Goal: Task Accomplishment & Management: Use online tool/utility

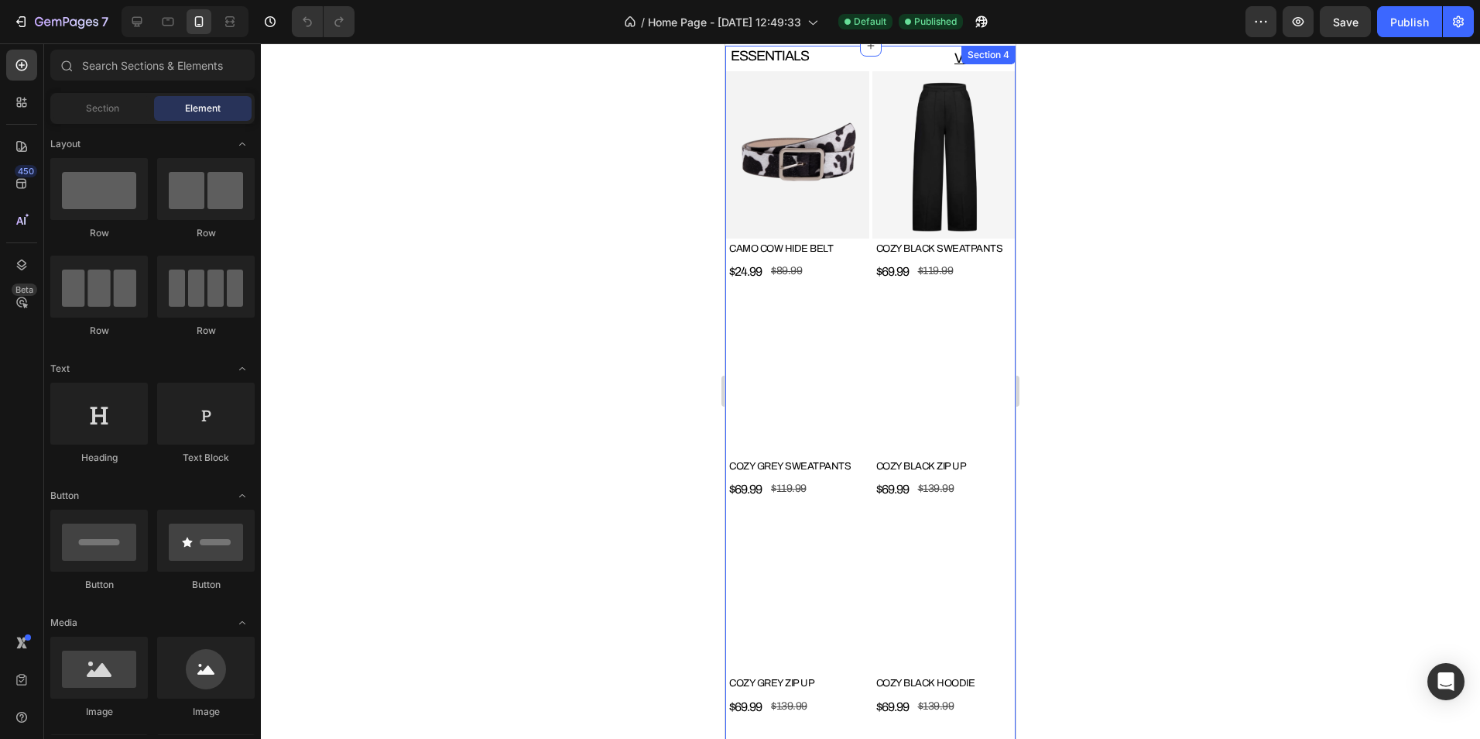
scroll to position [852, 0]
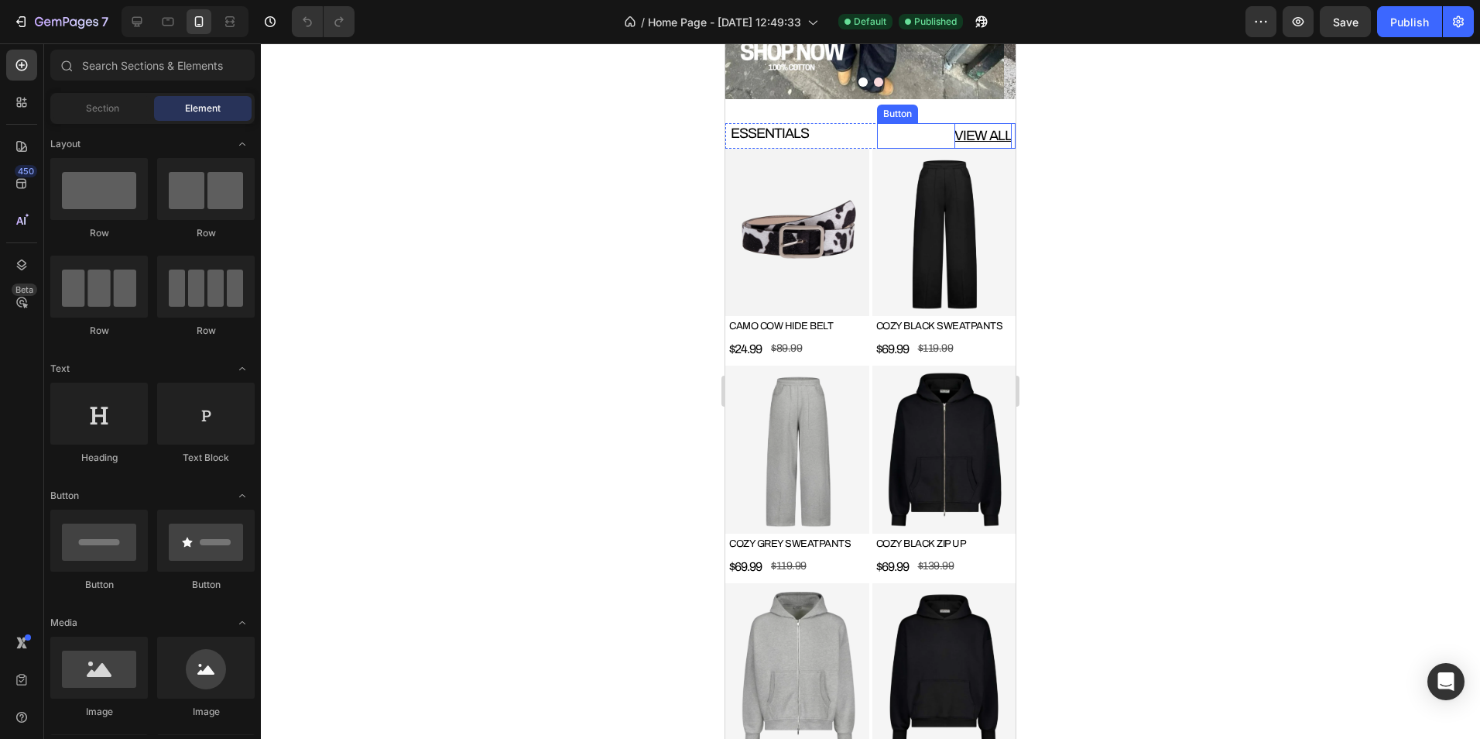
click at [955, 134] on p "VIEW ALL" at bounding box center [983, 135] width 57 height 25
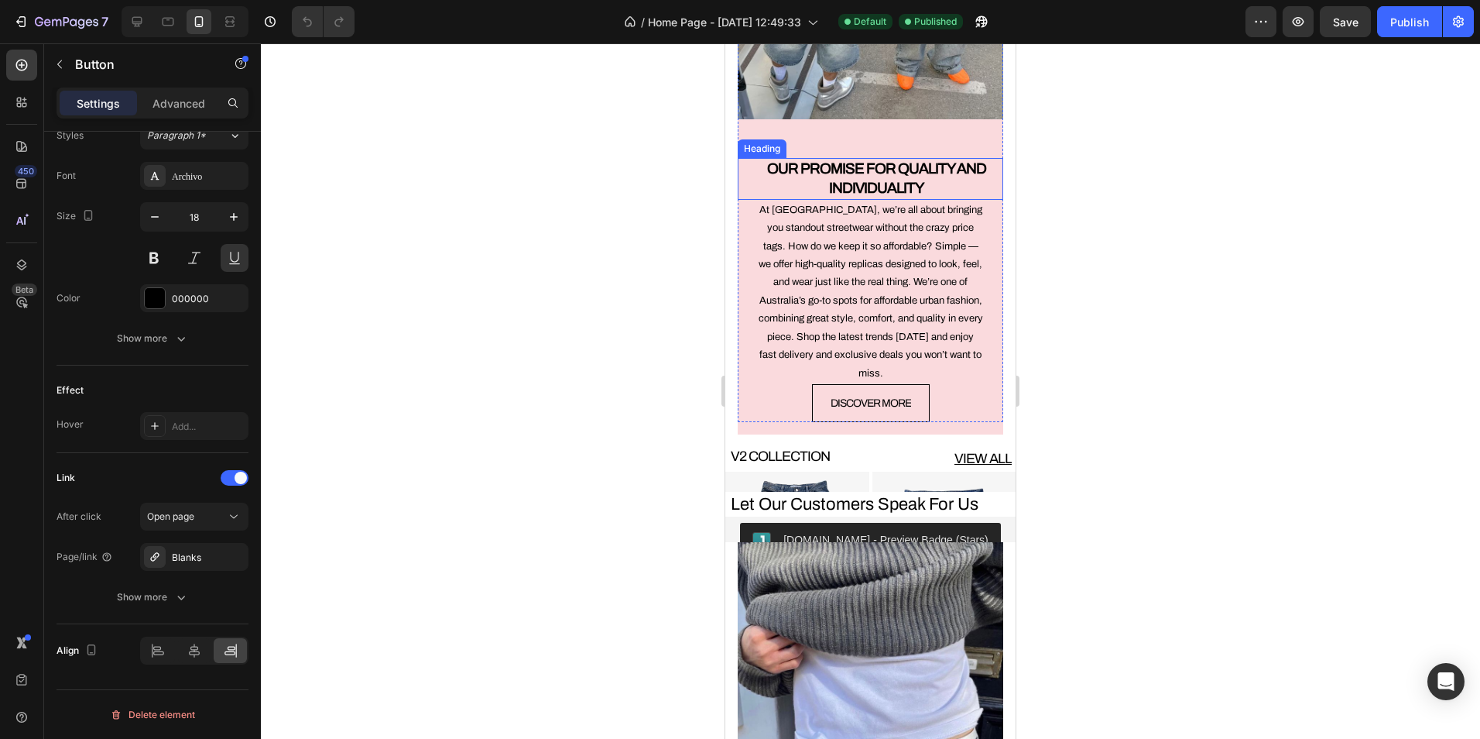
scroll to position [2710, 0]
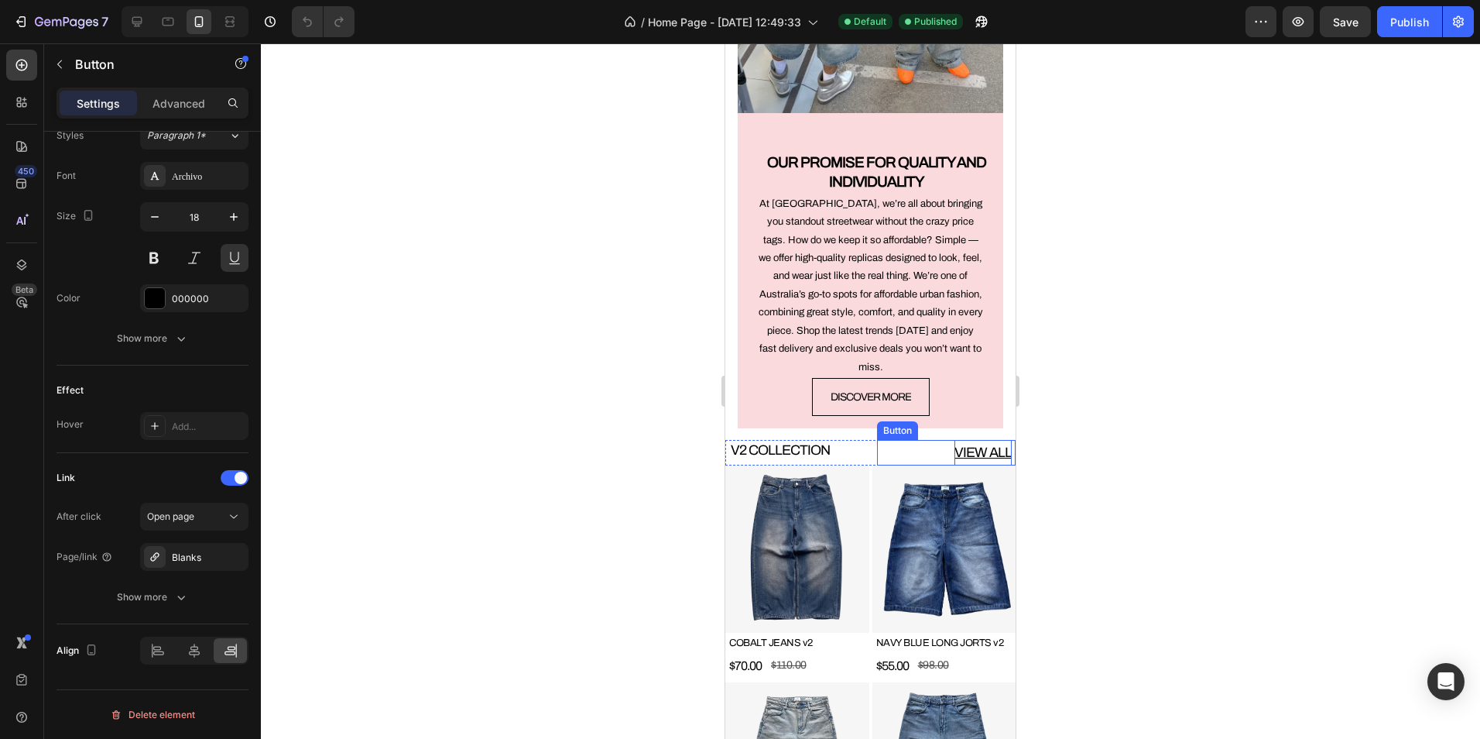
click at [969, 440] on p "VIEW ALL" at bounding box center [983, 452] width 57 height 25
click at [824, 477] on img at bounding box center [797, 548] width 144 height 167
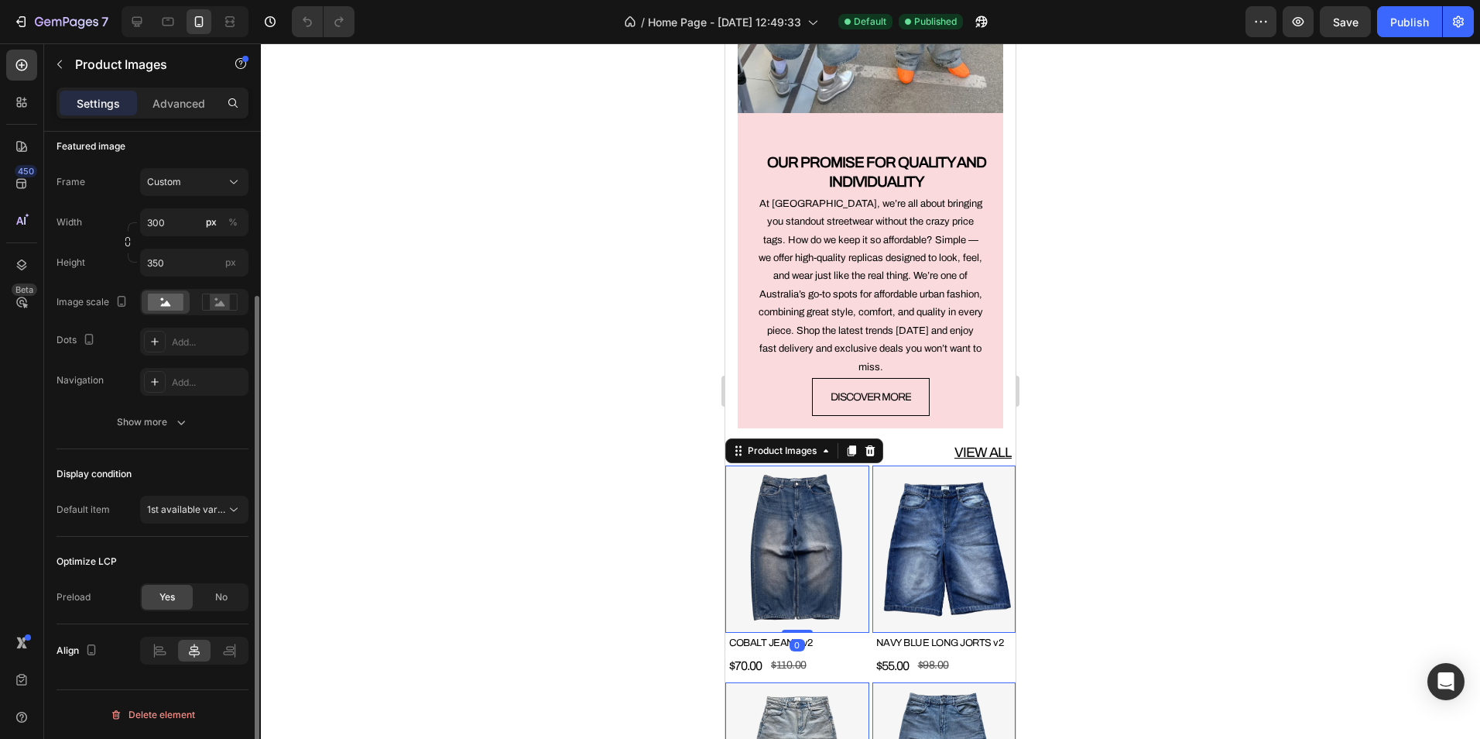
scroll to position [0, 0]
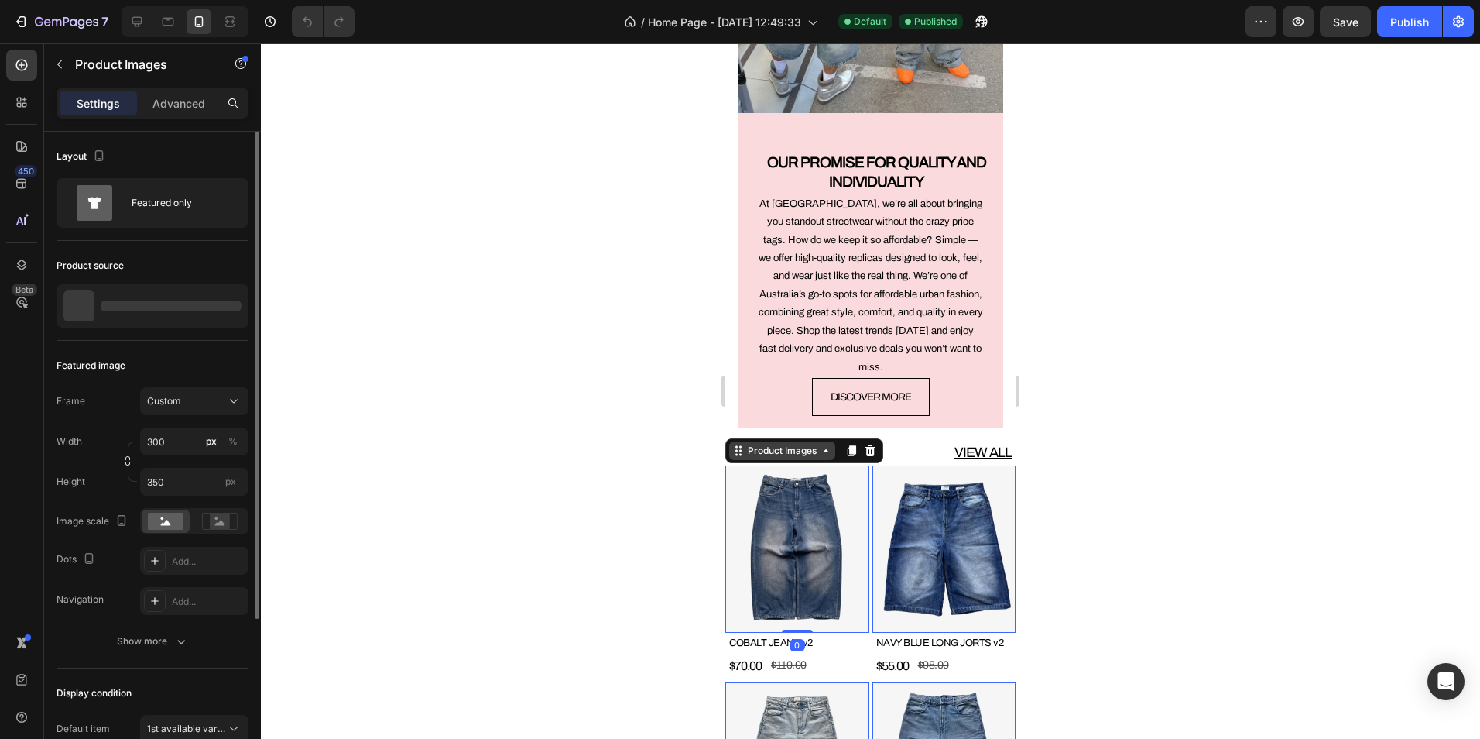
click at [776, 444] on div "Product Images" at bounding box center [782, 451] width 75 height 14
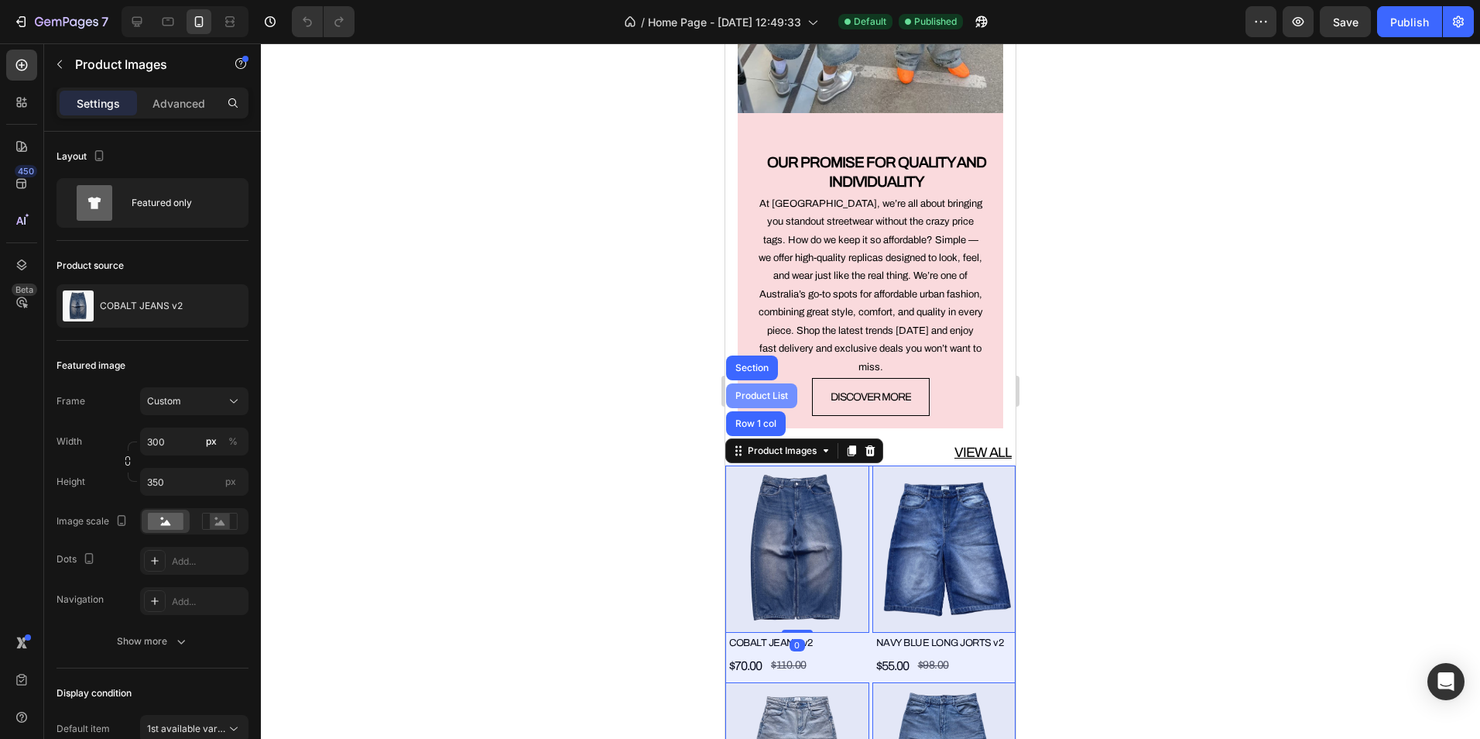
click at [762, 391] on div "Product List" at bounding box center [761, 395] width 59 height 9
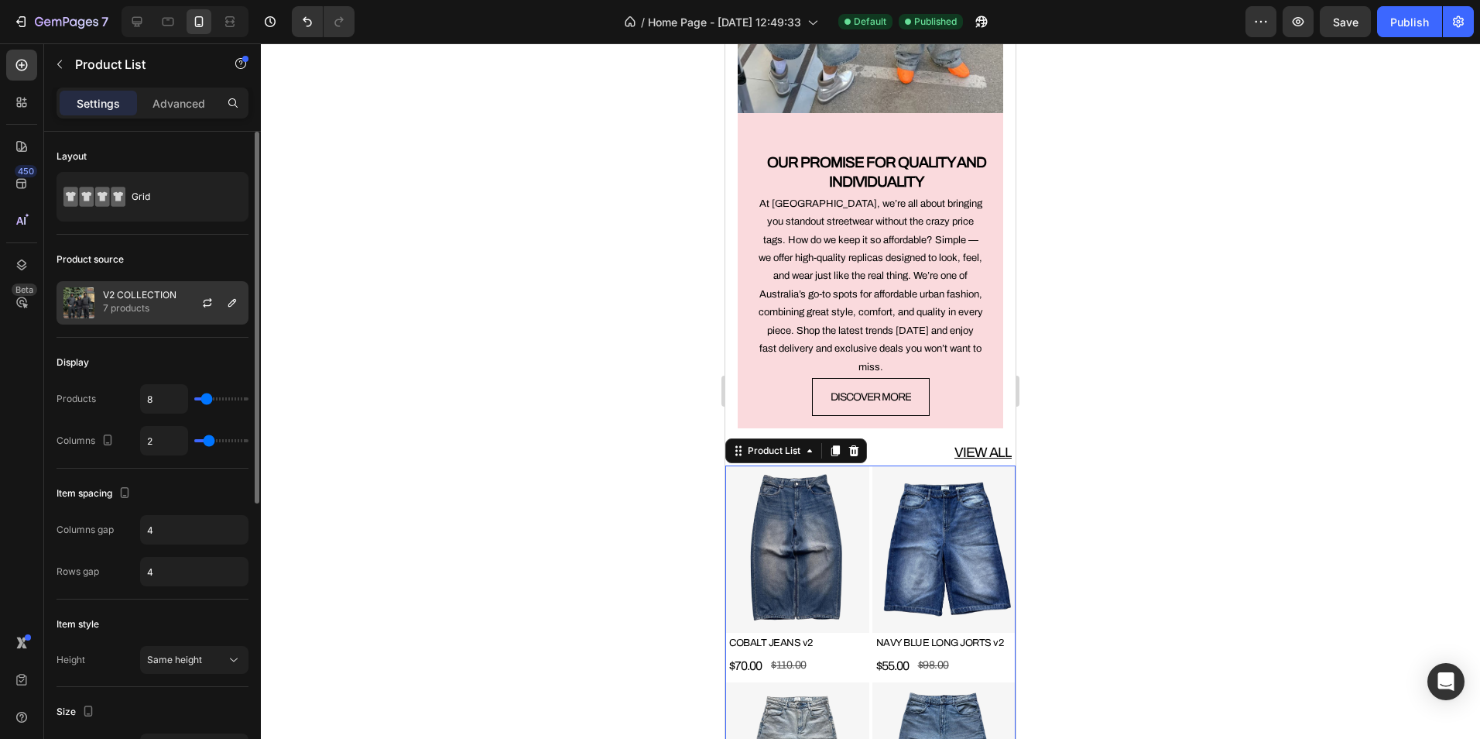
click at [183, 304] on div at bounding box center [214, 303] width 68 height 42
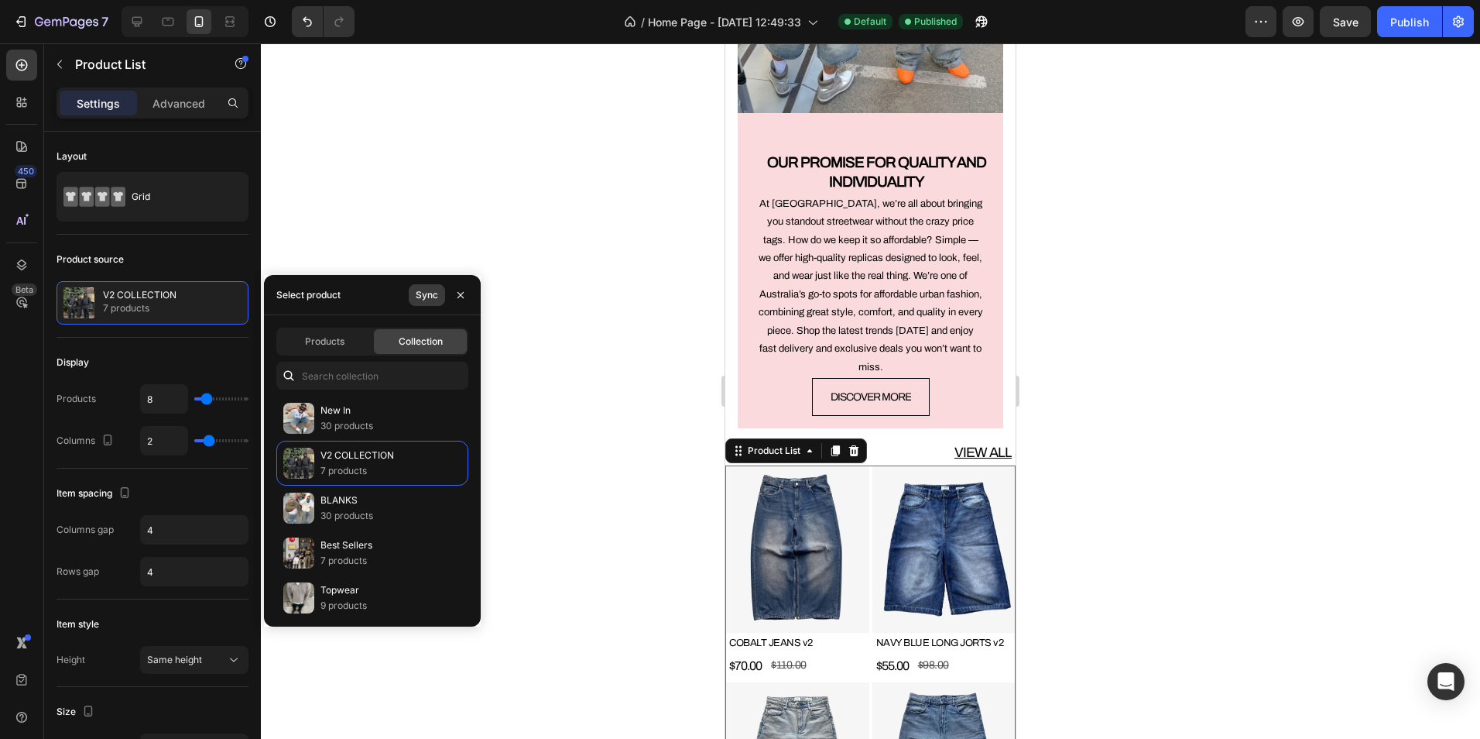
click at [431, 296] on div "Sync" at bounding box center [427, 295] width 22 height 14
click at [375, 456] on p "V2 COLLECTION" at bounding box center [357, 454] width 74 height 15
click at [571, 405] on div at bounding box center [870, 390] width 1219 height 695
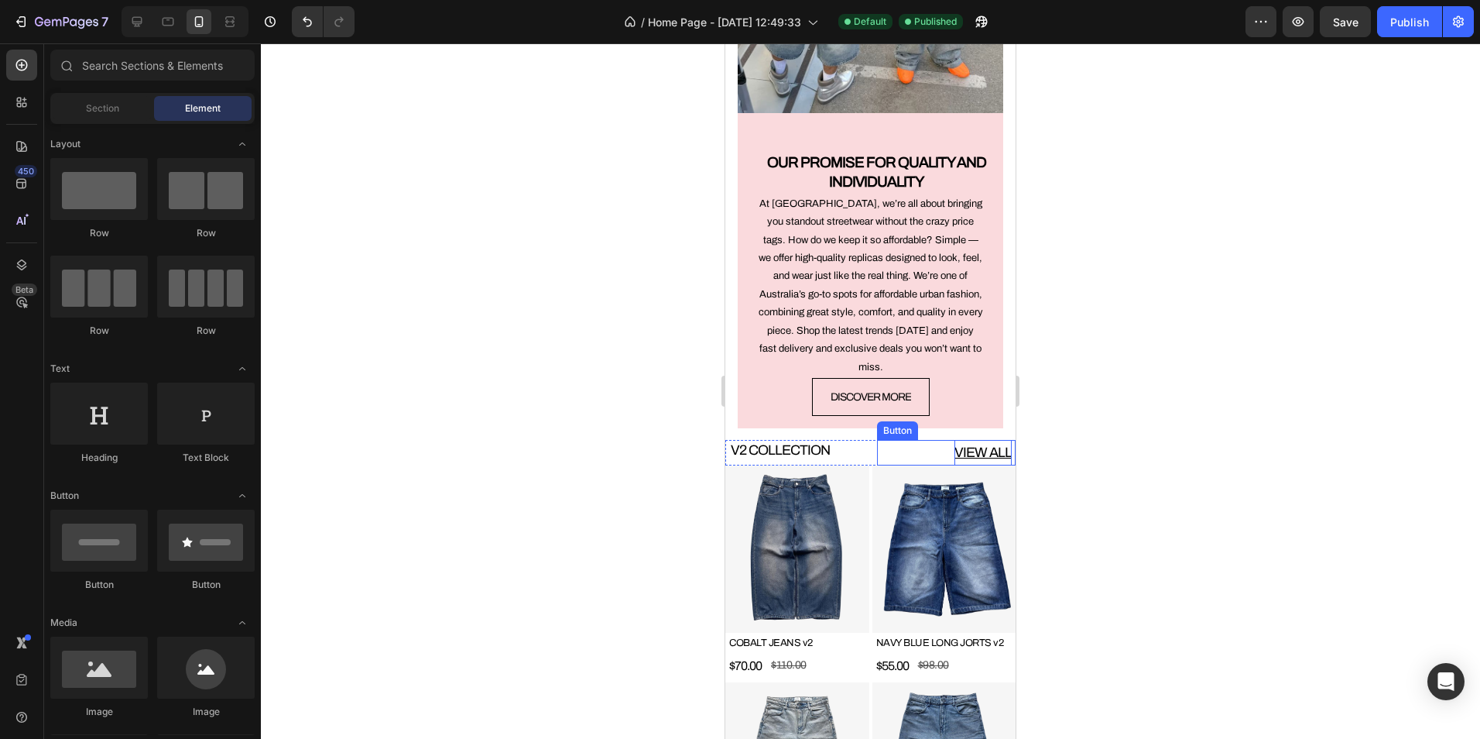
click at [967, 440] on p "VIEW ALL" at bounding box center [983, 452] width 57 height 25
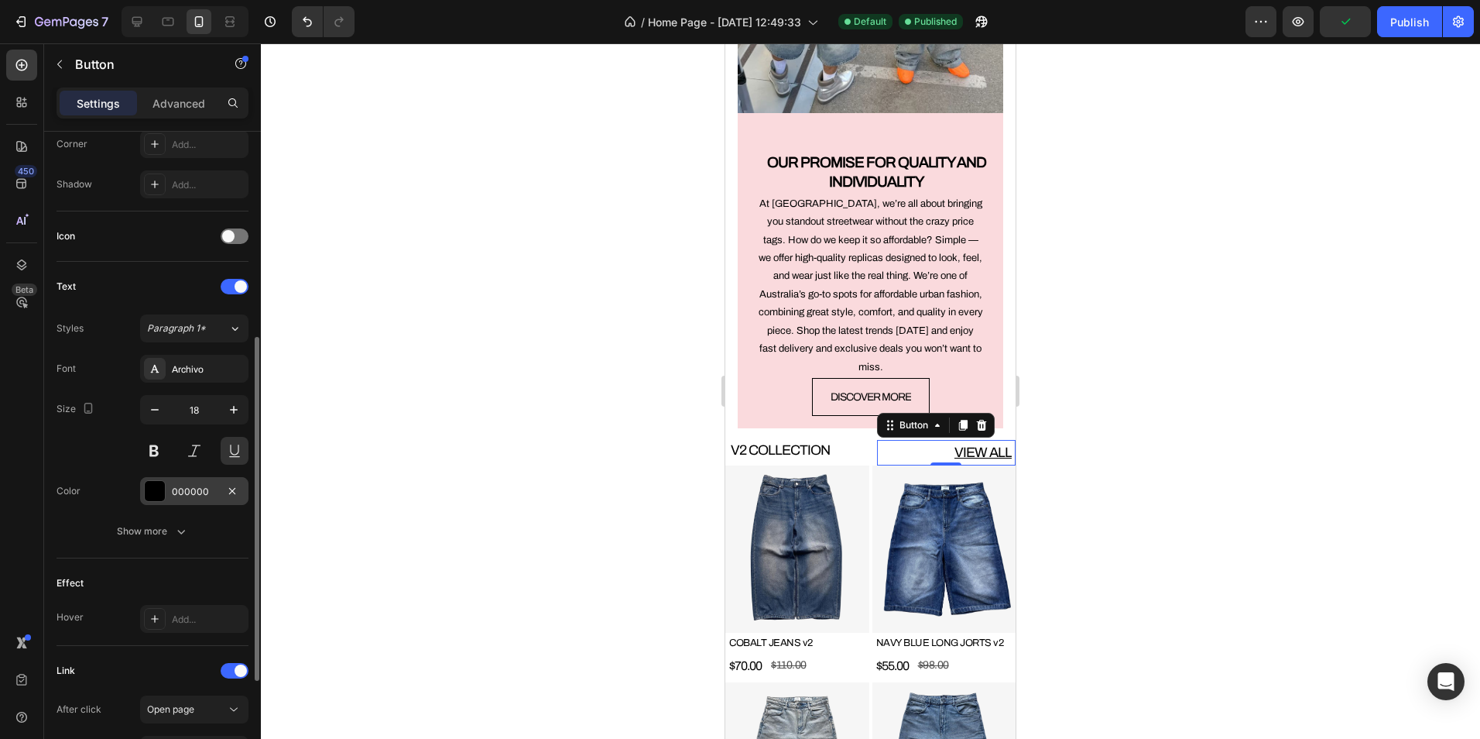
scroll to position [580, 0]
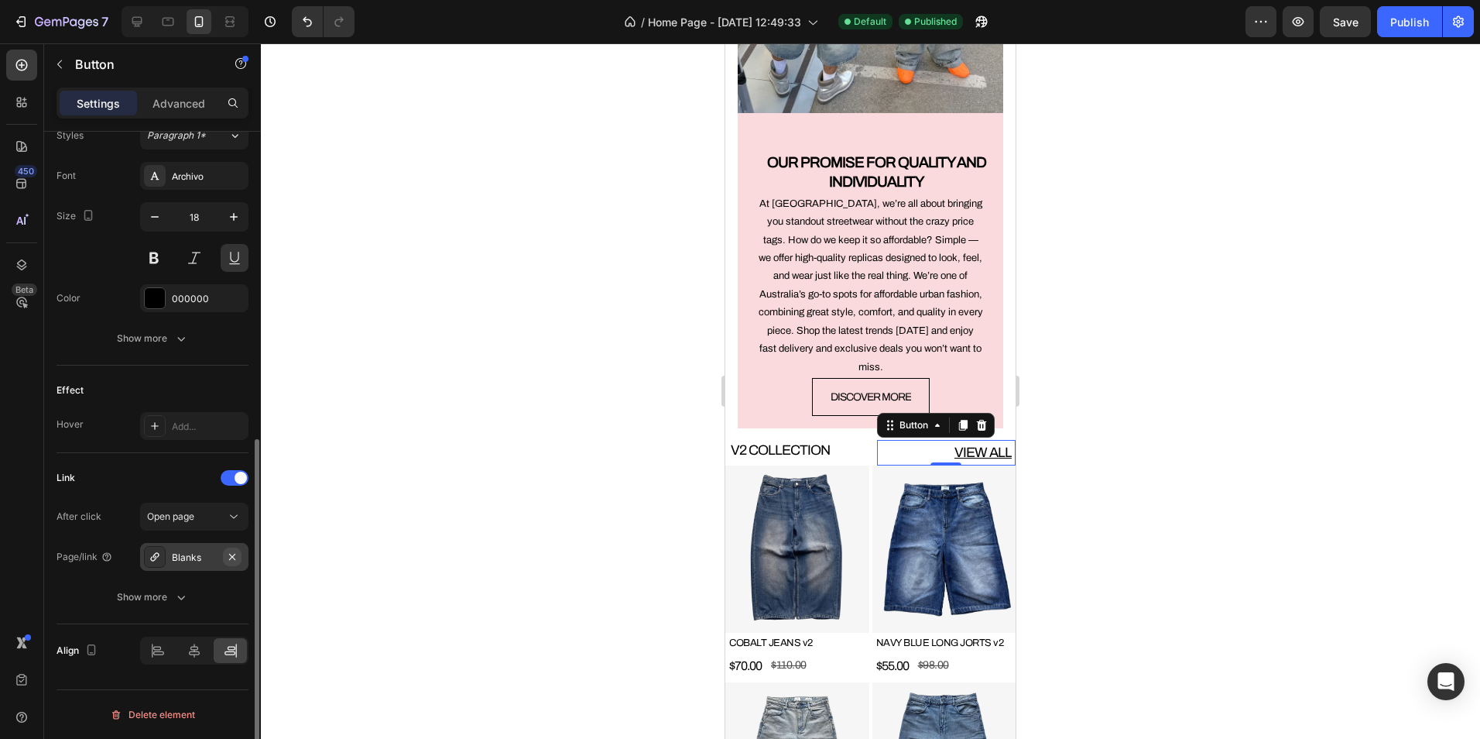
click at [235, 557] on icon "button" at bounding box center [232, 556] width 12 height 12
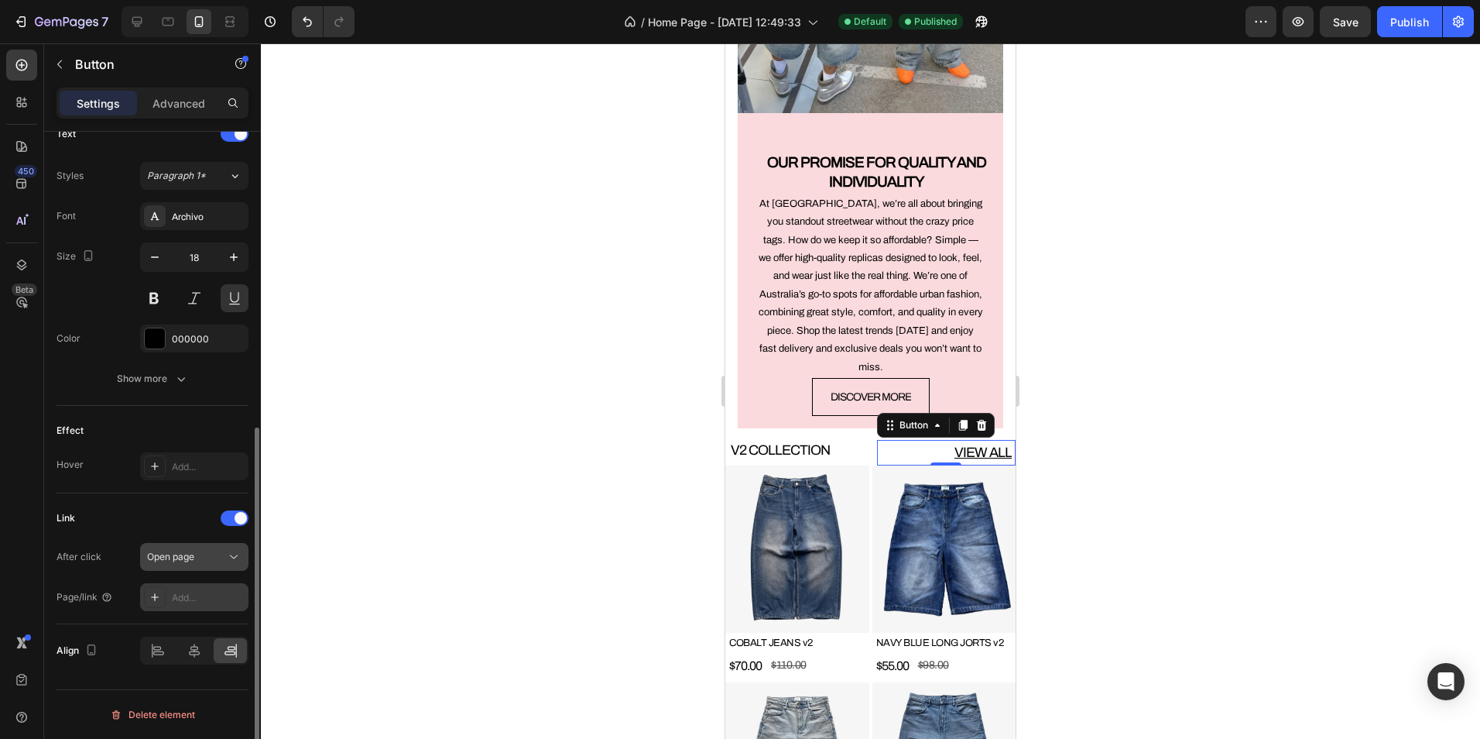
scroll to position [540, 0]
click at [200, 591] on div "Add..." at bounding box center [208, 598] width 73 height 14
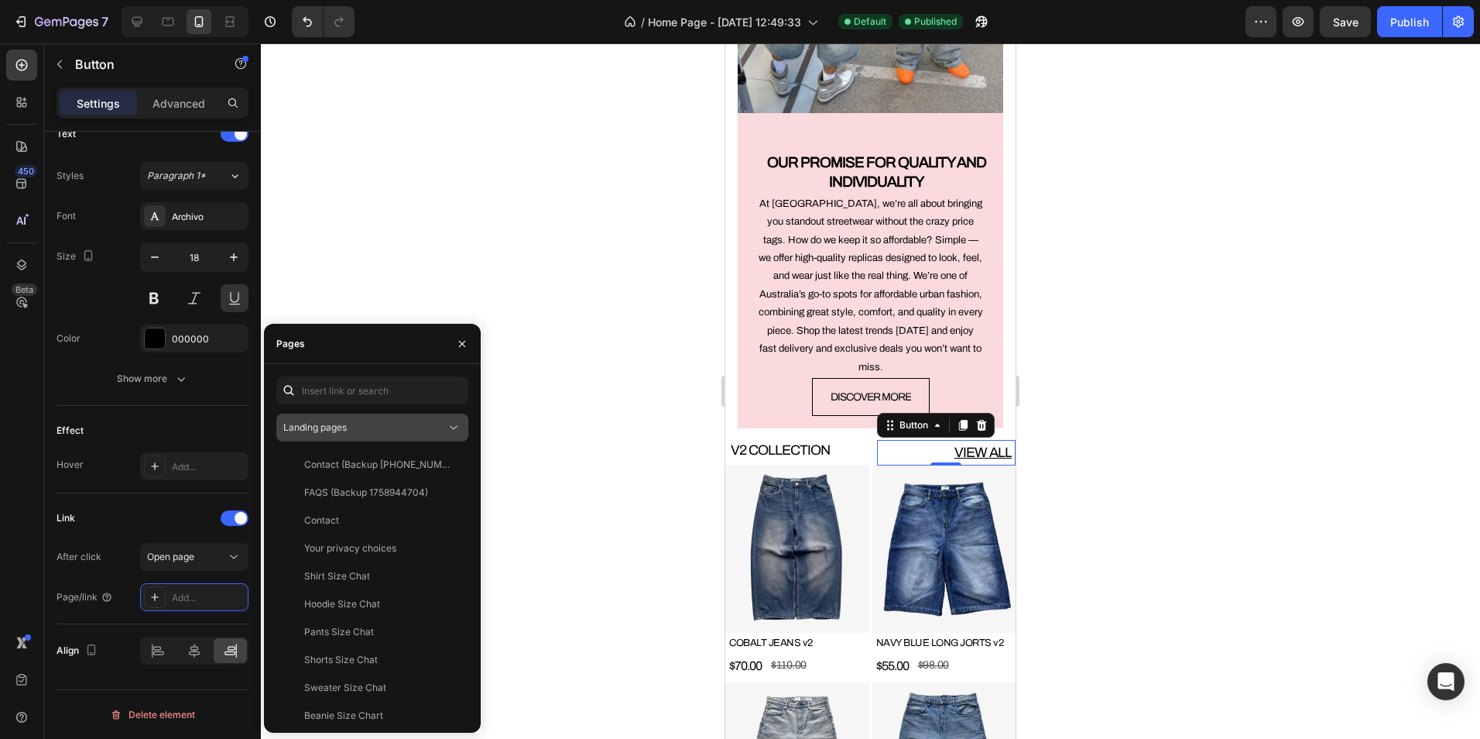
click at [351, 427] on div "Landing pages" at bounding box center [364, 427] width 163 height 14
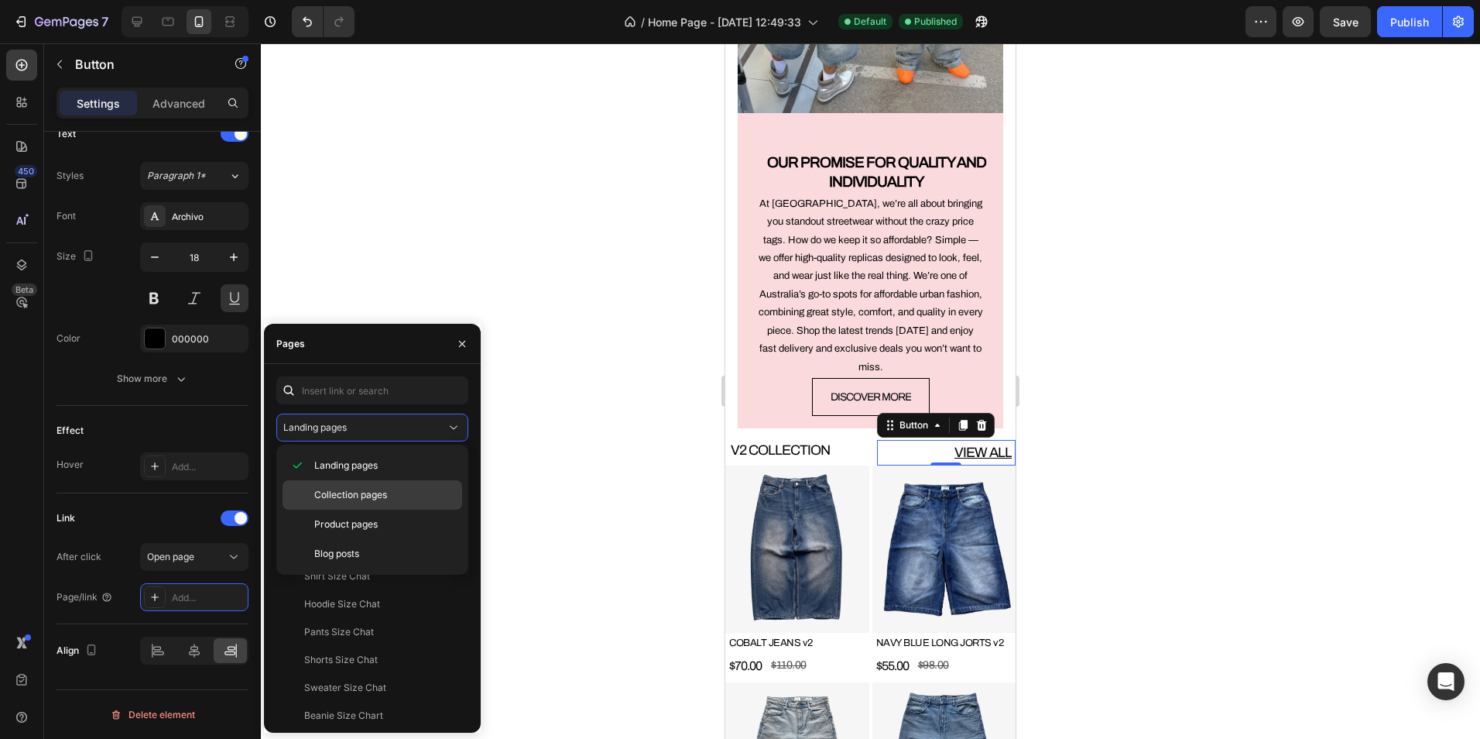
click at [337, 493] on span "Collection pages" at bounding box center [350, 495] width 73 height 14
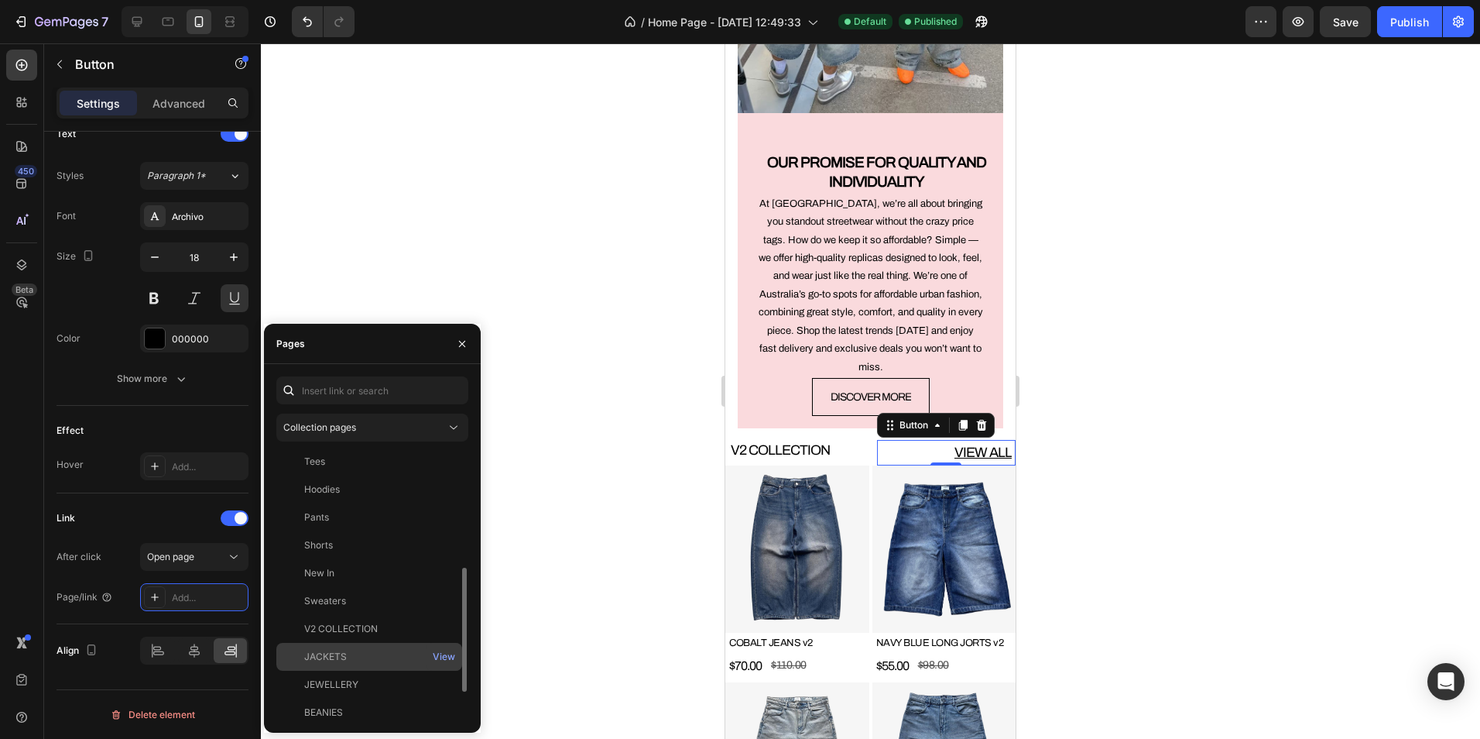
scroll to position [316, 0]
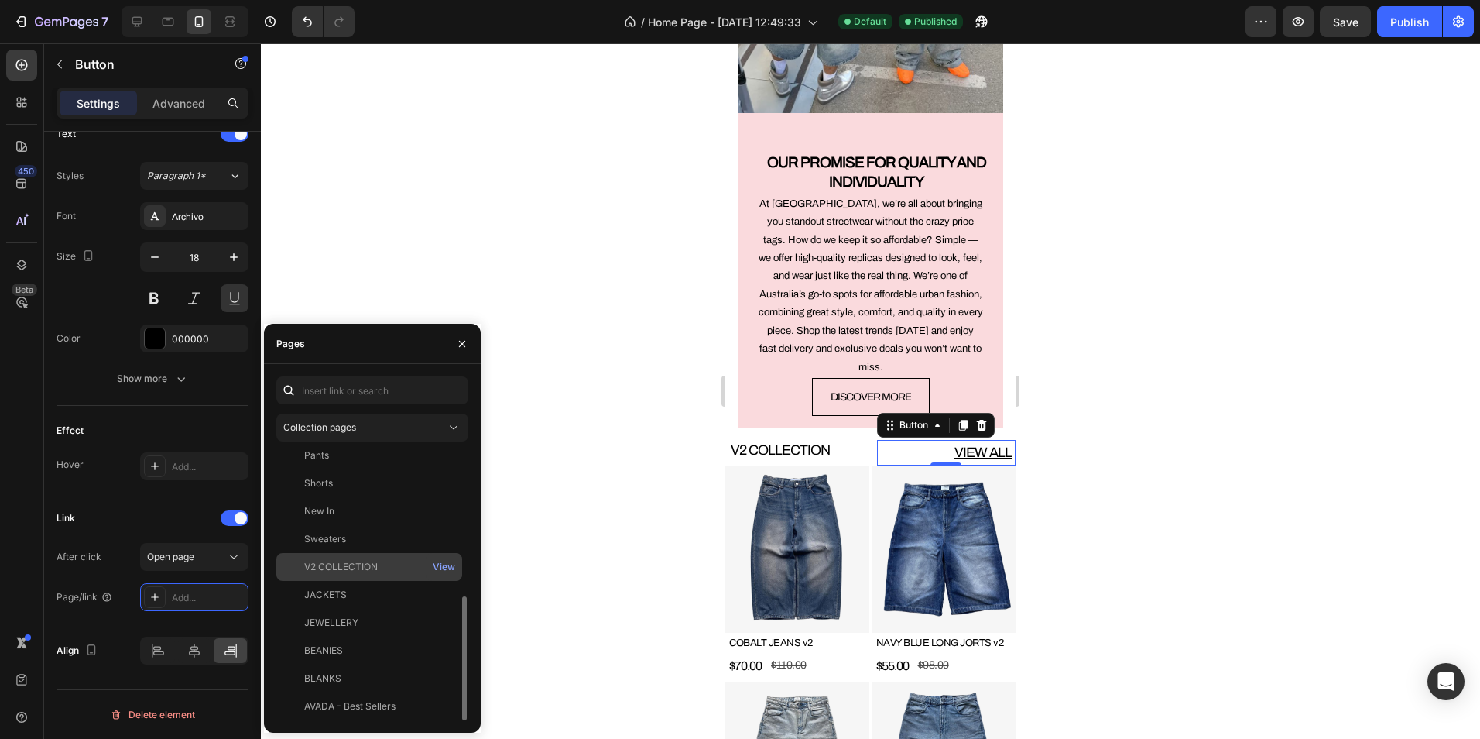
click at [355, 565] on div "V2 COLLECTION" at bounding box center [341, 567] width 74 height 14
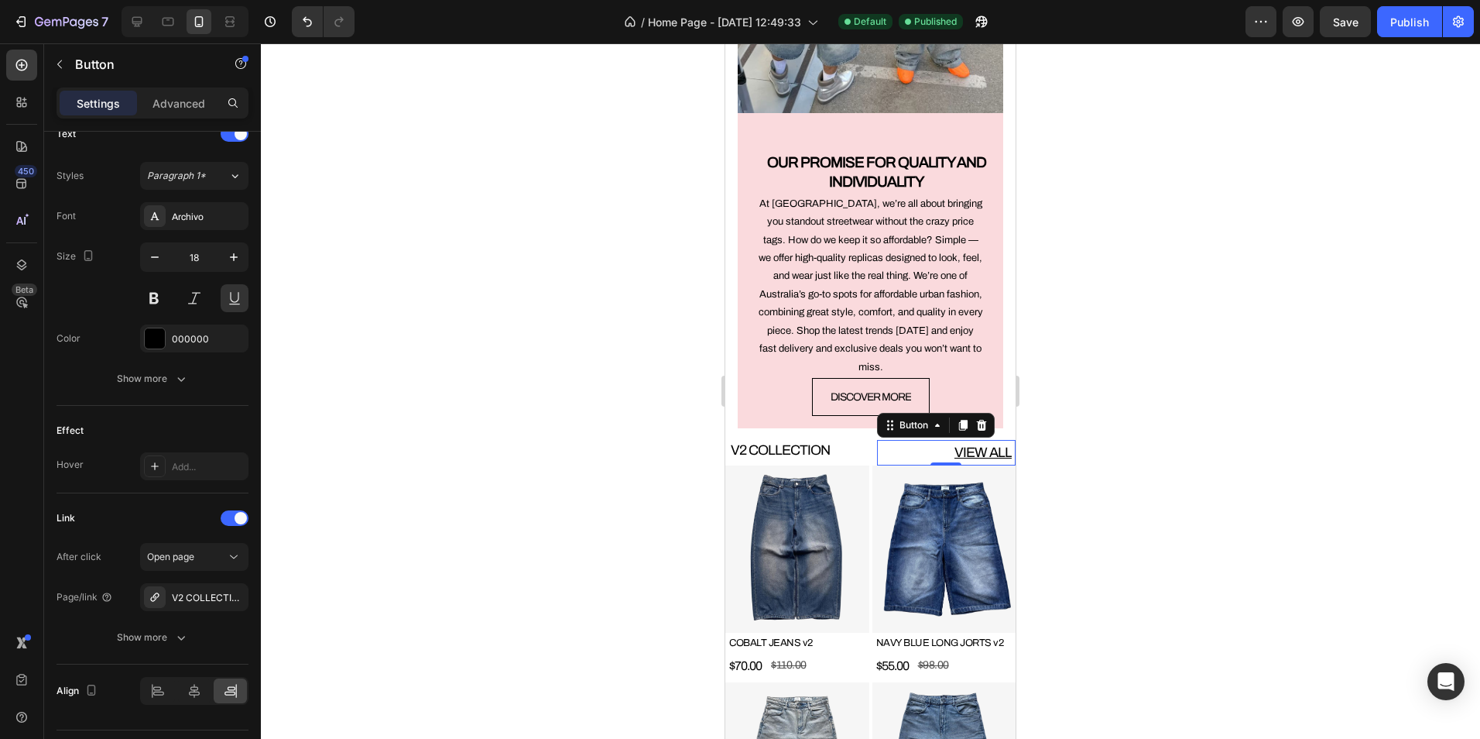
click at [606, 345] on div at bounding box center [870, 390] width 1219 height 695
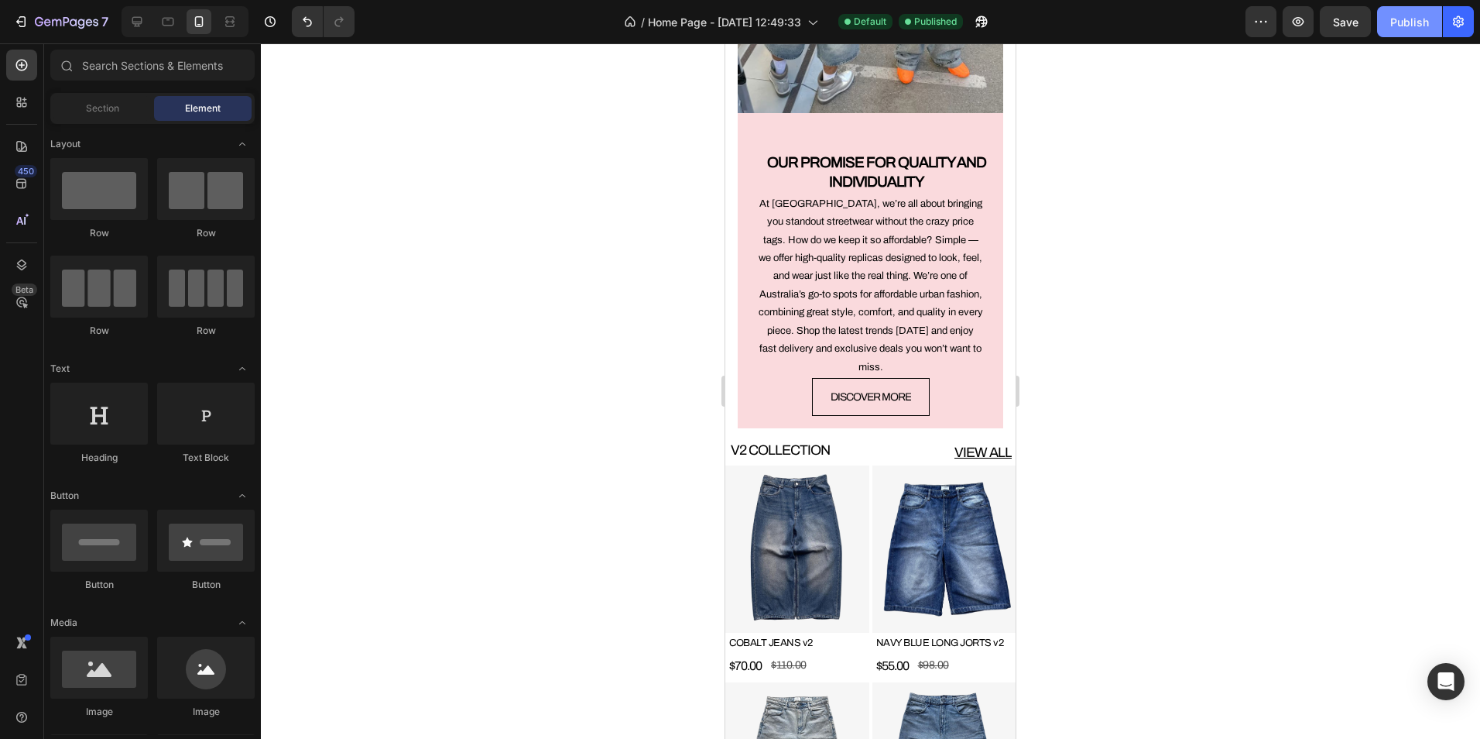
click at [1400, 15] on div "Publish" at bounding box center [1409, 22] width 39 height 16
drag, startPoint x: 824, startPoint y: 466, endPoint x: 807, endPoint y: 467, distance: 16.3
click at [824, 466] on img at bounding box center [797, 548] width 144 height 167
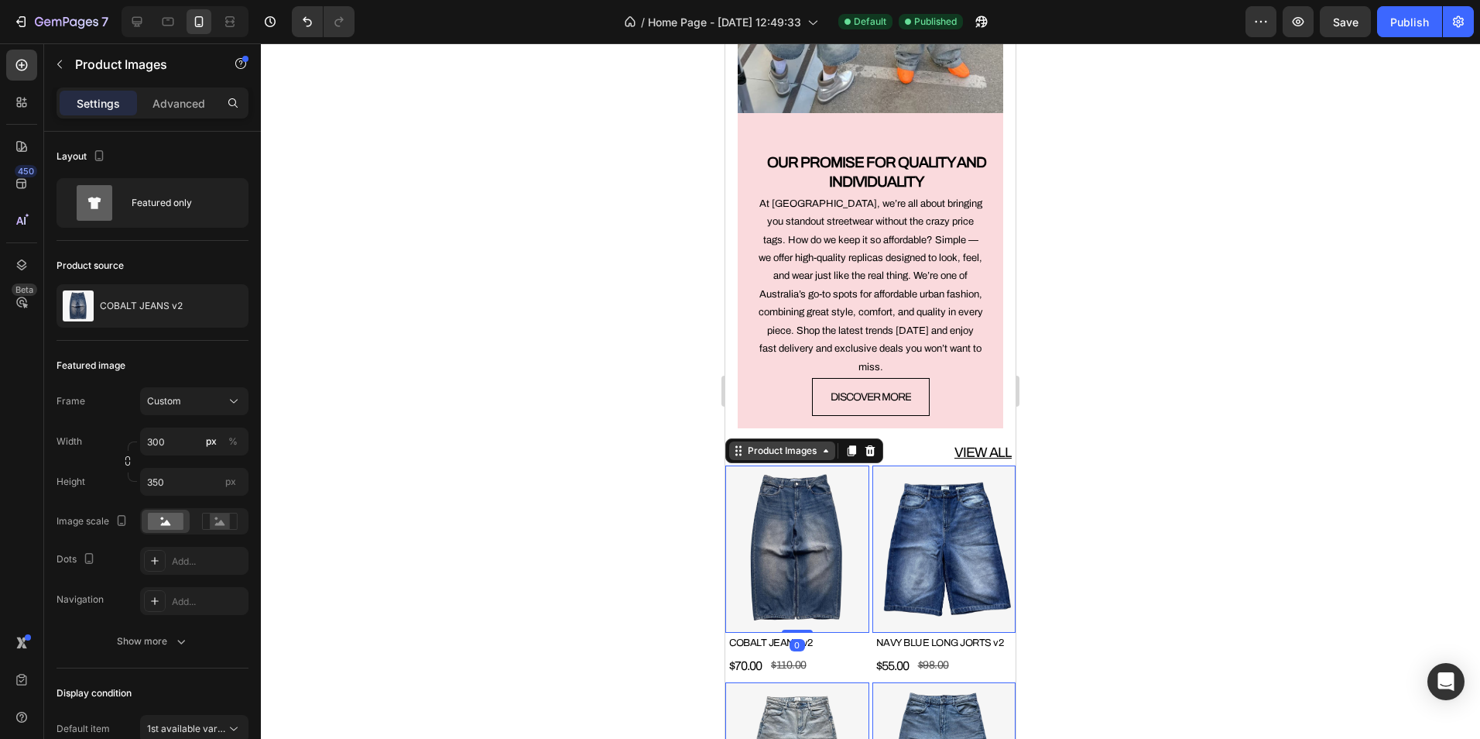
click at [771, 444] on div "Product Images" at bounding box center [782, 451] width 75 height 14
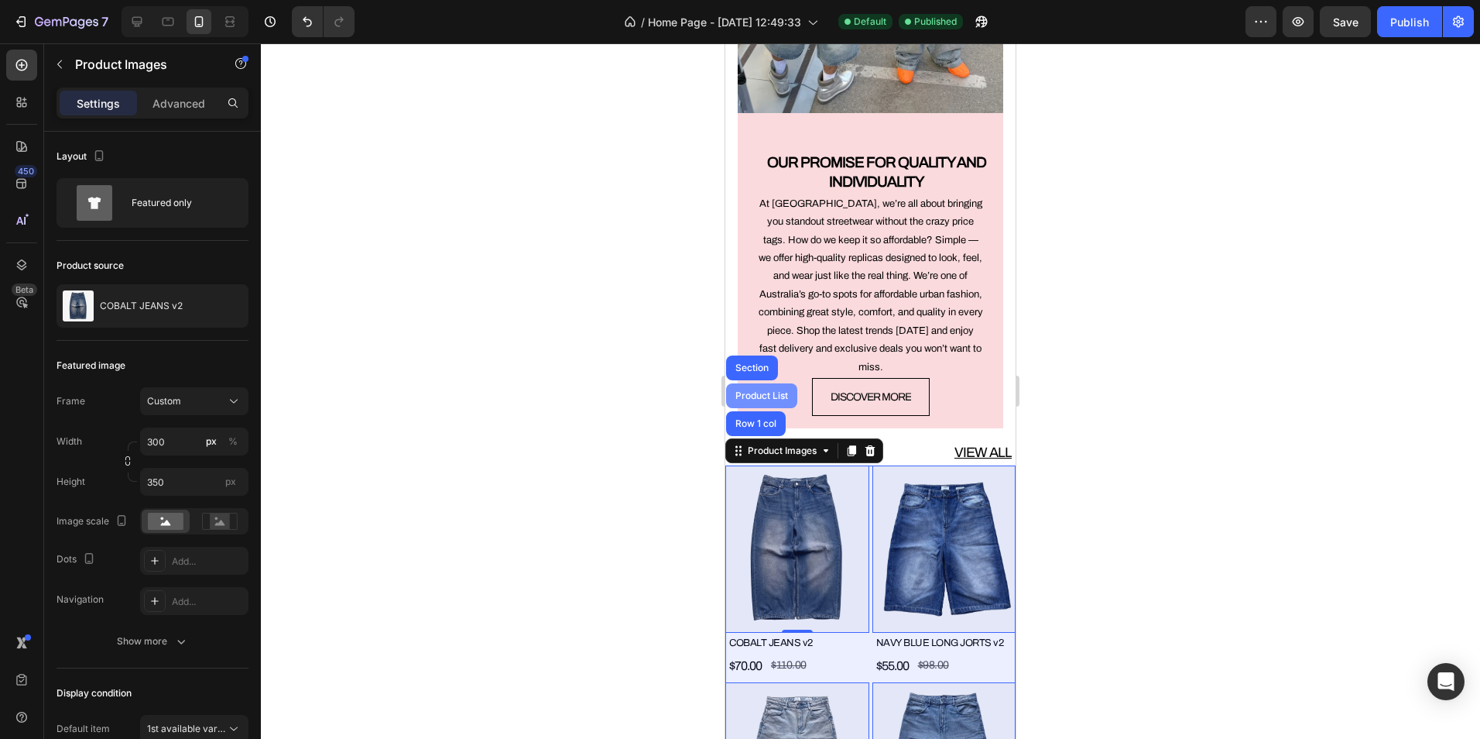
click at [759, 385] on div "Product List" at bounding box center [761, 395] width 71 height 25
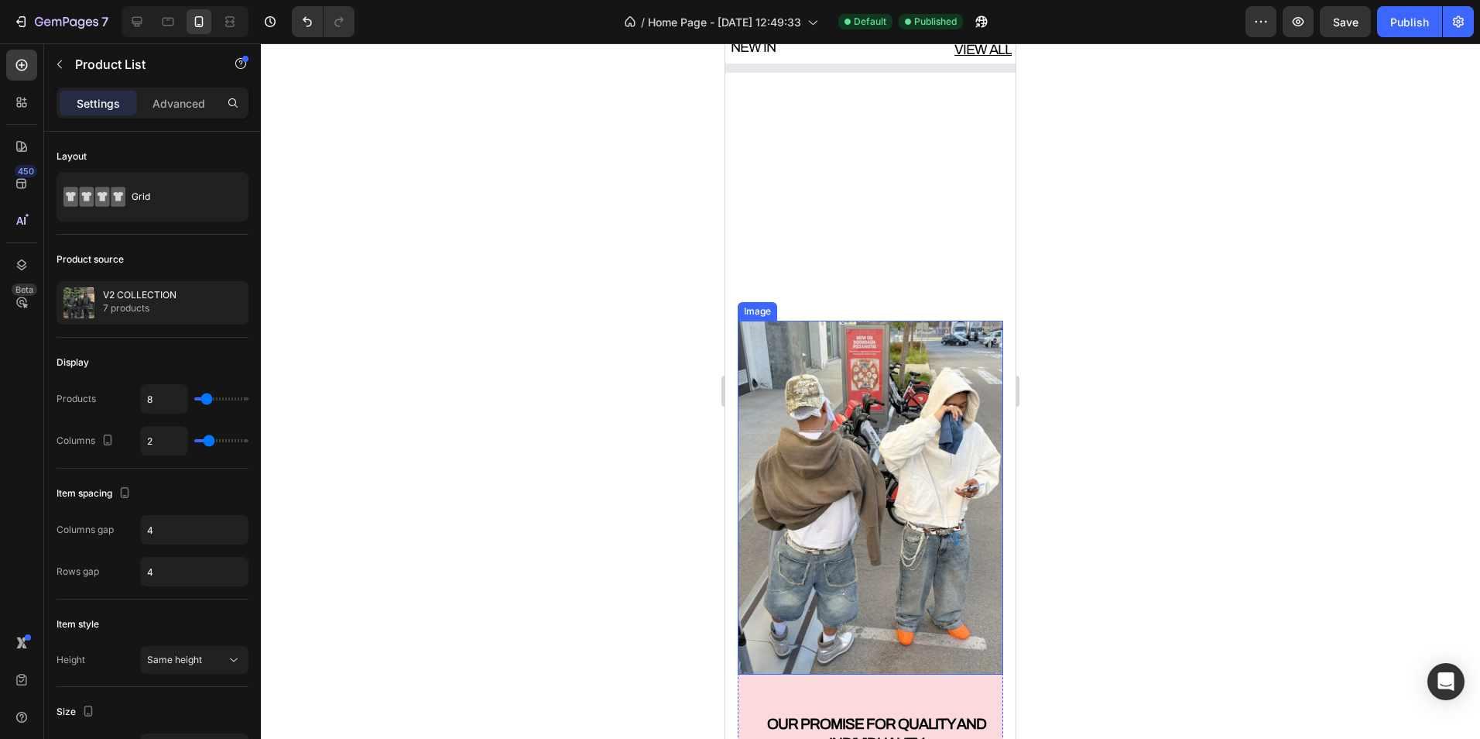
scroll to position [2168, 0]
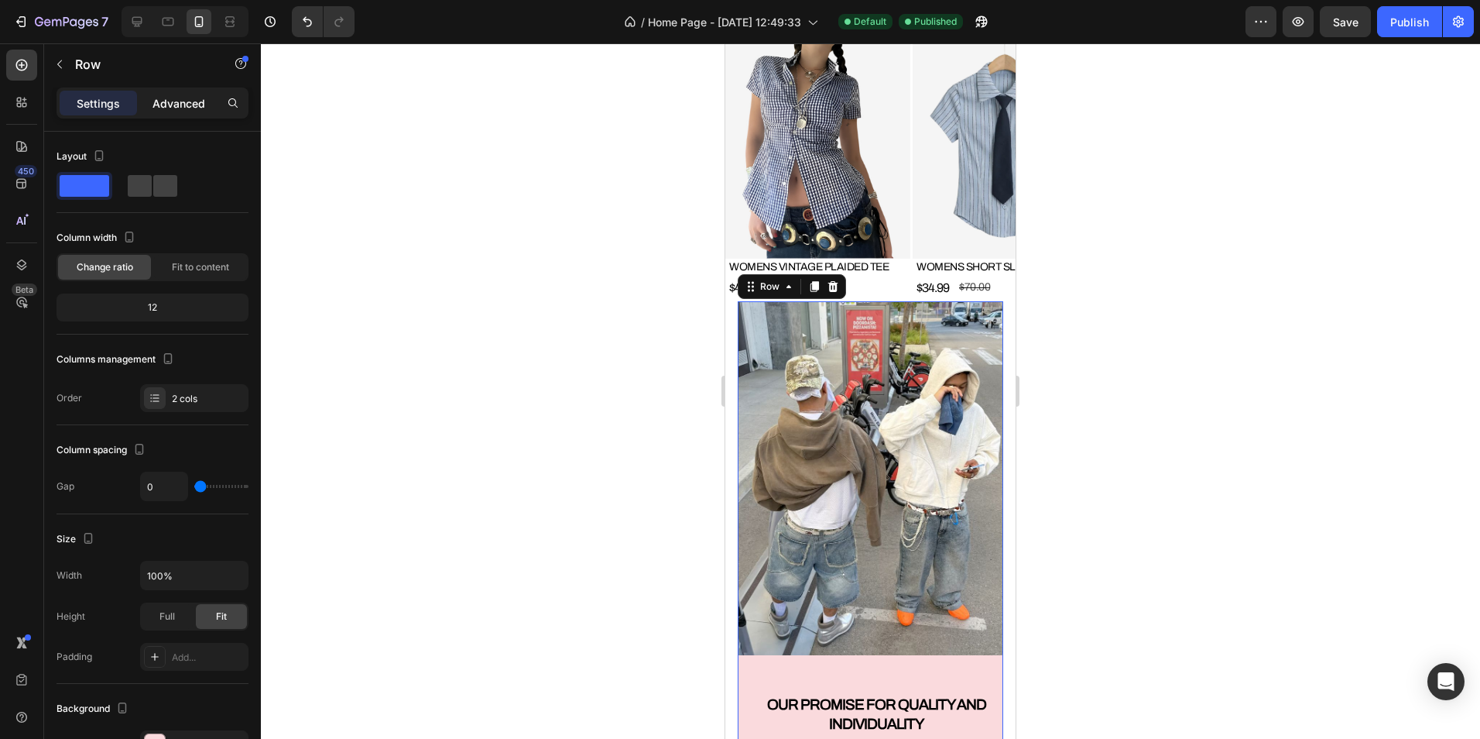
click at [166, 97] on p "Advanced" at bounding box center [179, 103] width 53 height 16
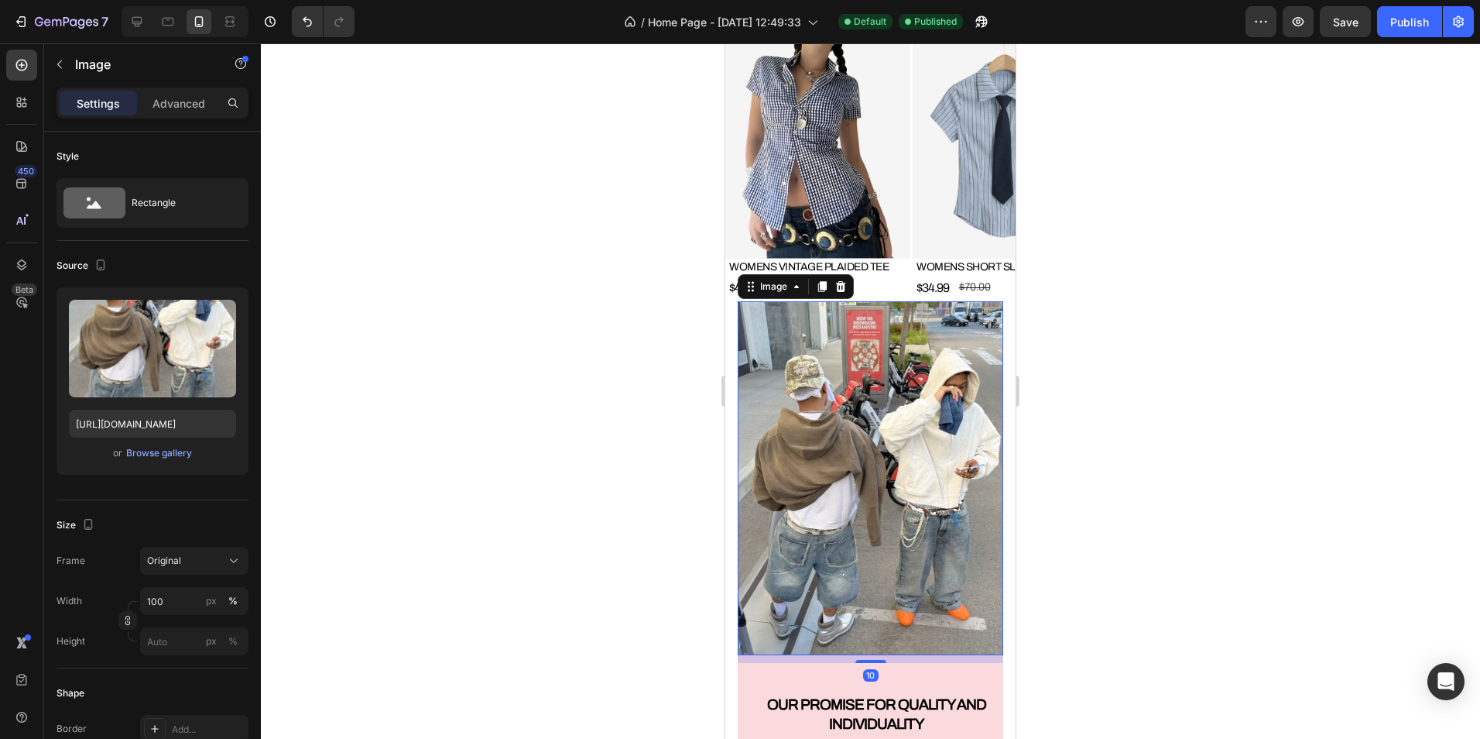
click at [857, 609] on img at bounding box center [871, 478] width 266 height 354
click at [870, 620] on div "Image 0" at bounding box center [871, 478] width 266 height 354
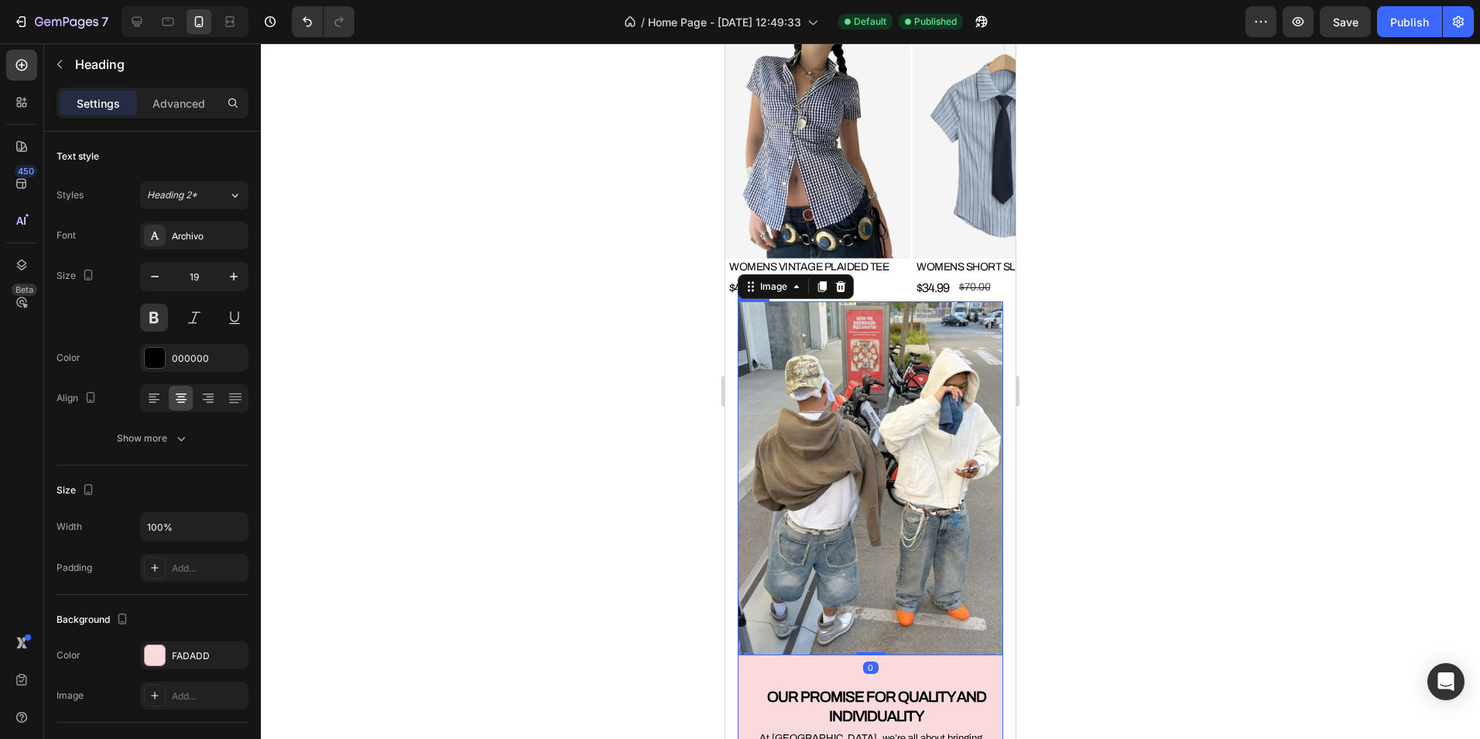
click at [900, 686] on h2 "OUR PROMISE FOR QUALITY AND INDIVIDUALITY" at bounding box center [876, 706] width 240 height 41
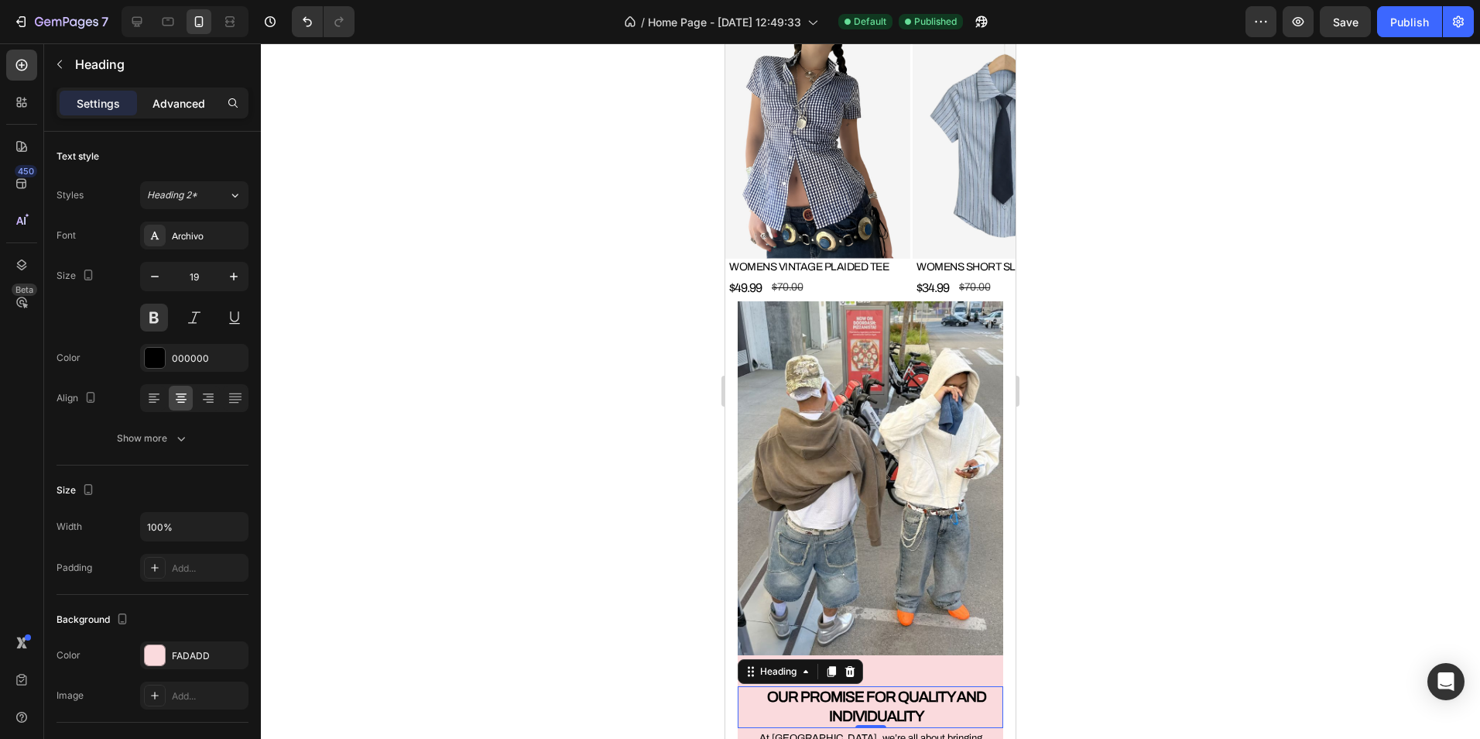
click at [184, 105] on p "Advanced" at bounding box center [179, 103] width 53 height 16
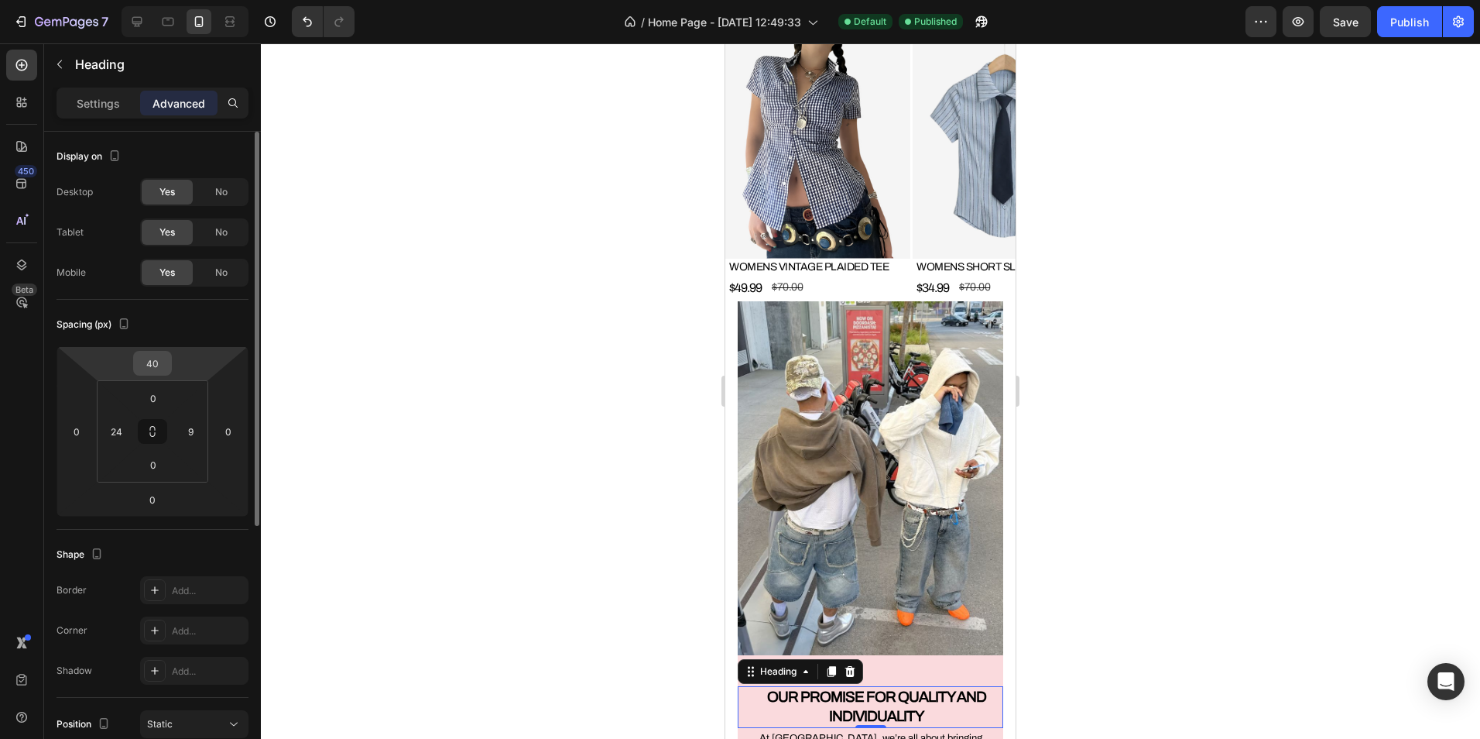
click at [163, 368] on input "40" at bounding box center [152, 362] width 31 height 23
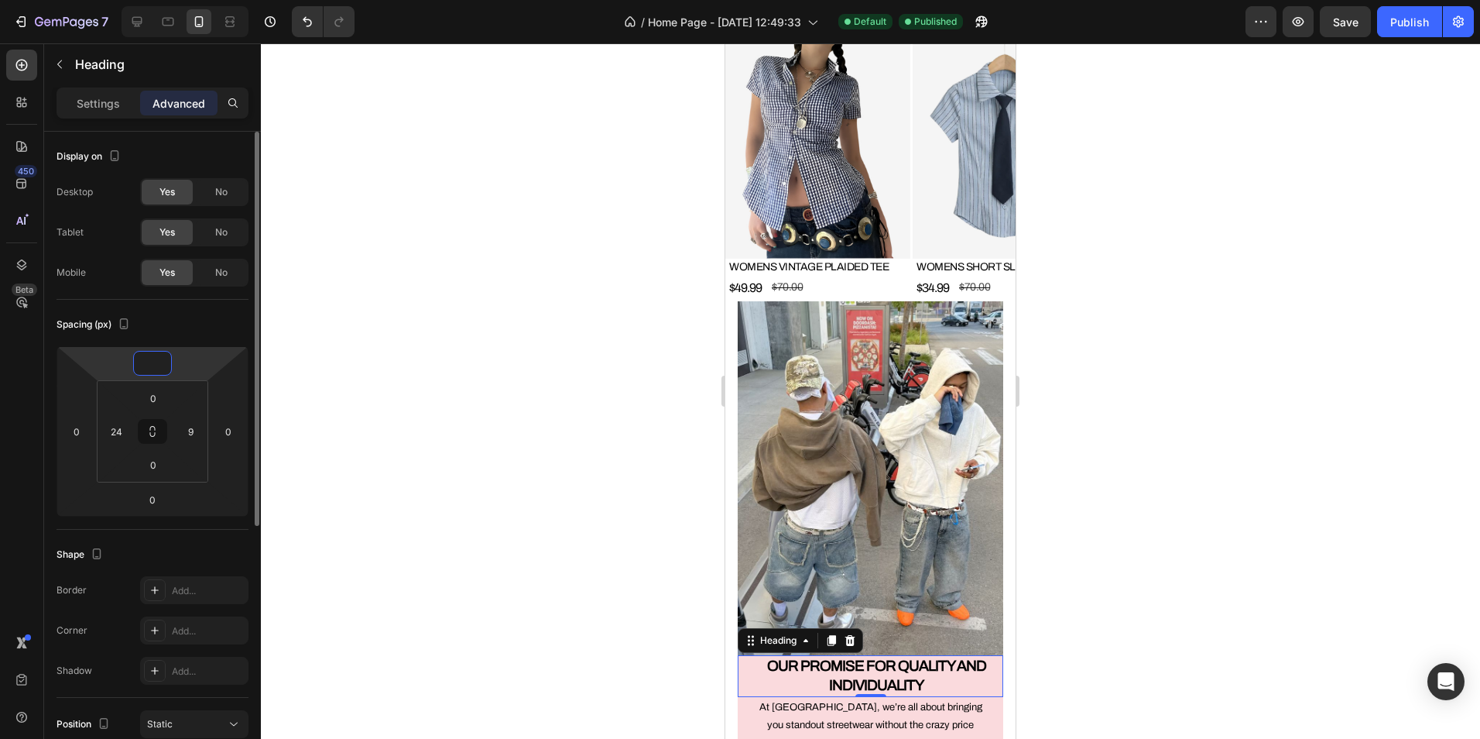
type input "5"
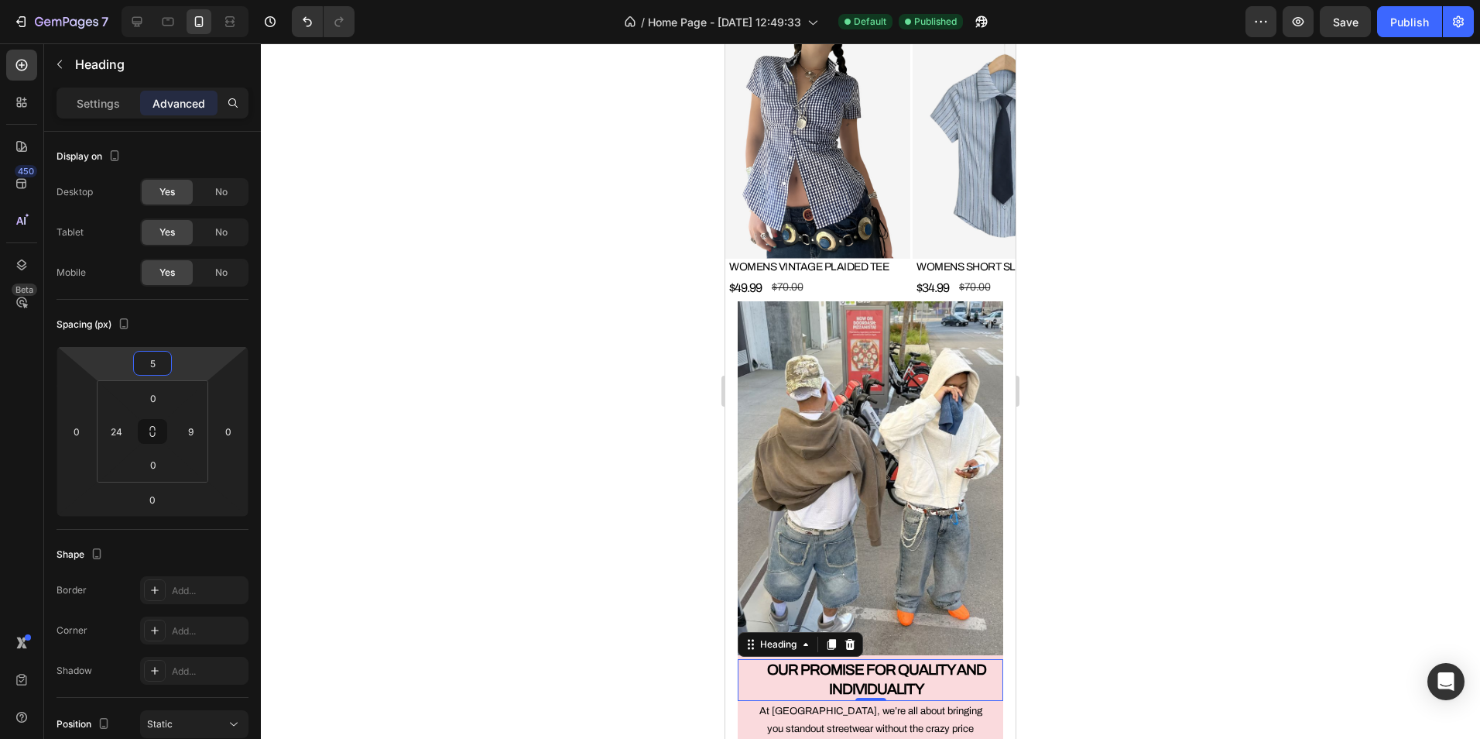
click at [376, 387] on div at bounding box center [870, 390] width 1219 height 695
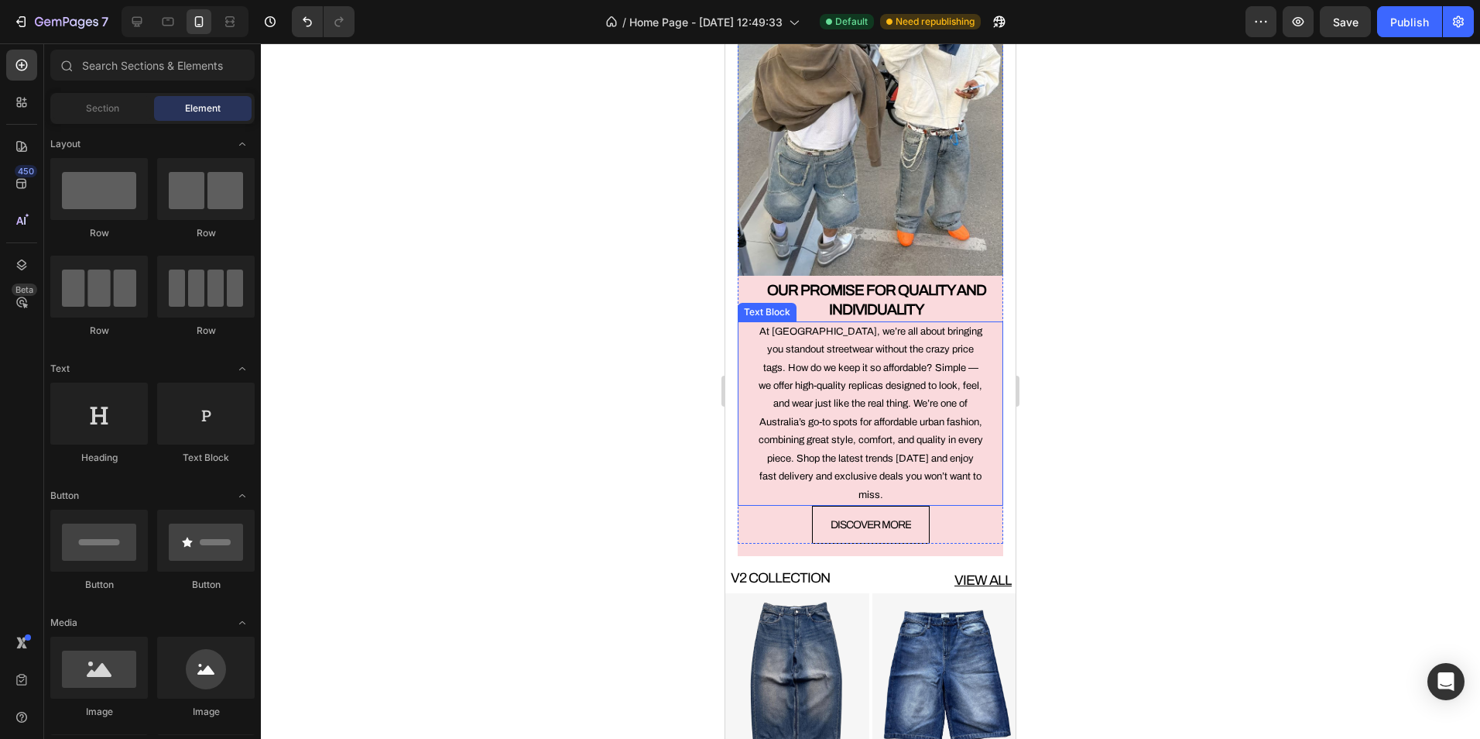
scroll to position [2632, 0]
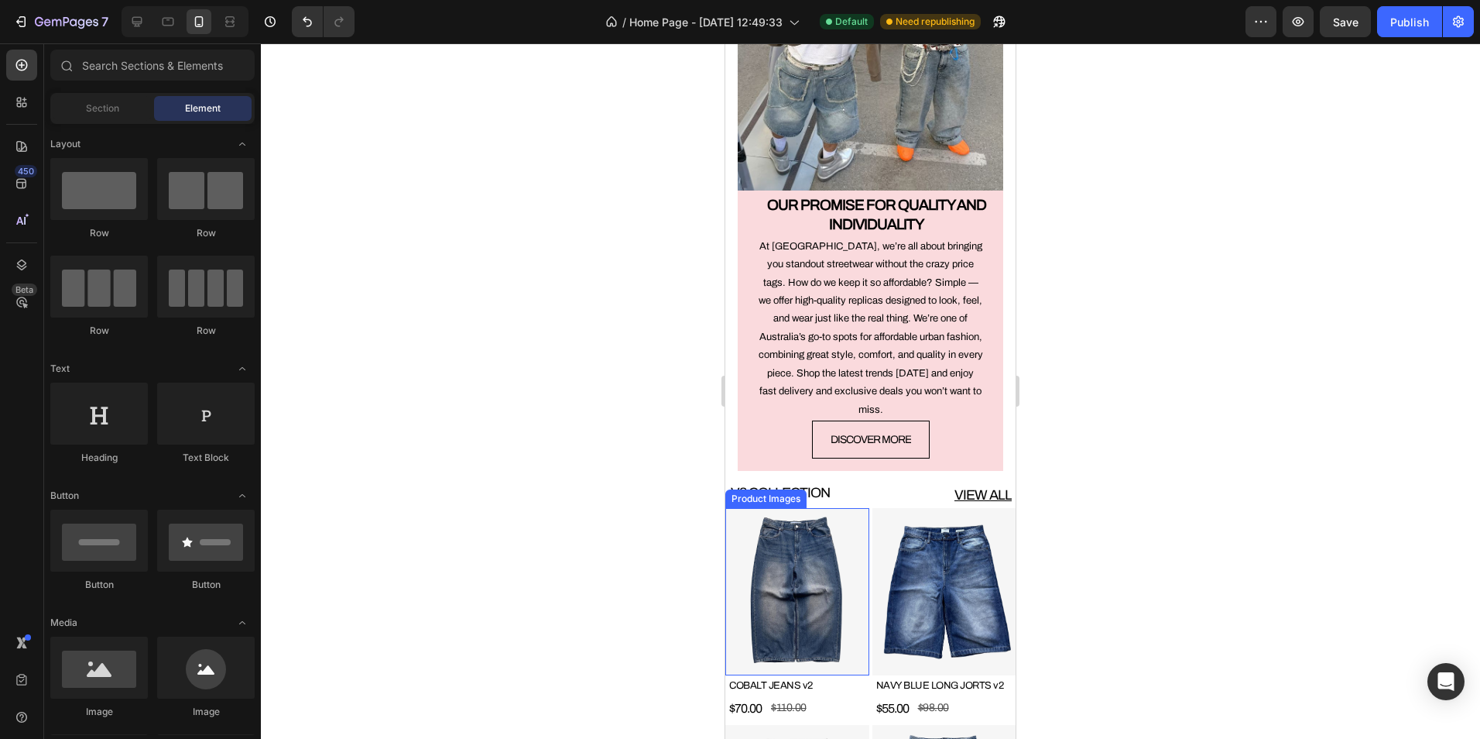
click at [852, 518] on img at bounding box center [797, 591] width 144 height 167
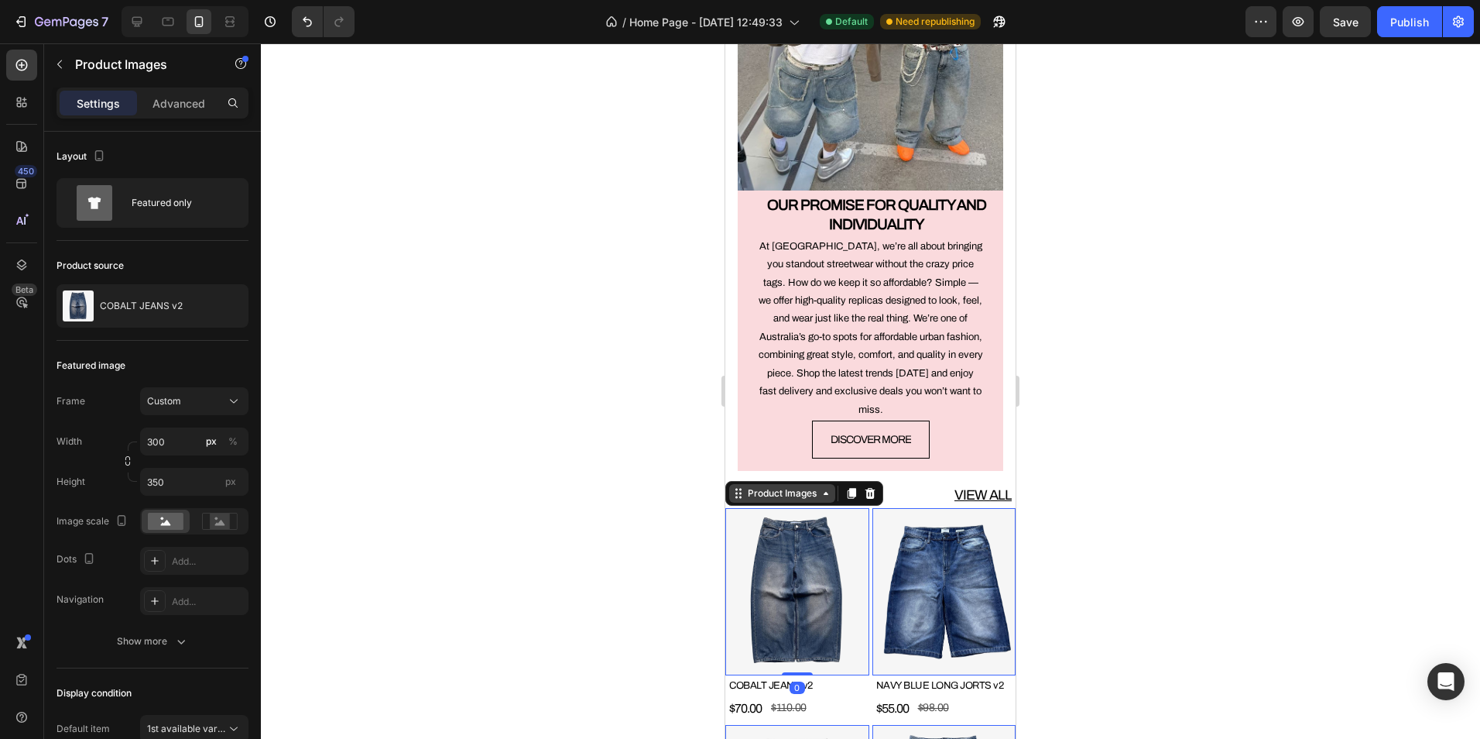
click at [770, 486] on div "Product Images" at bounding box center [782, 493] width 75 height 14
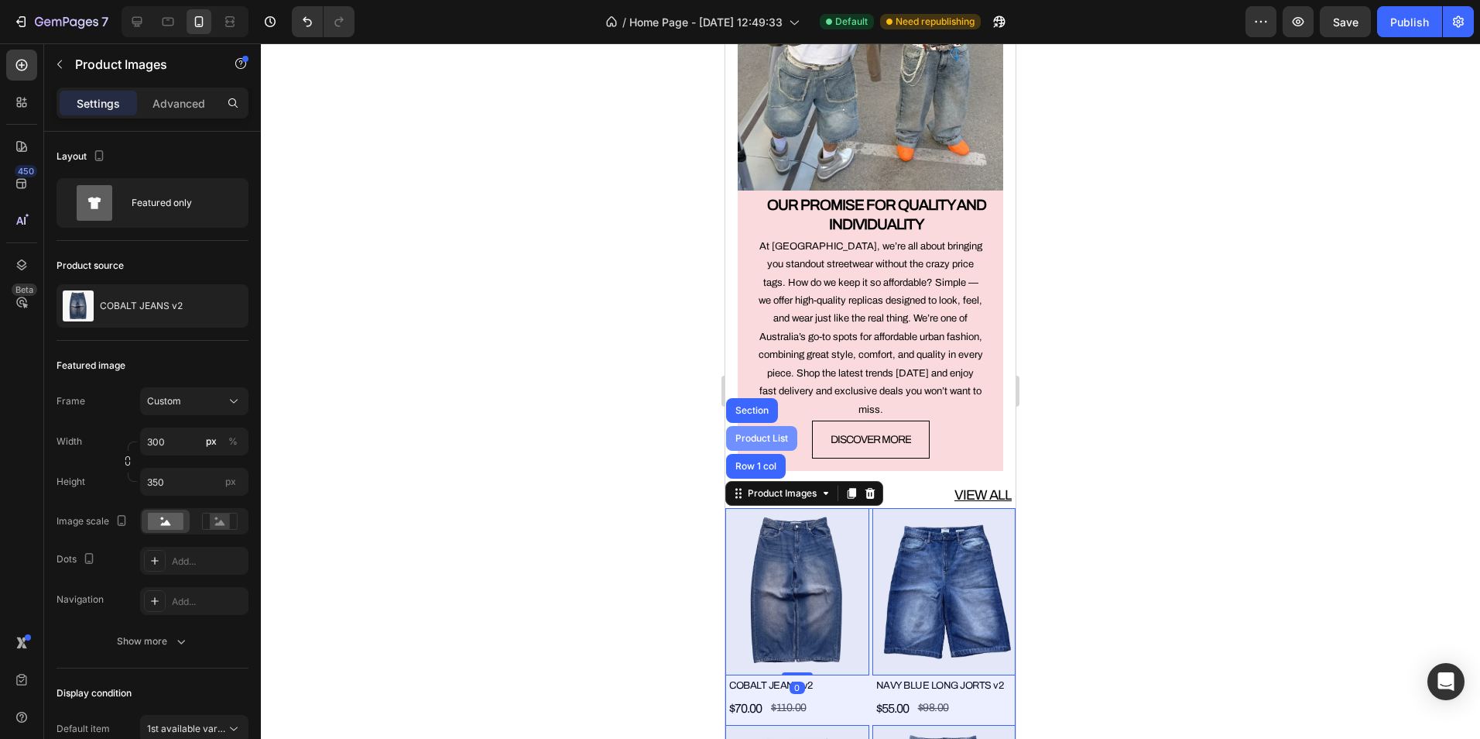
click at [765, 434] on div "Product List" at bounding box center [761, 438] width 59 height 9
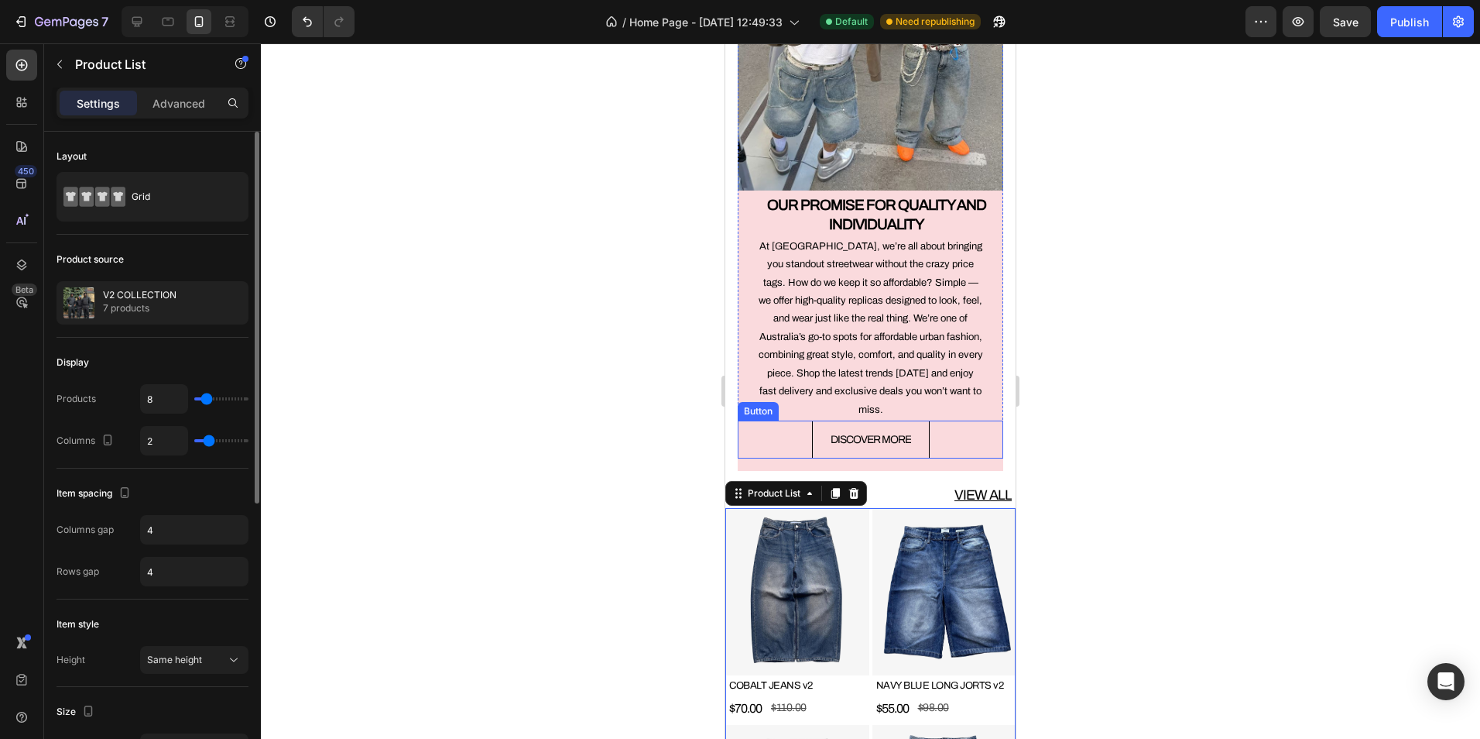
scroll to position [77, 0]
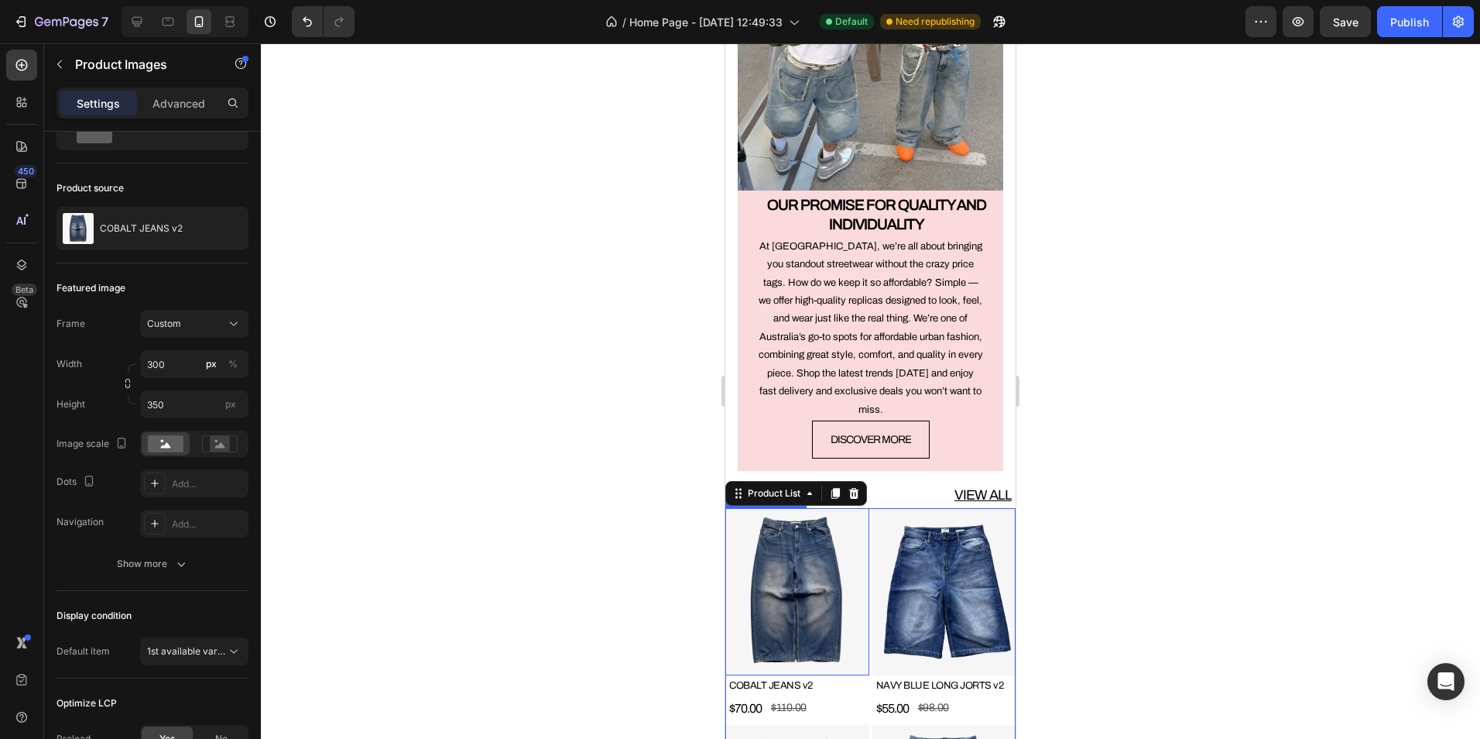
click at [794, 567] on img at bounding box center [797, 591] width 144 height 167
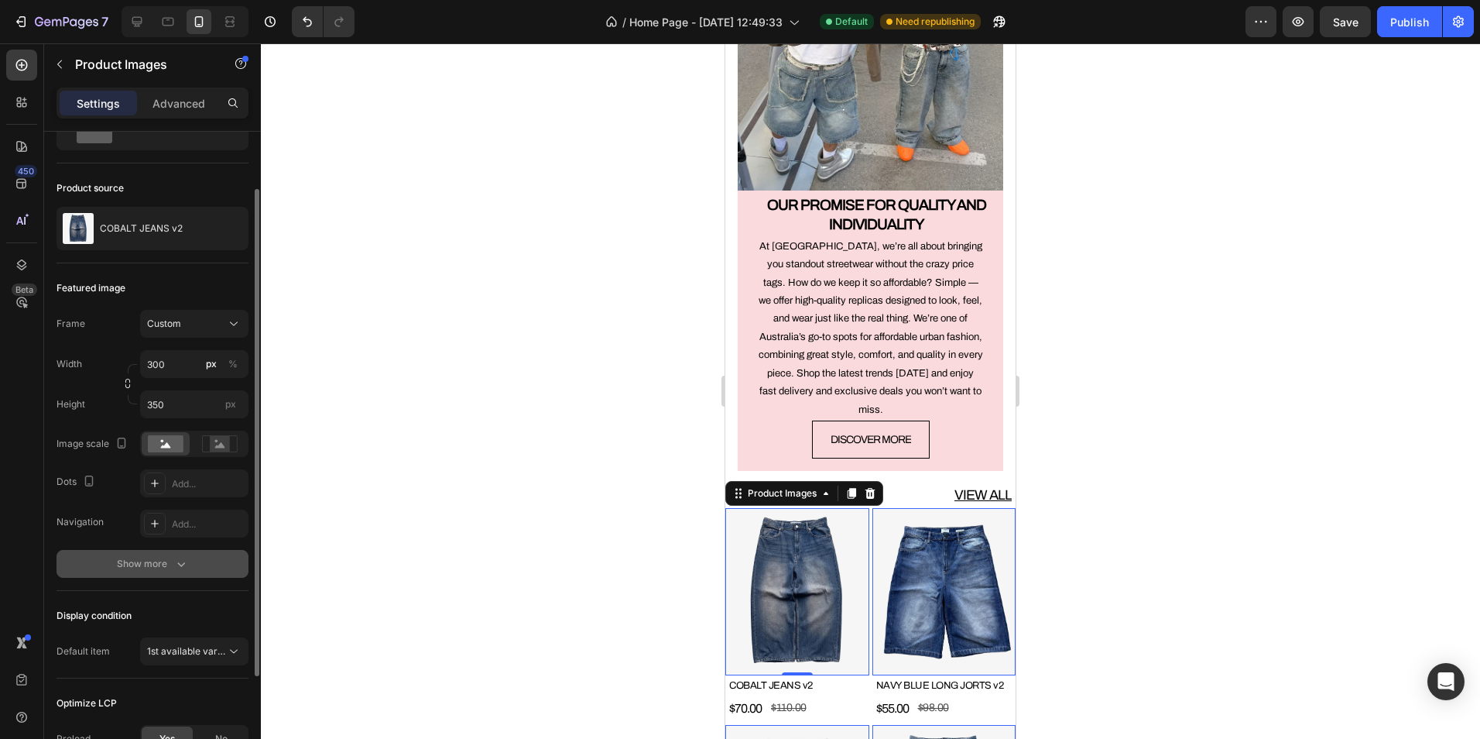
scroll to position [219, 0]
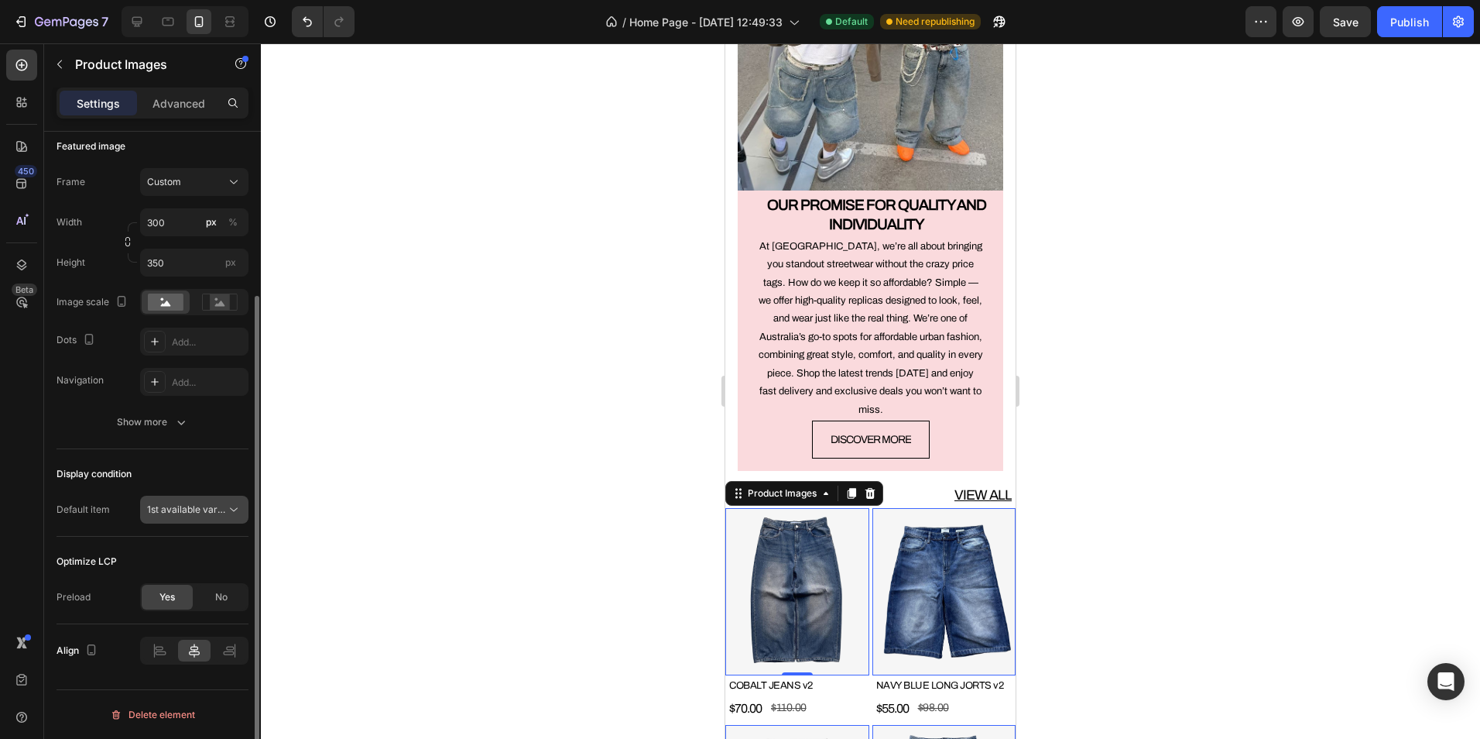
click at [185, 504] on span "1st available variant" at bounding box center [190, 509] width 87 height 12
click at [185, 506] on span "1st available variant" at bounding box center [190, 509] width 87 height 12
click at [172, 430] on div "Show more" at bounding box center [153, 421] width 72 height 15
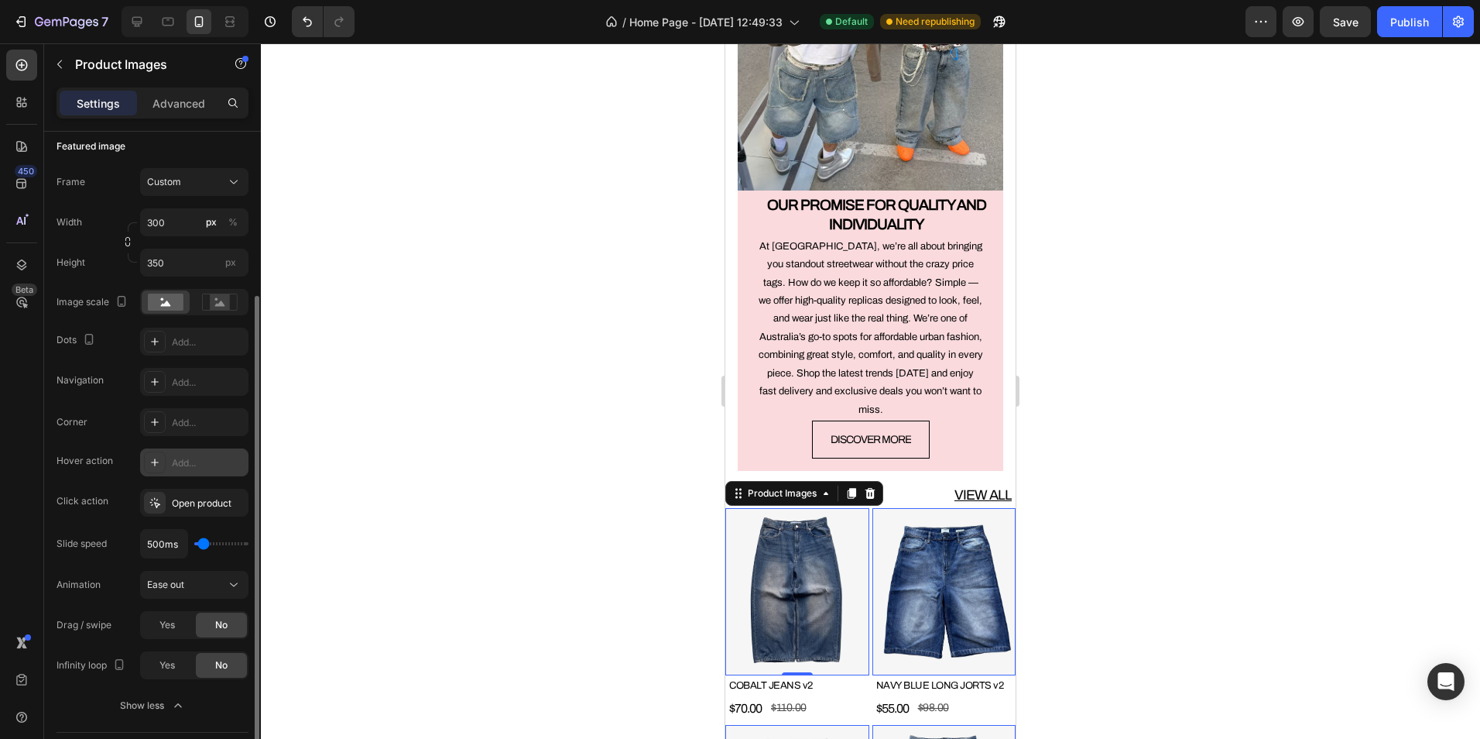
click at [178, 458] on div "Add..." at bounding box center [208, 463] width 73 height 14
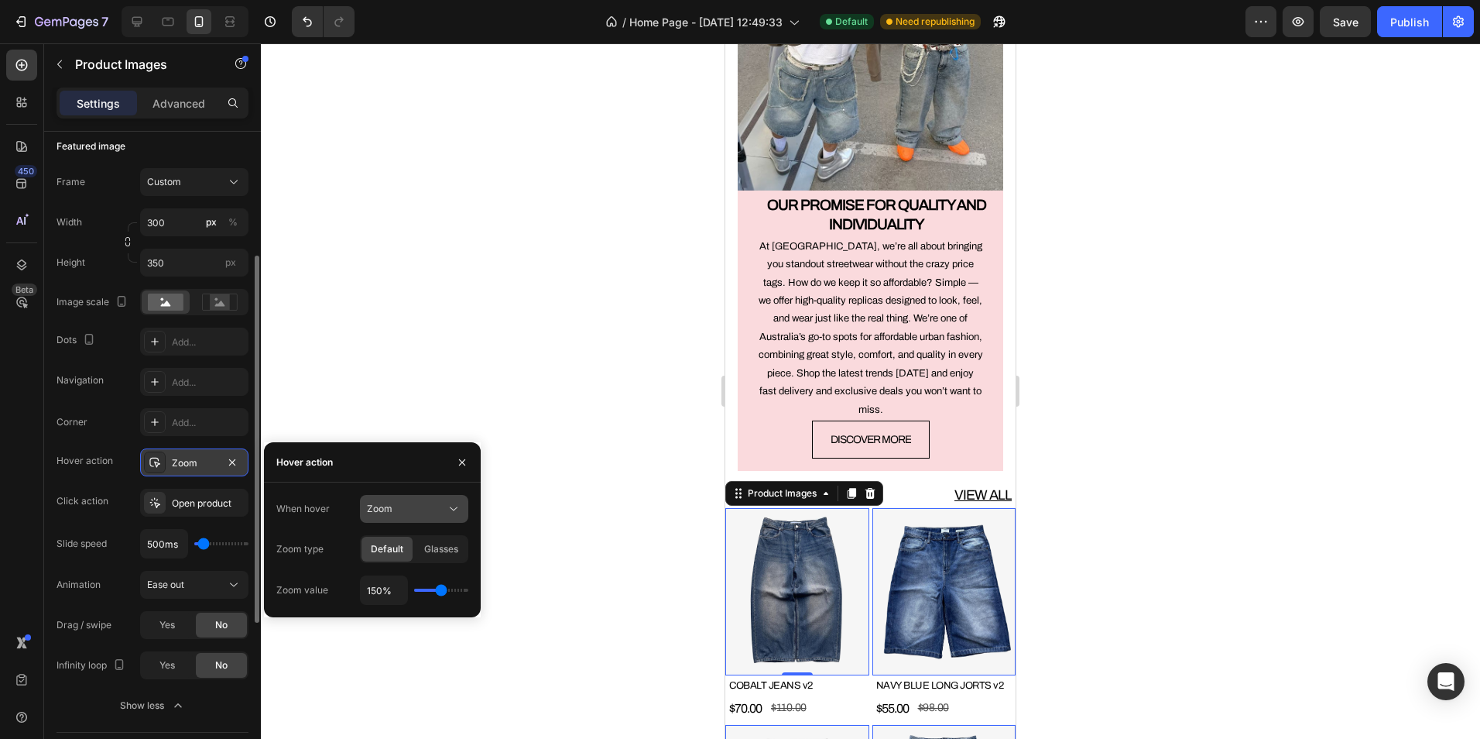
click at [417, 512] on div "Zoom" at bounding box center [406, 509] width 79 height 14
click at [426, 574] on span "Show other image" at bounding box center [407, 576] width 80 height 14
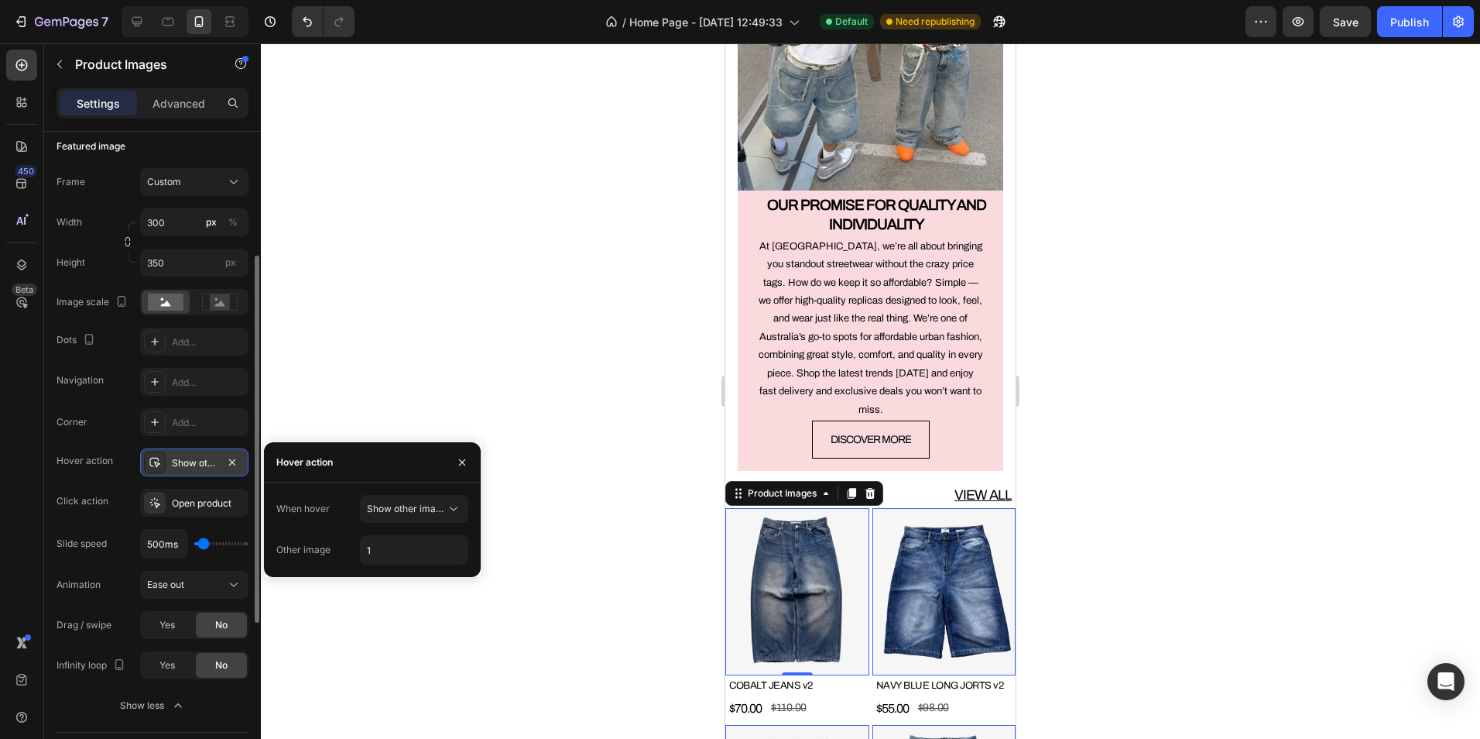
click at [894, 550] on img at bounding box center [944, 591] width 144 height 167
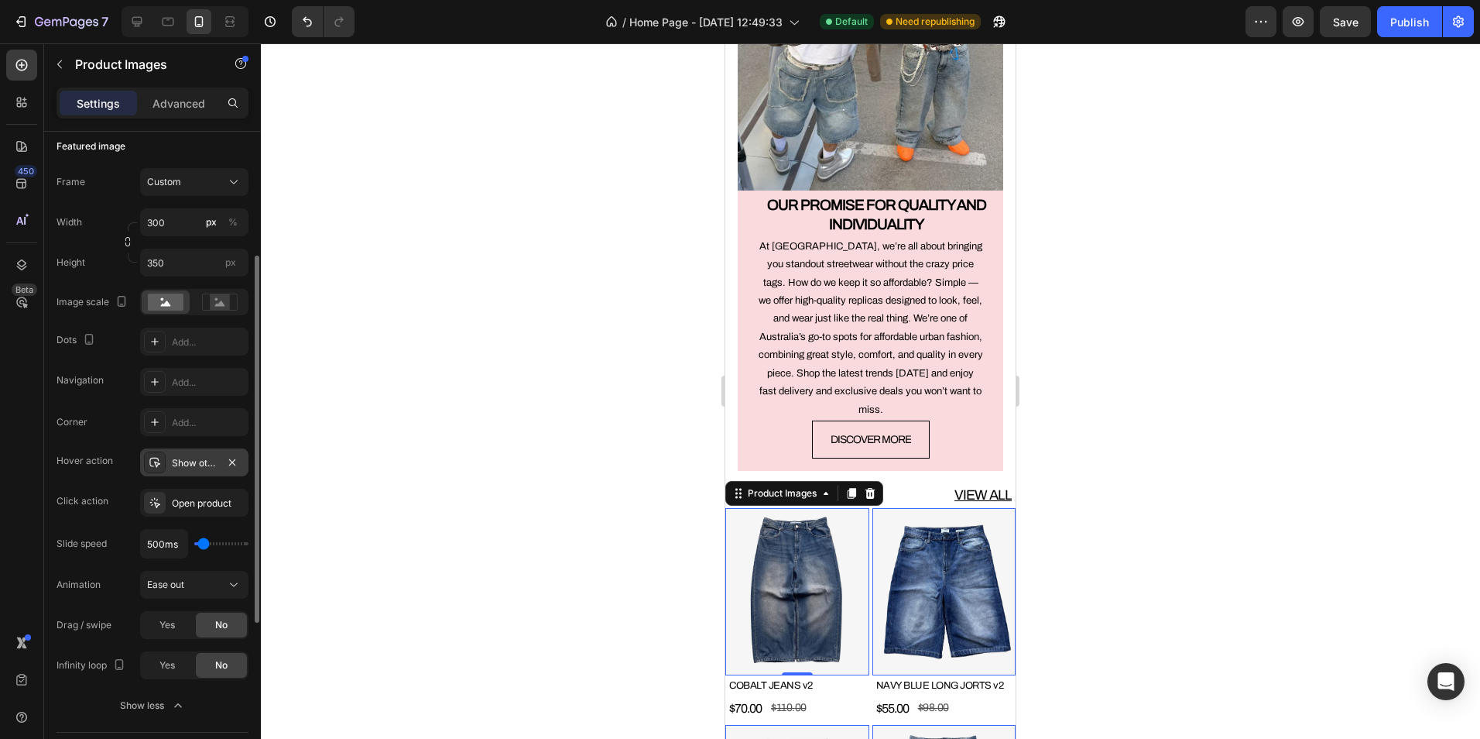
click at [814, 548] on img at bounding box center [797, 591] width 144 height 167
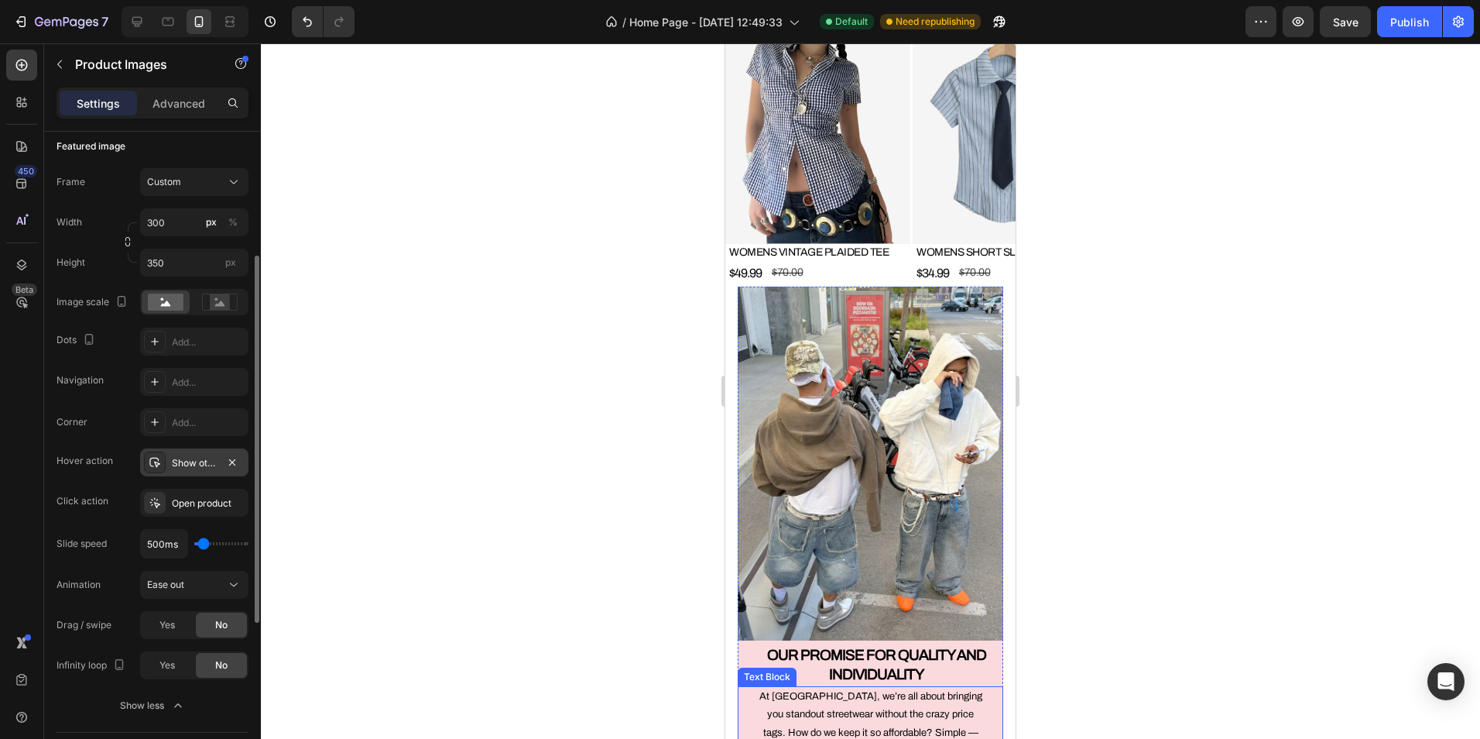
scroll to position [2168, 0]
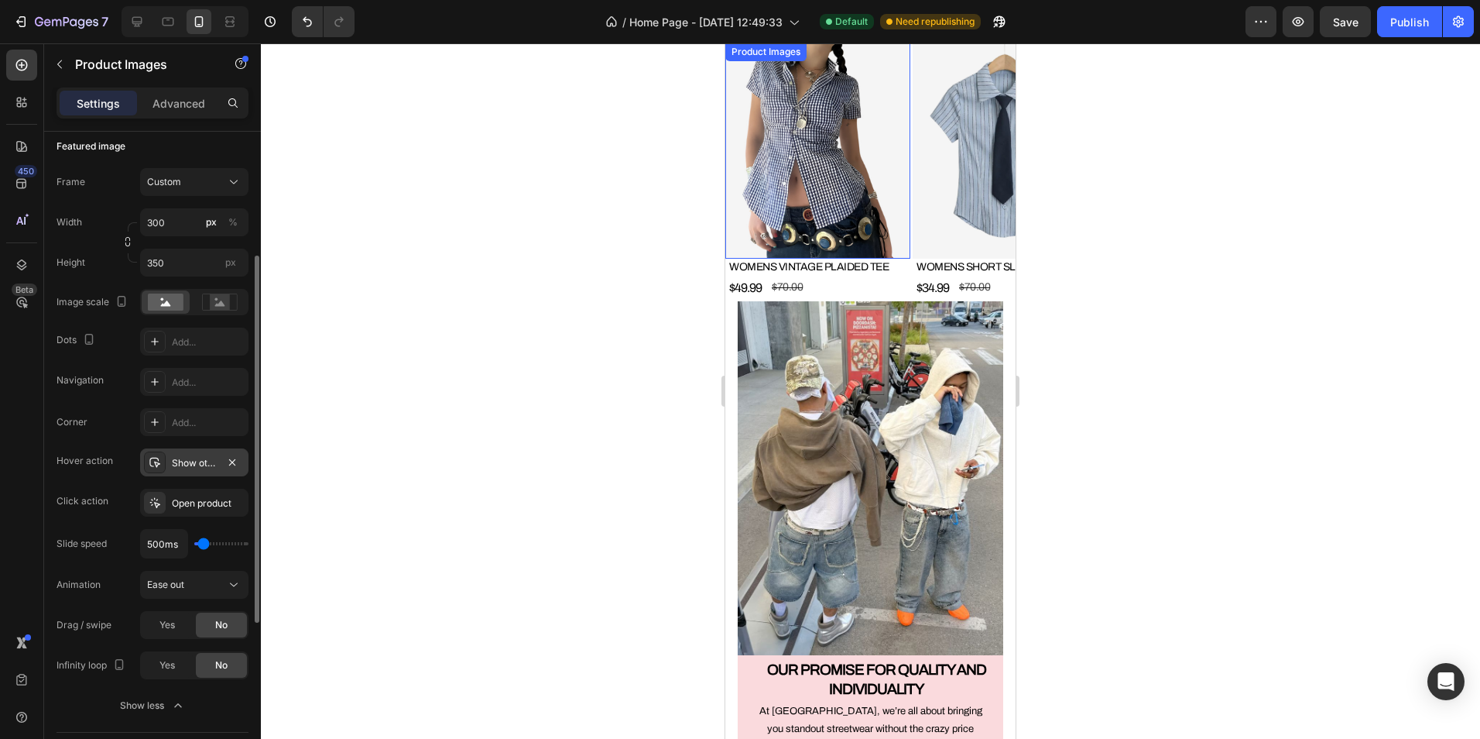
click at [811, 151] on img at bounding box center [817, 151] width 185 height 216
click at [159, 461] on icon at bounding box center [155, 462] width 12 height 12
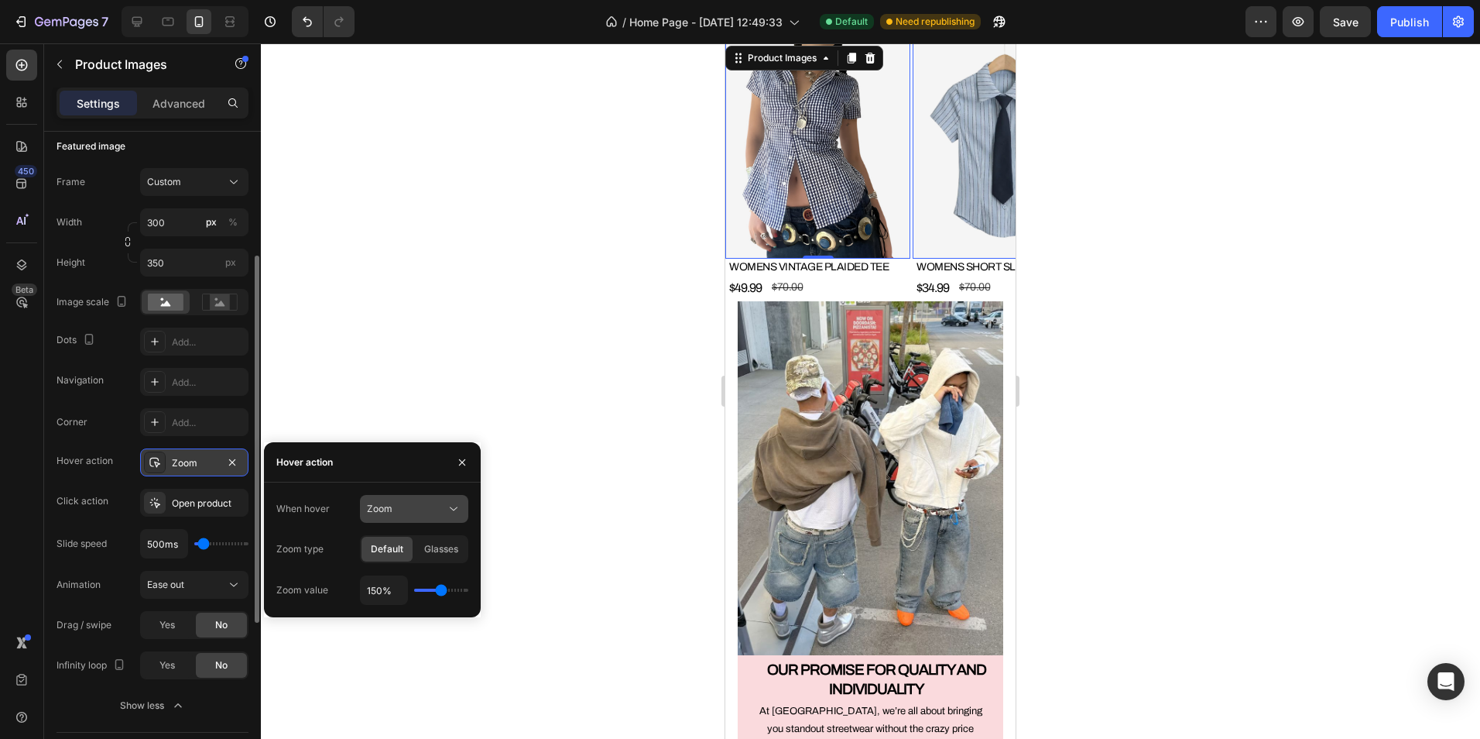
click at [411, 512] on div "Zoom" at bounding box center [406, 509] width 79 height 14
click at [412, 567] on div "Show other image" at bounding box center [398, 575] width 127 height 29
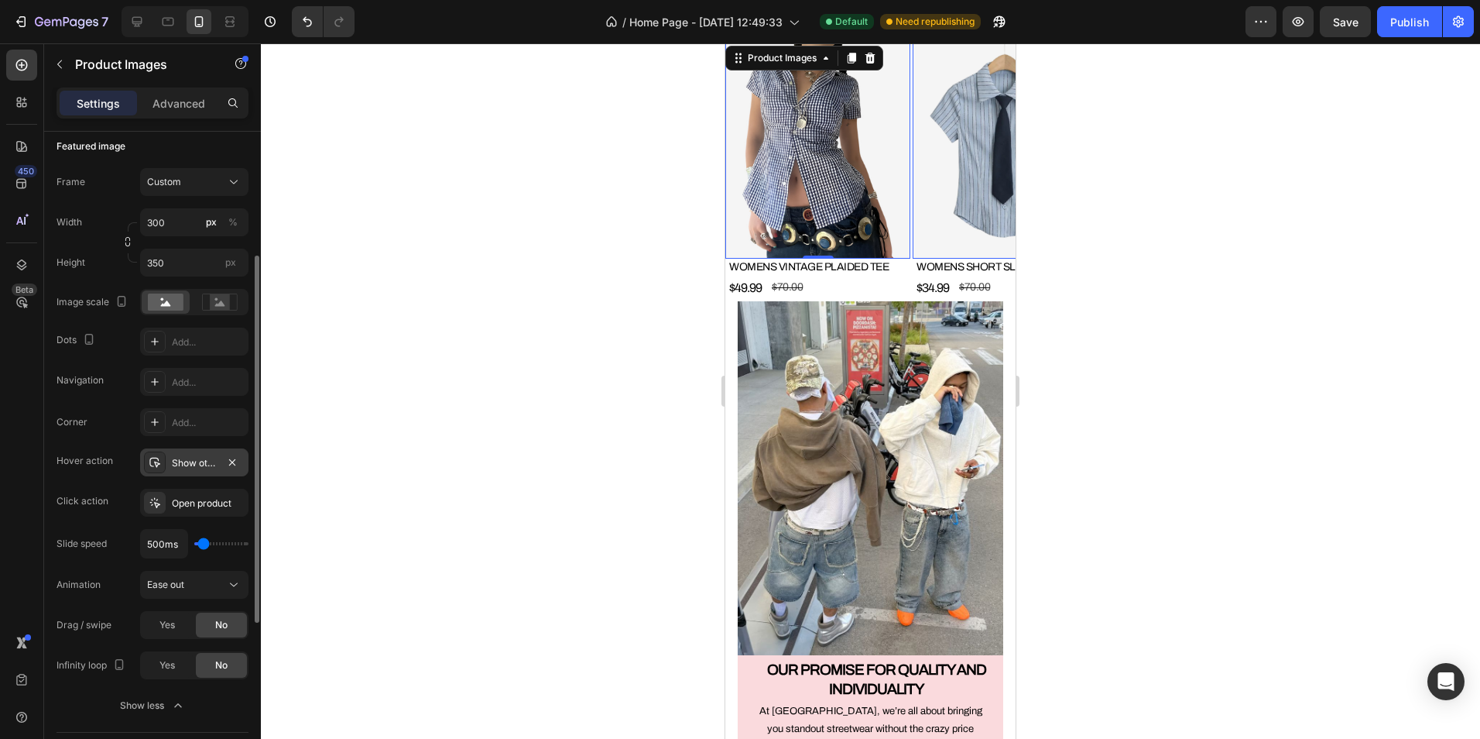
click at [541, 419] on div at bounding box center [870, 390] width 1219 height 695
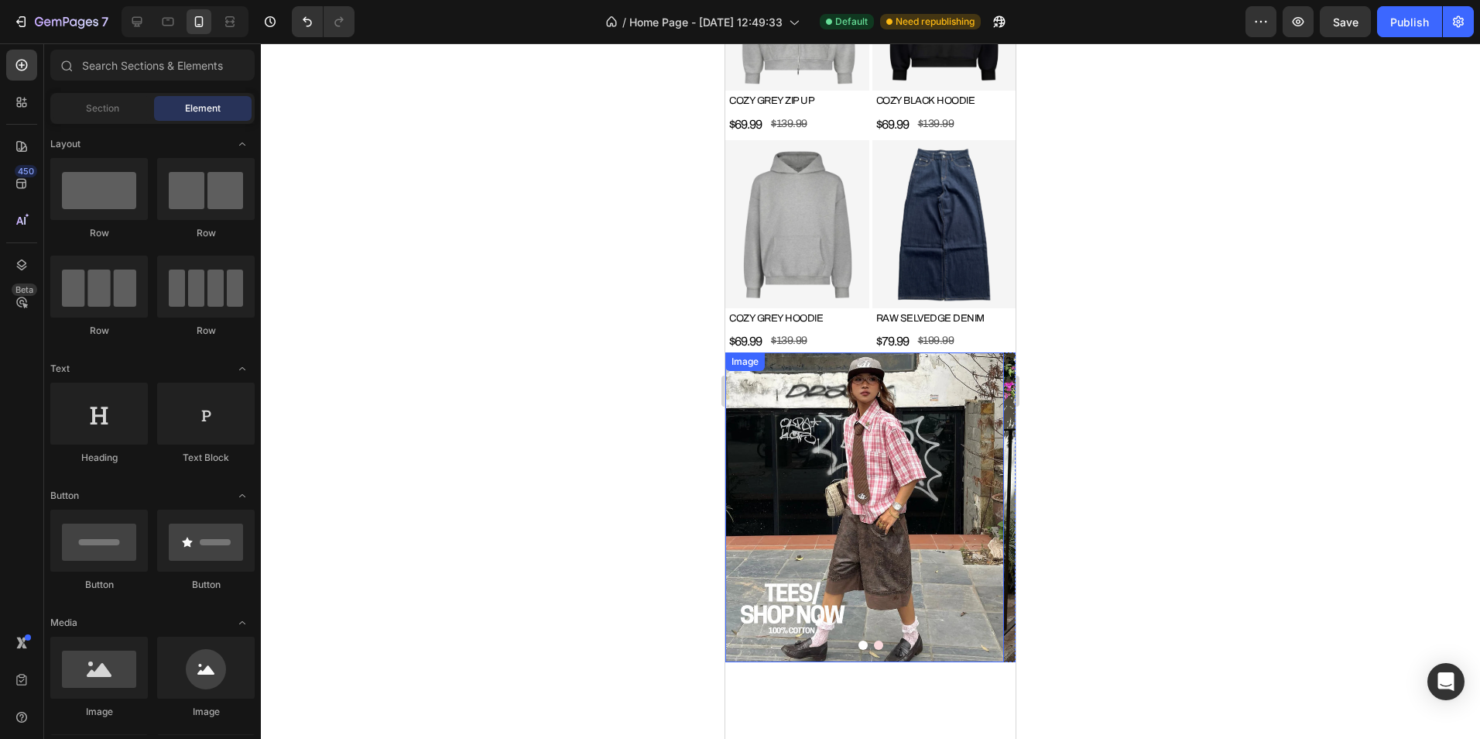
scroll to position [1393, 0]
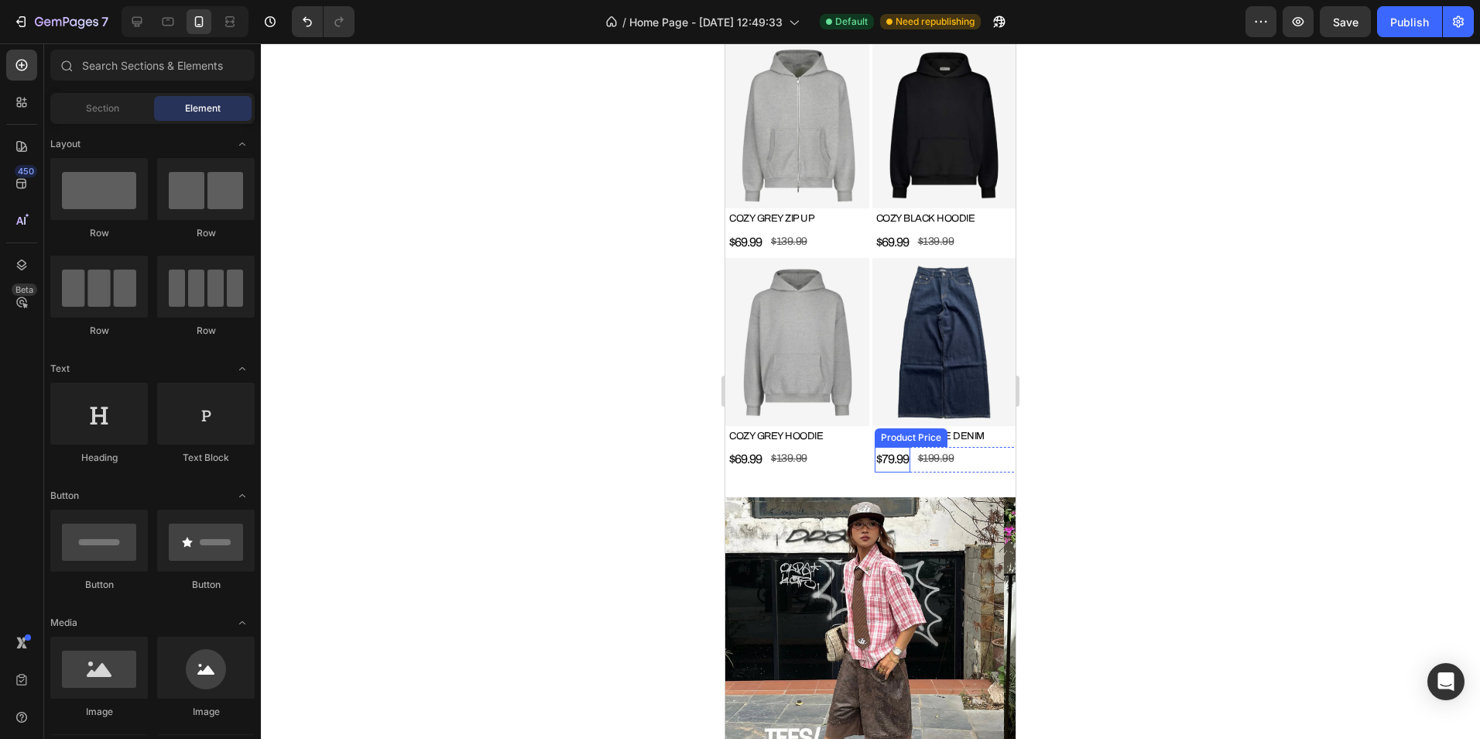
click at [828, 299] on img at bounding box center [797, 341] width 144 height 167
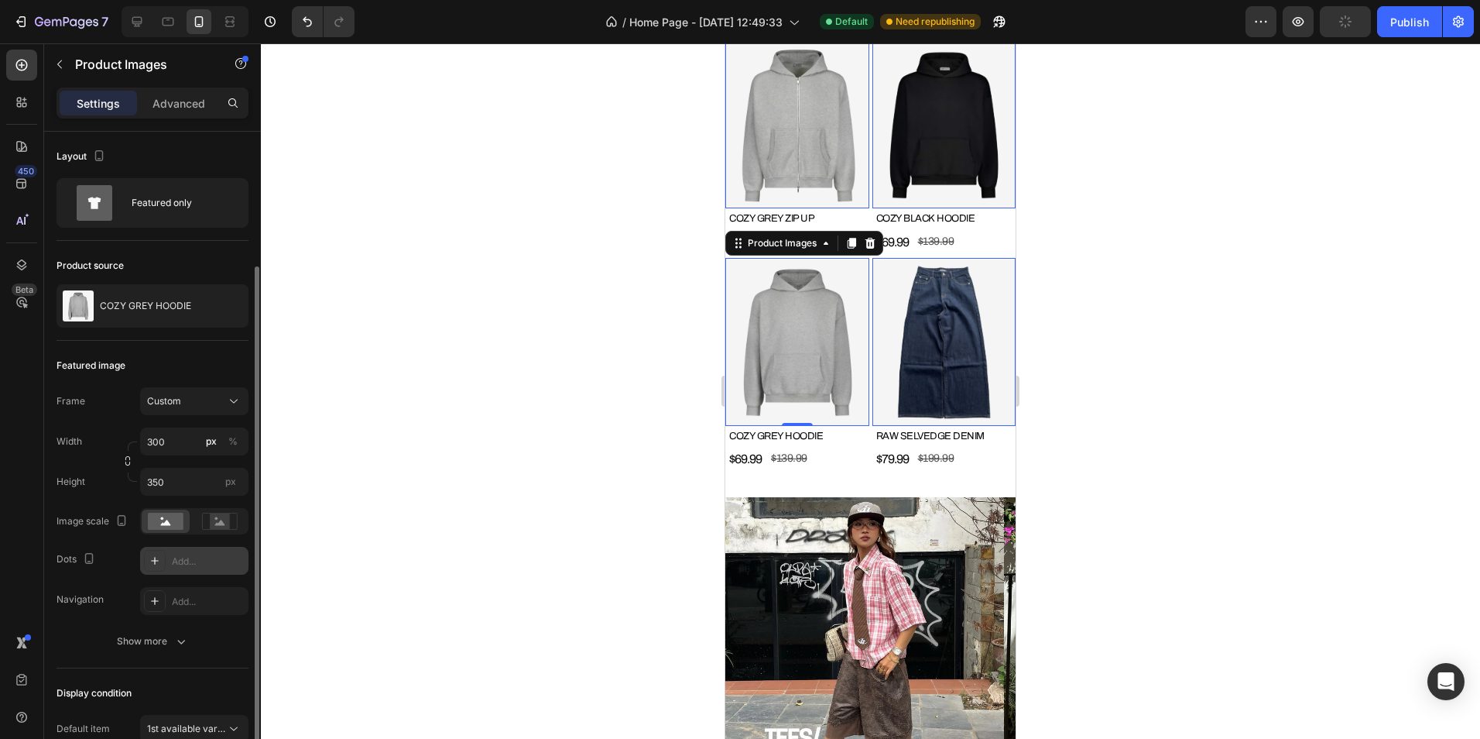
scroll to position [77, 0]
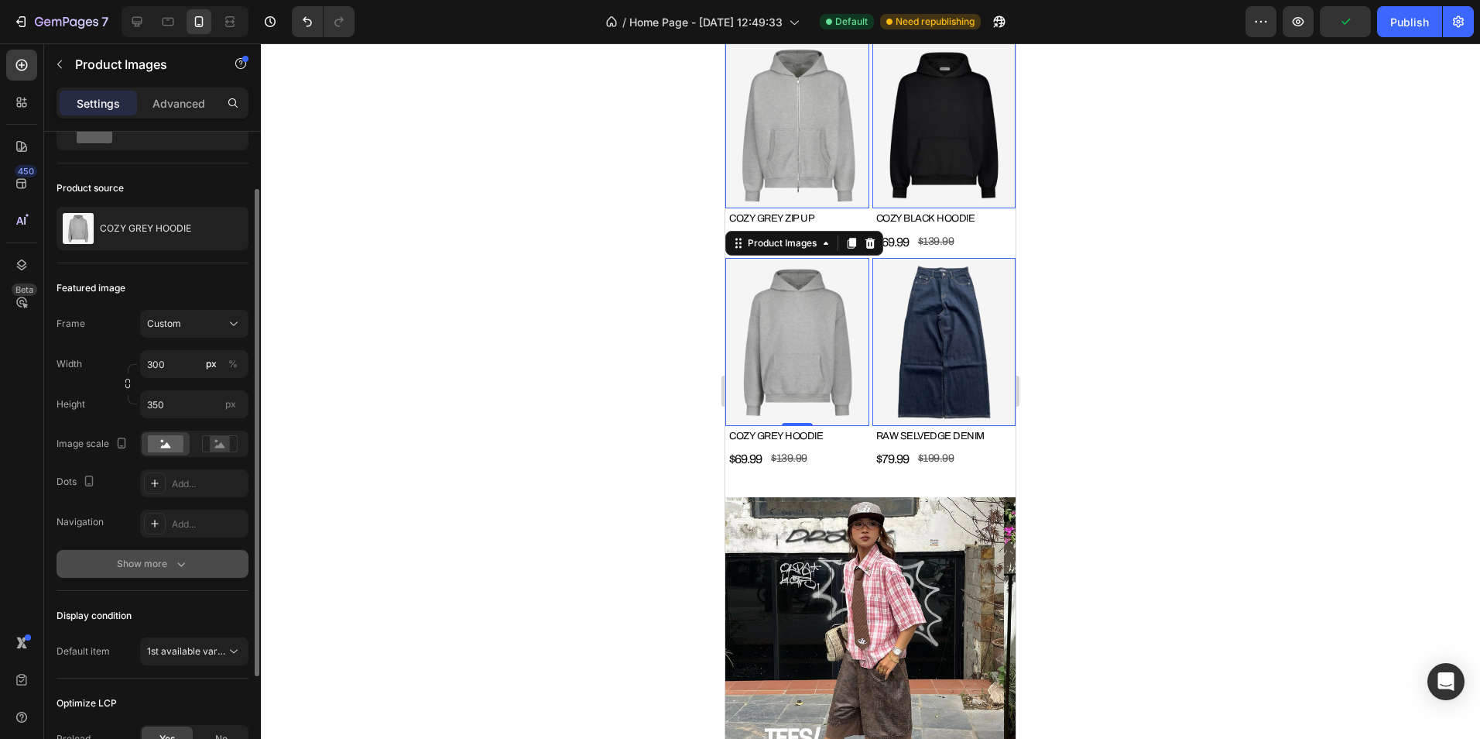
click at [162, 550] on button "Show more" at bounding box center [153, 564] width 192 height 28
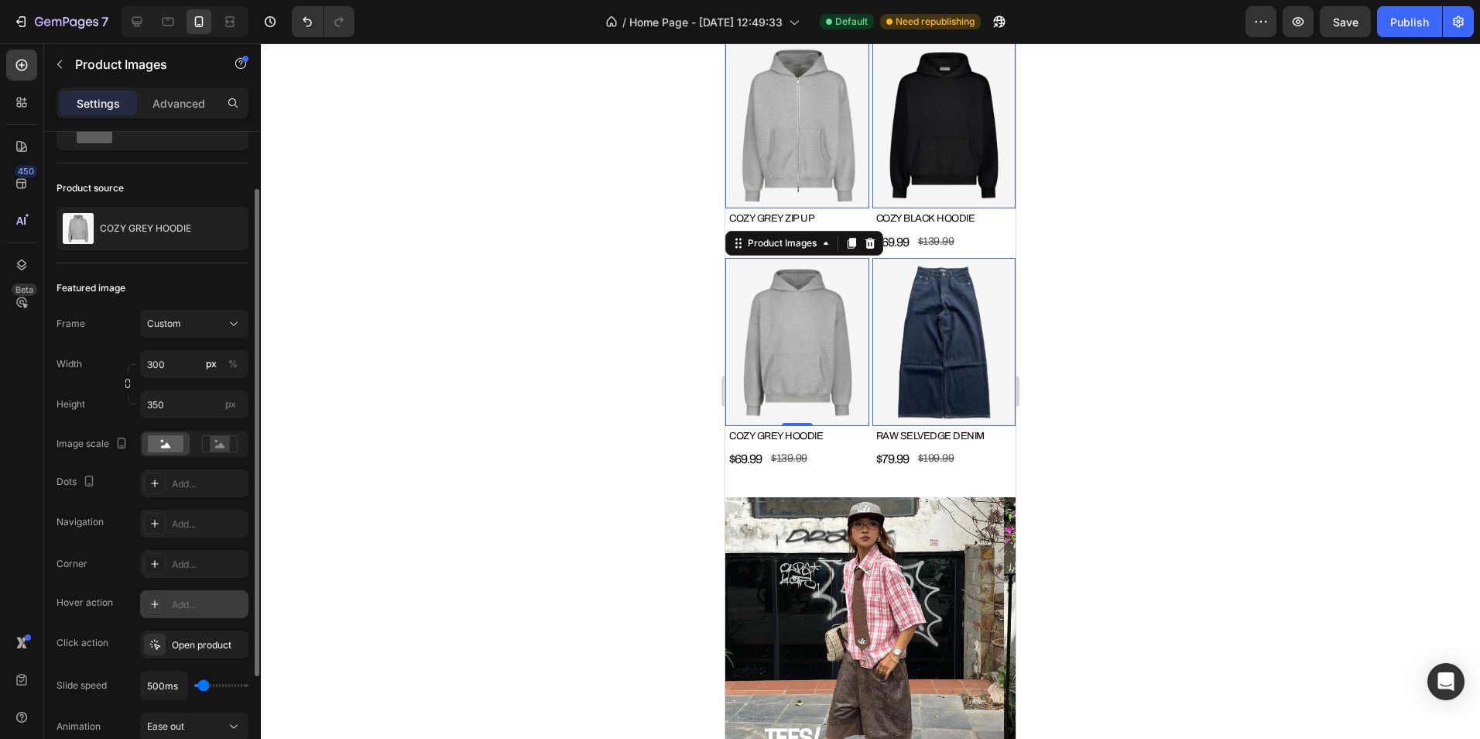
click at [184, 595] on div "Add..." at bounding box center [194, 604] width 108 height 28
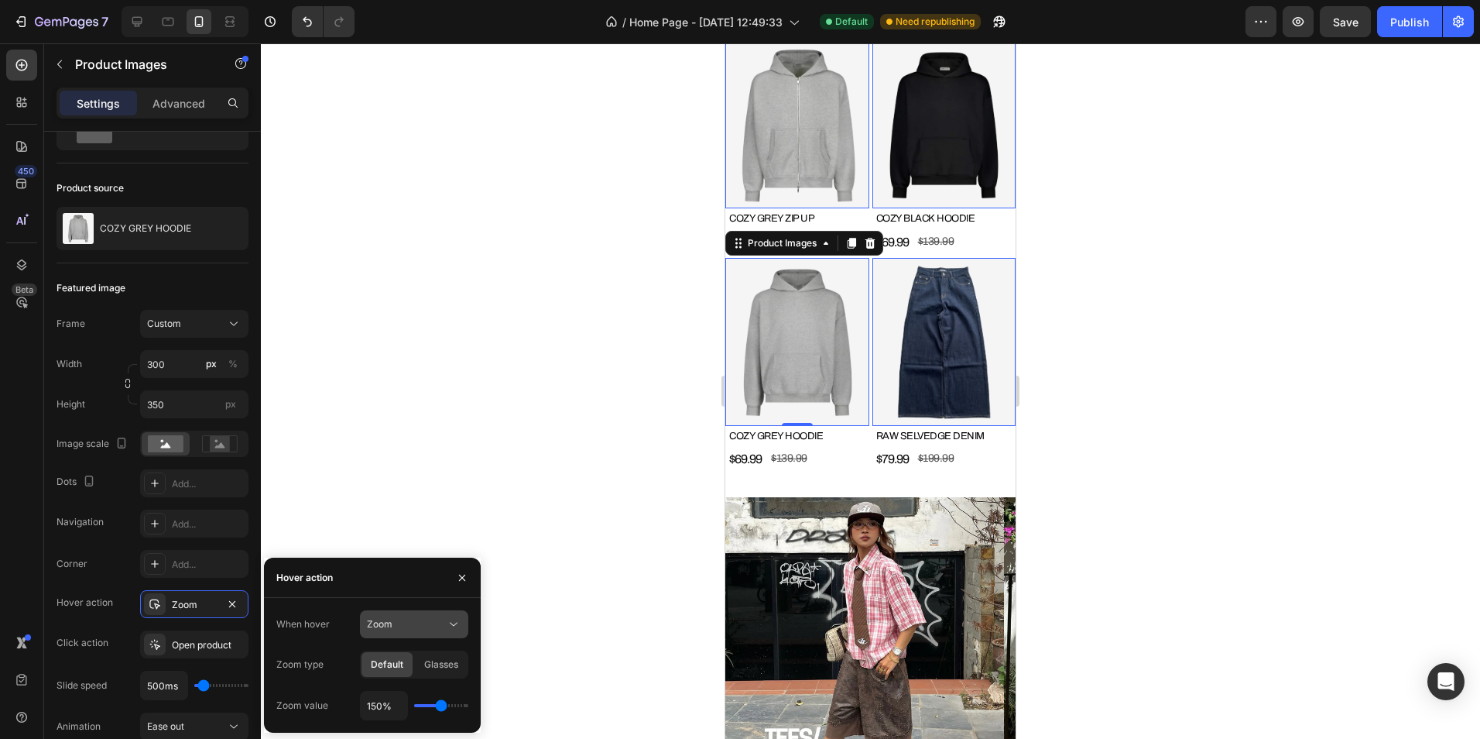
click at [410, 630] on div "Zoom" at bounding box center [406, 624] width 79 height 14
click at [420, 691] on span "Show other image" at bounding box center [407, 691] width 80 height 14
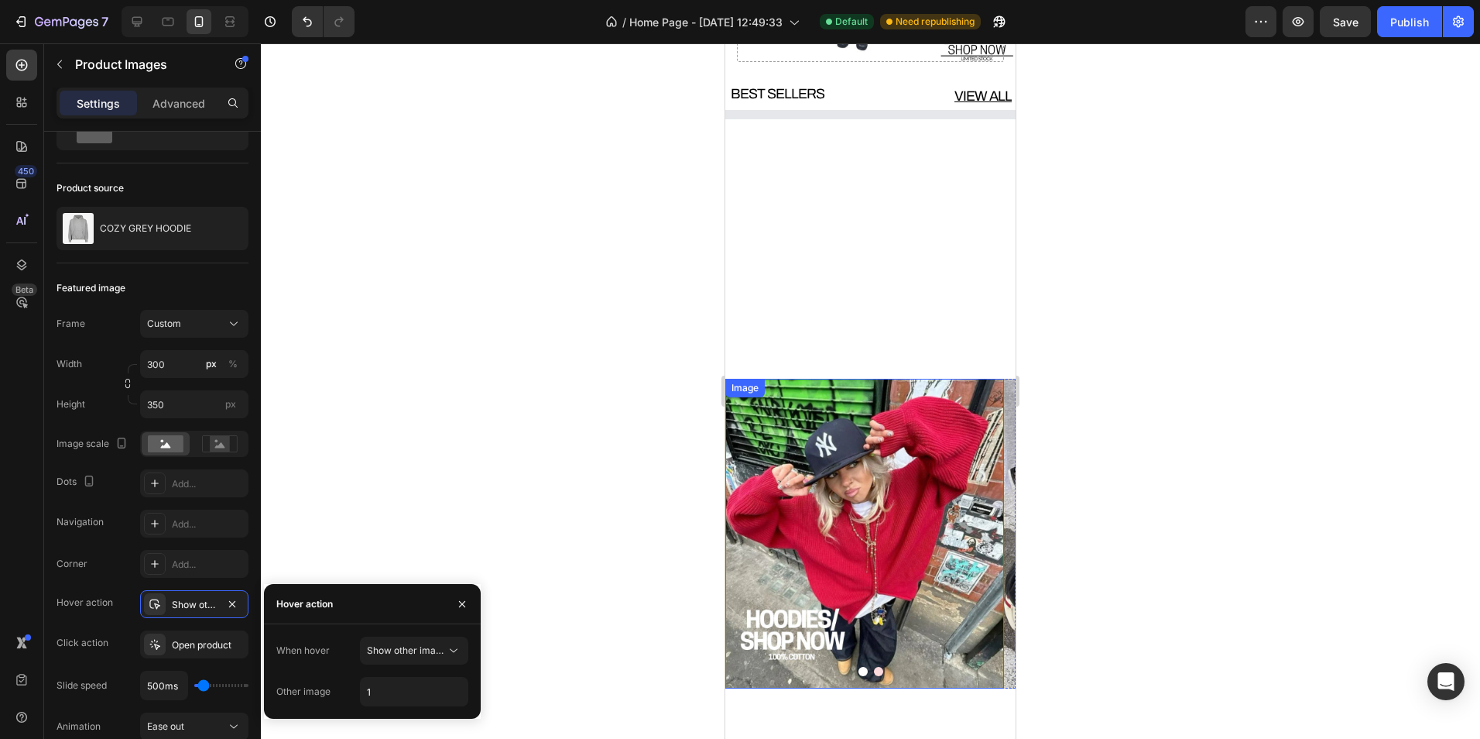
scroll to position [232, 0]
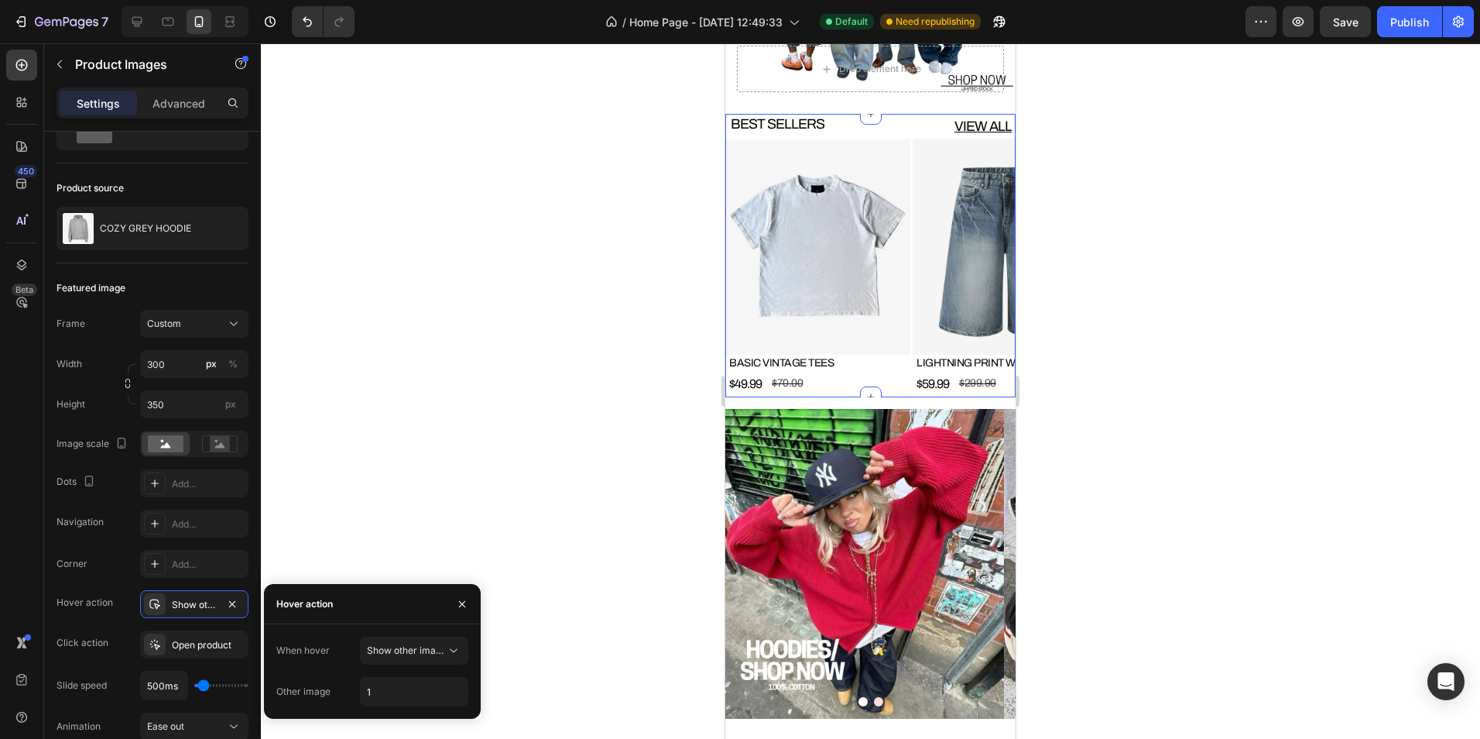
click at [811, 270] on img at bounding box center [817, 247] width 185 height 216
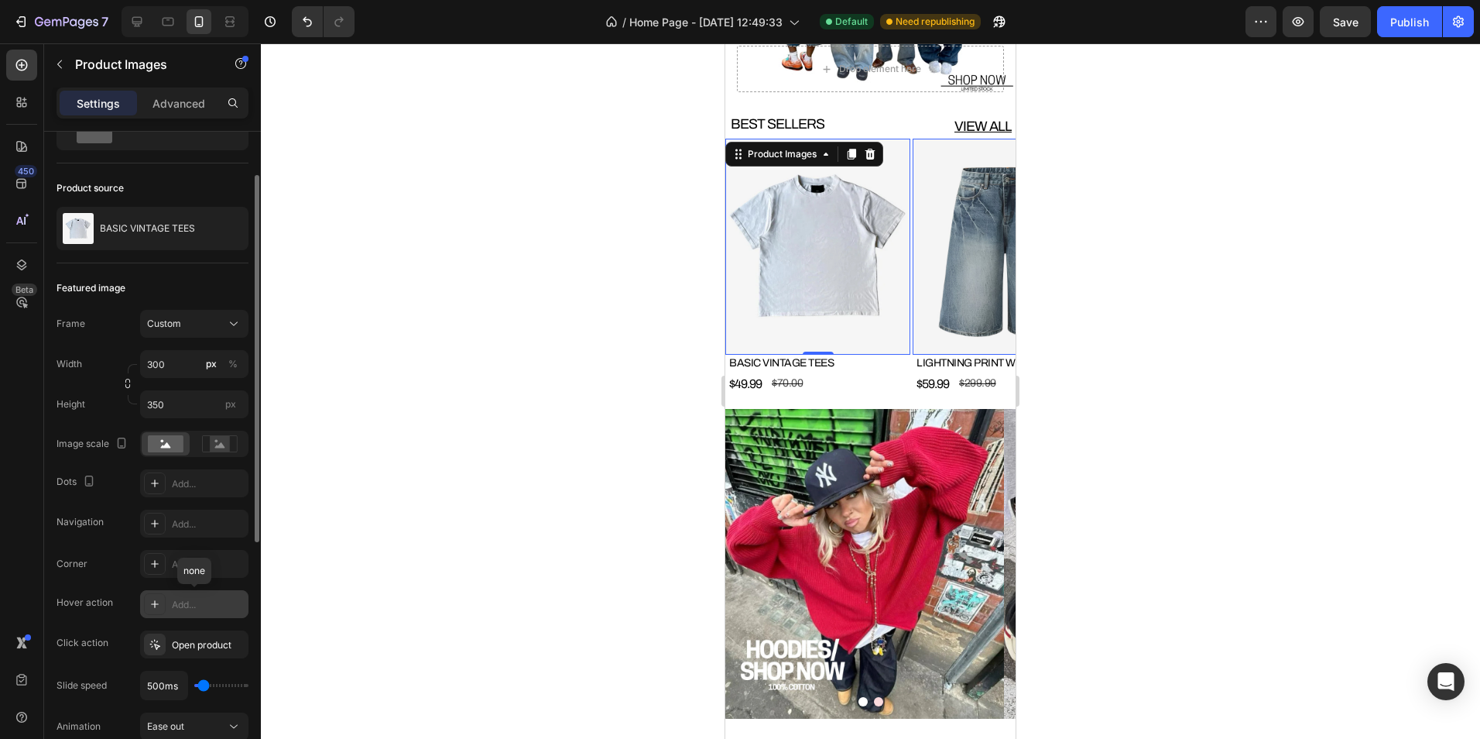
click at [150, 601] on icon at bounding box center [155, 604] width 12 height 12
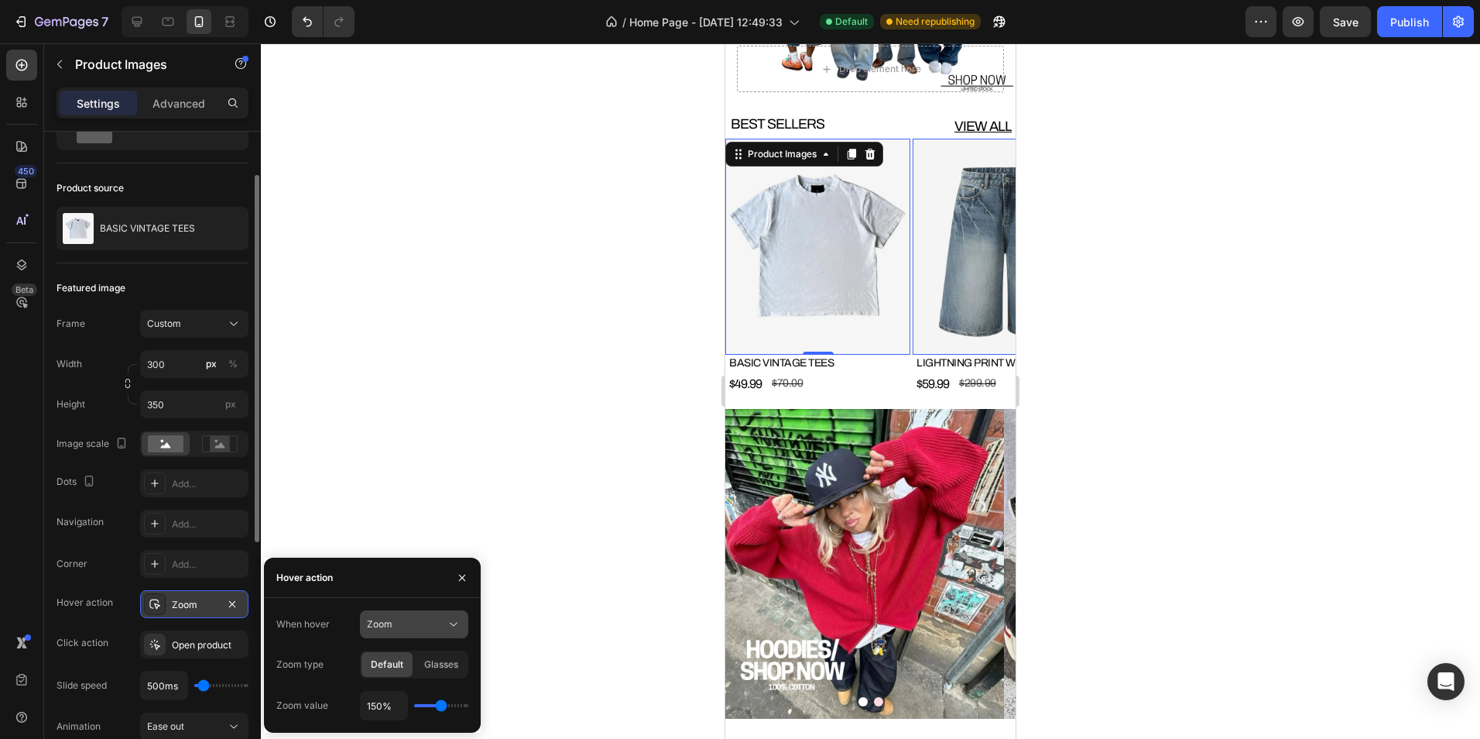
click at [395, 621] on div "Zoom" at bounding box center [406, 624] width 79 height 14
click at [431, 691] on span "Show other image" at bounding box center [407, 691] width 80 height 14
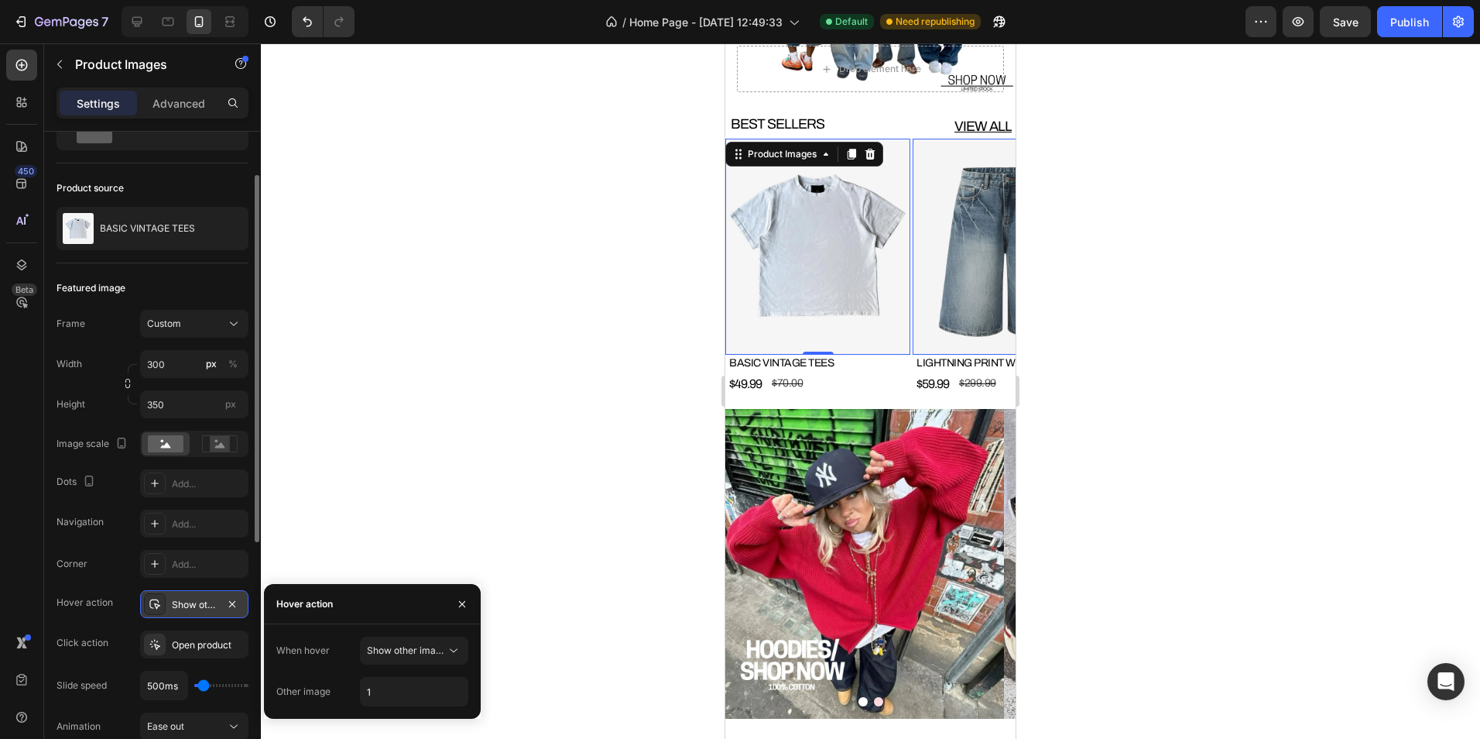
click at [699, 474] on div at bounding box center [870, 390] width 1219 height 695
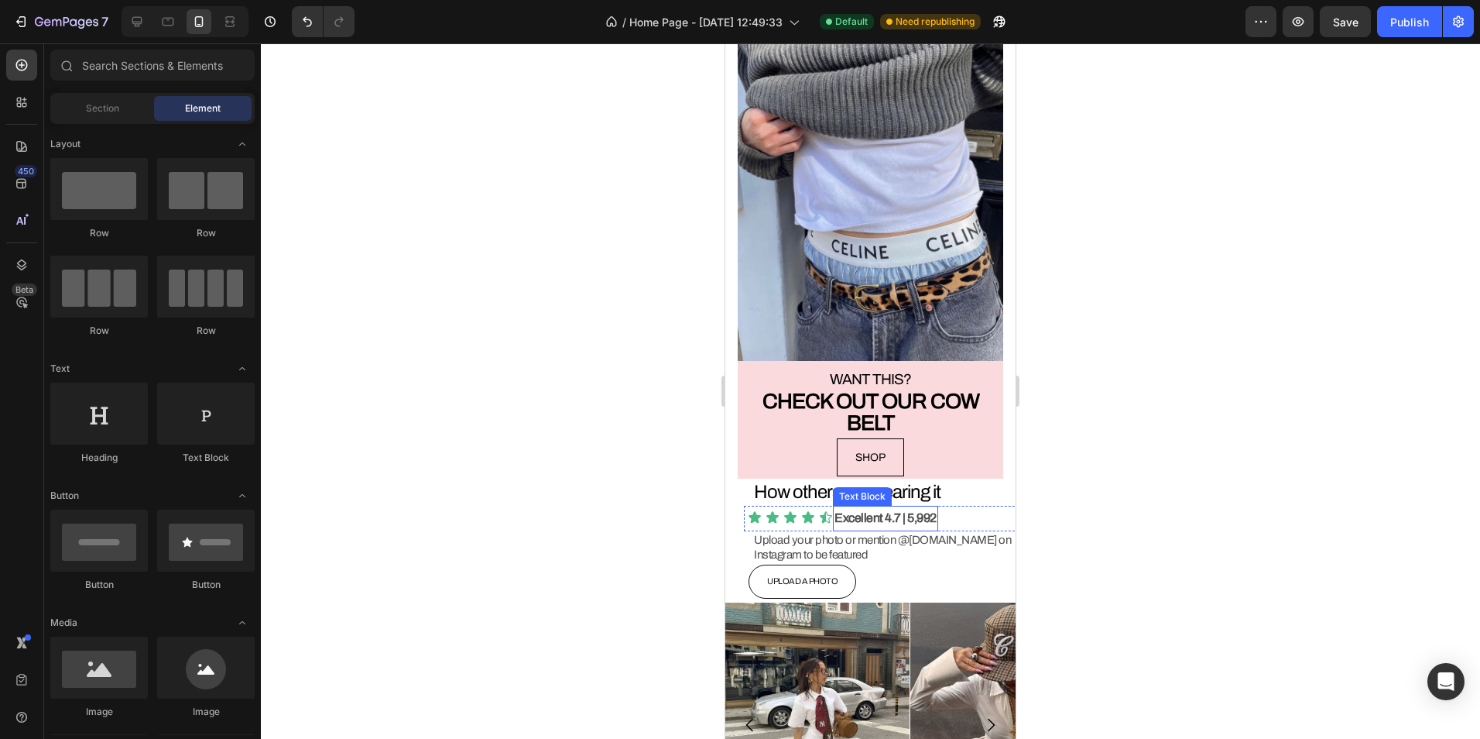
scroll to position [4026, 0]
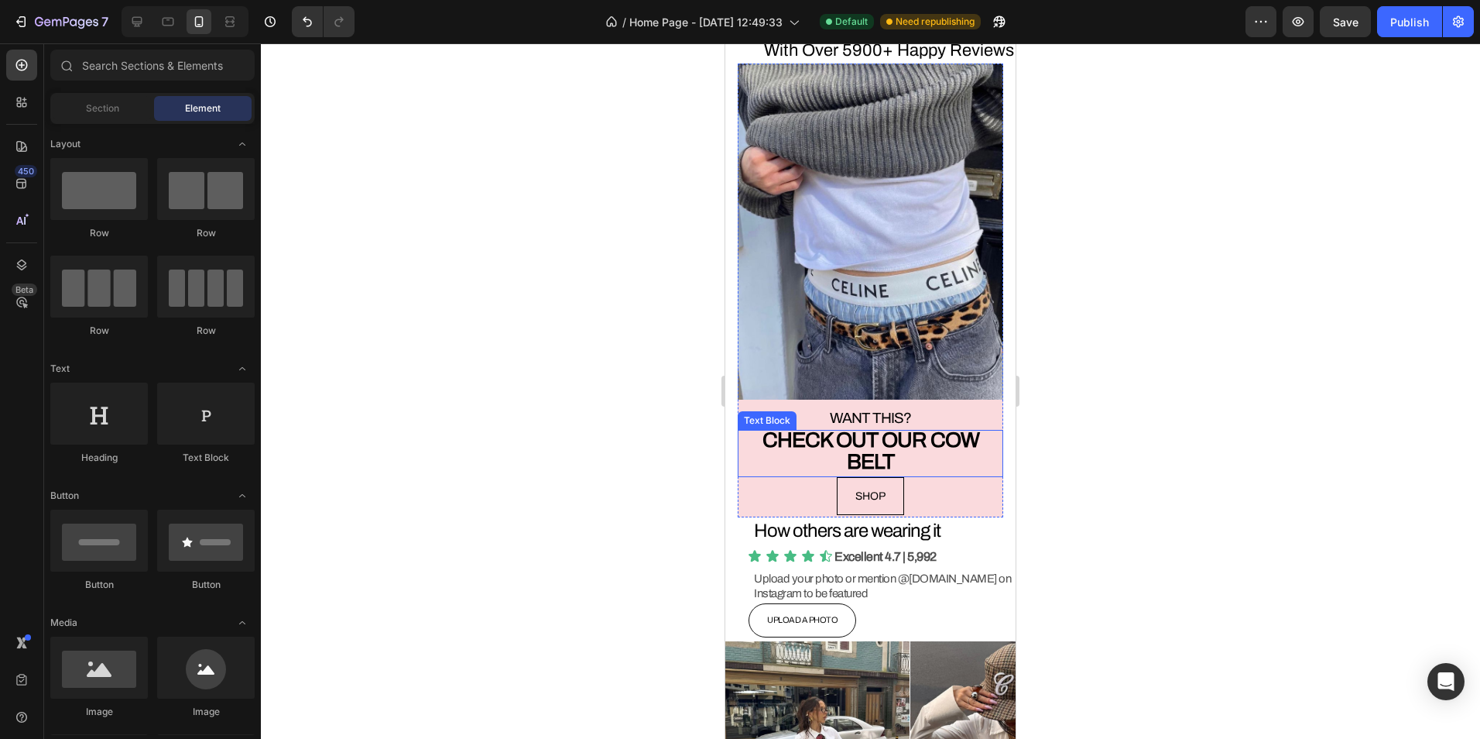
click at [869, 428] on span "CHECK OUT OUR COW BELT" at bounding box center [871, 450] width 217 height 45
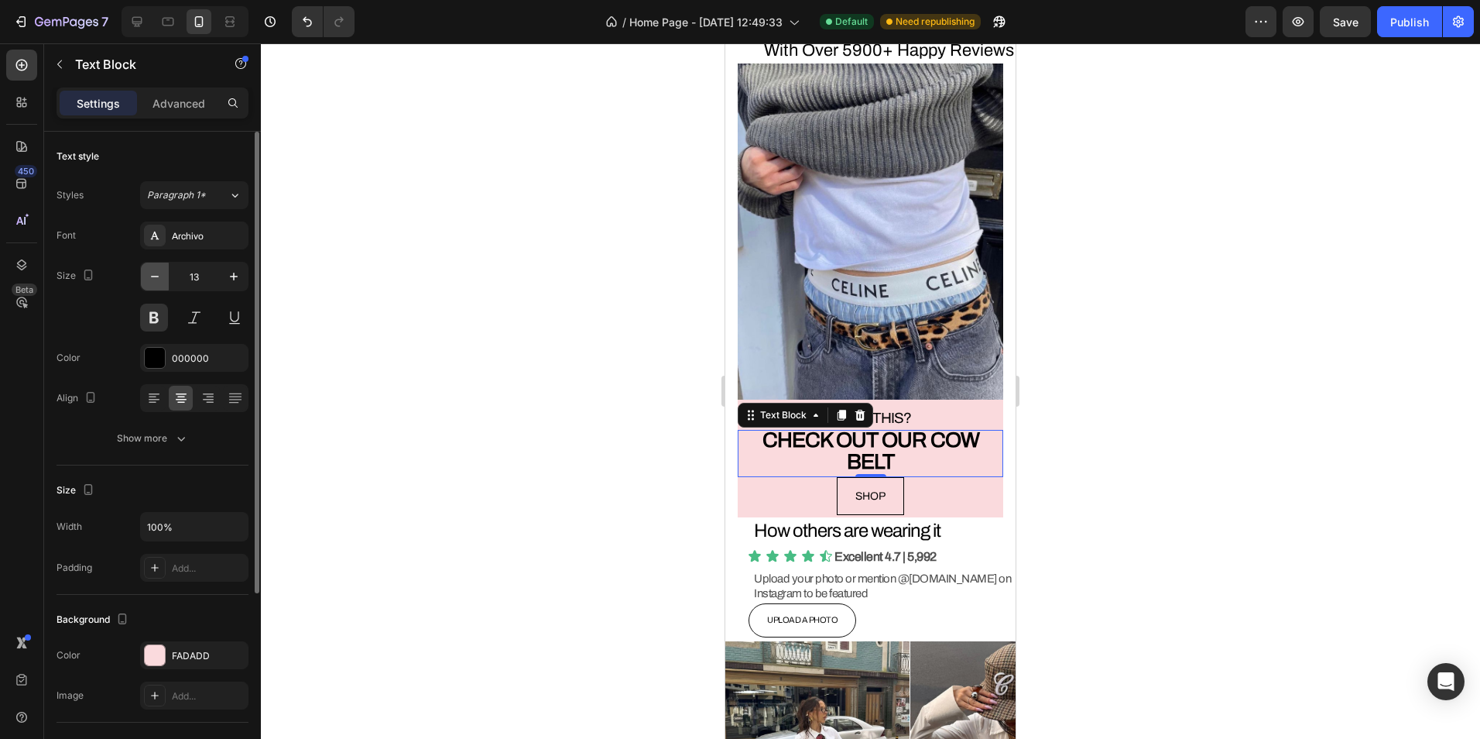
click at [157, 276] on icon "button" at bounding box center [154, 276] width 15 height 15
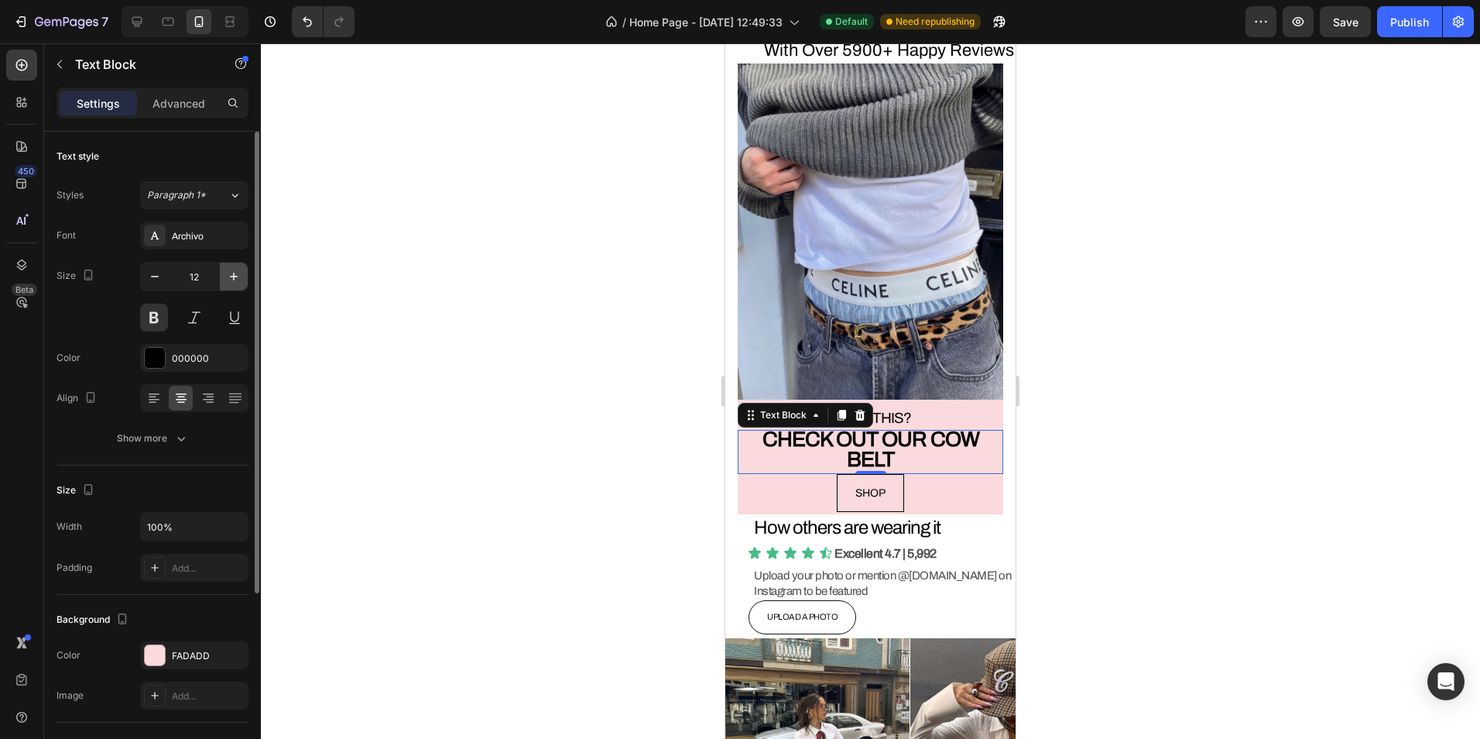
click at [227, 277] on icon "button" at bounding box center [233, 276] width 15 height 15
type input "13"
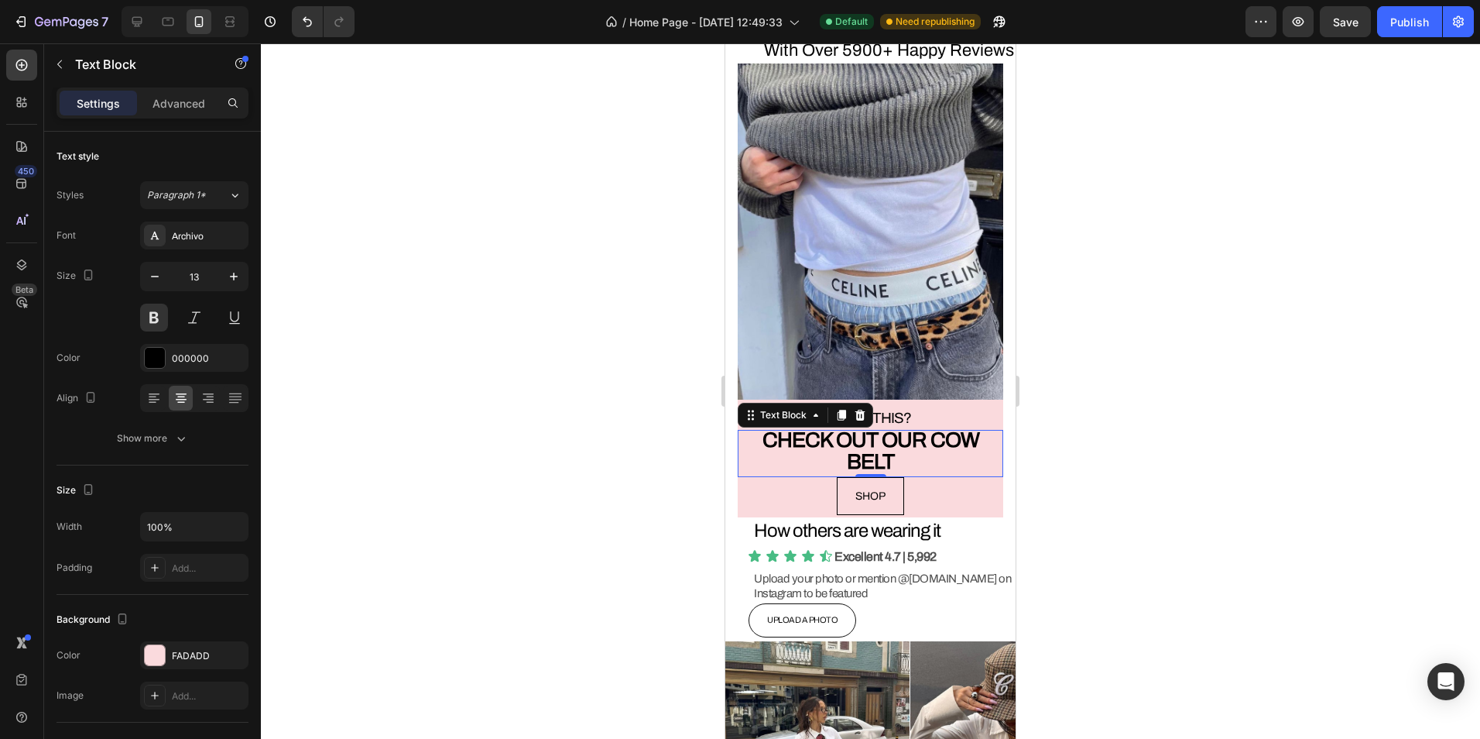
click at [578, 475] on div at bounding box center [870, 390] width 1219 height 695
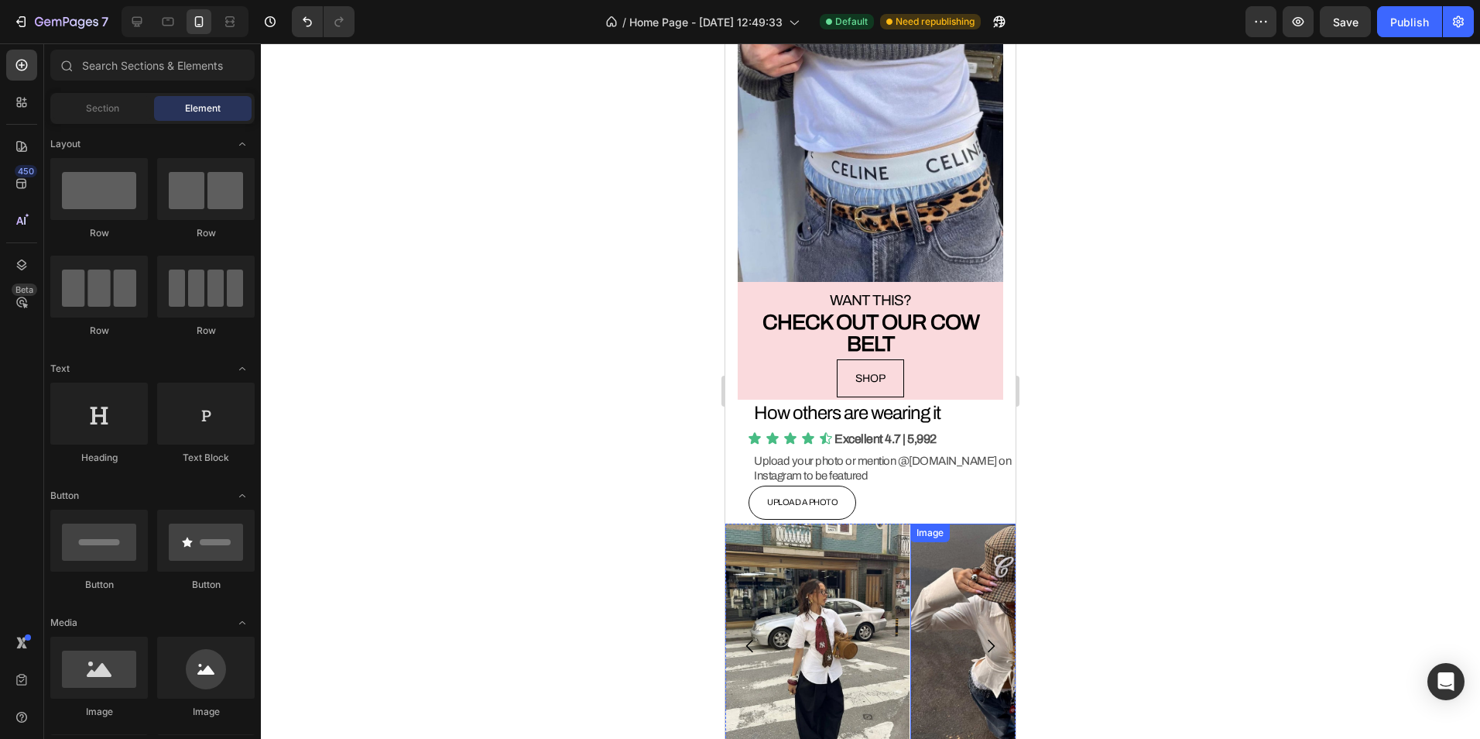
scroll to position [4180, 0]
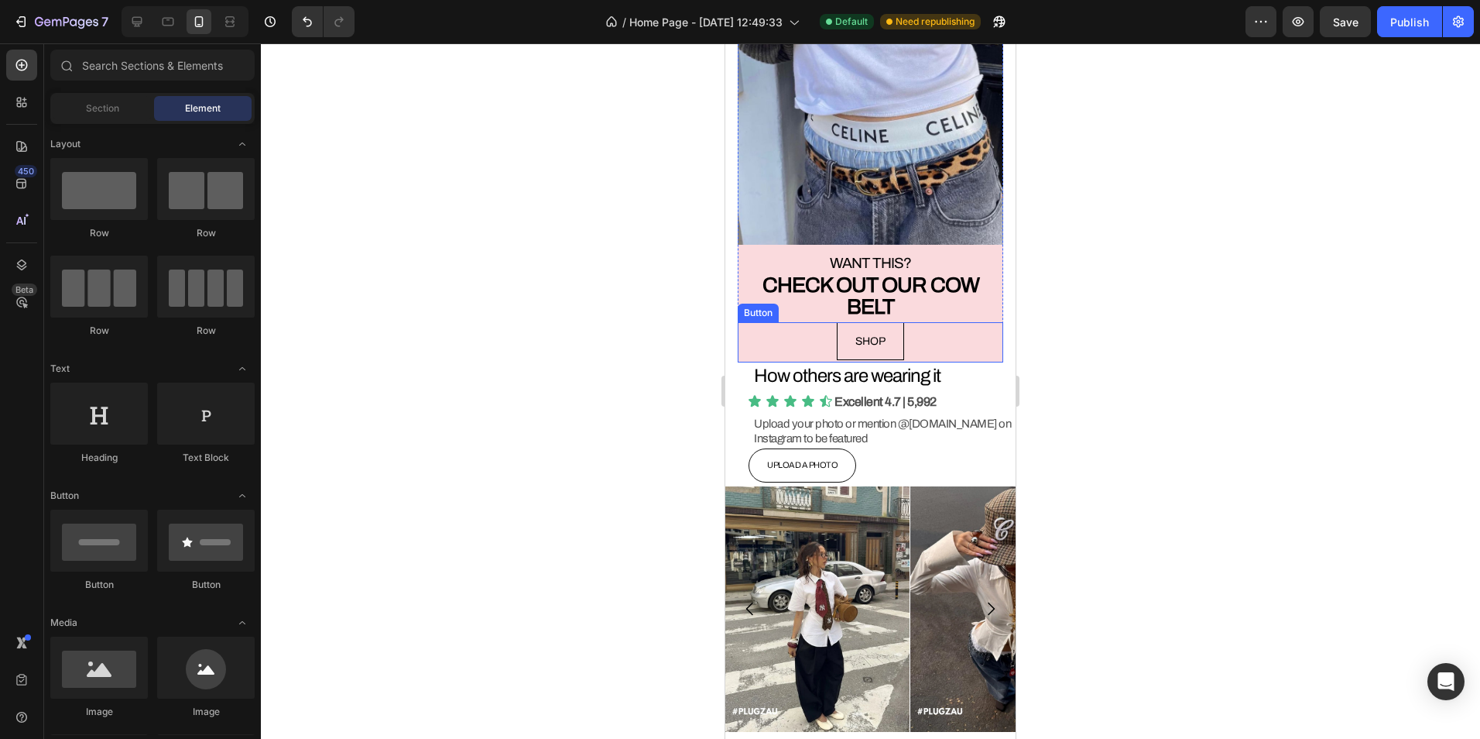
click at [931, 331] on div "SHOP Button" at bounding box center [871, 342] width 266 height 40
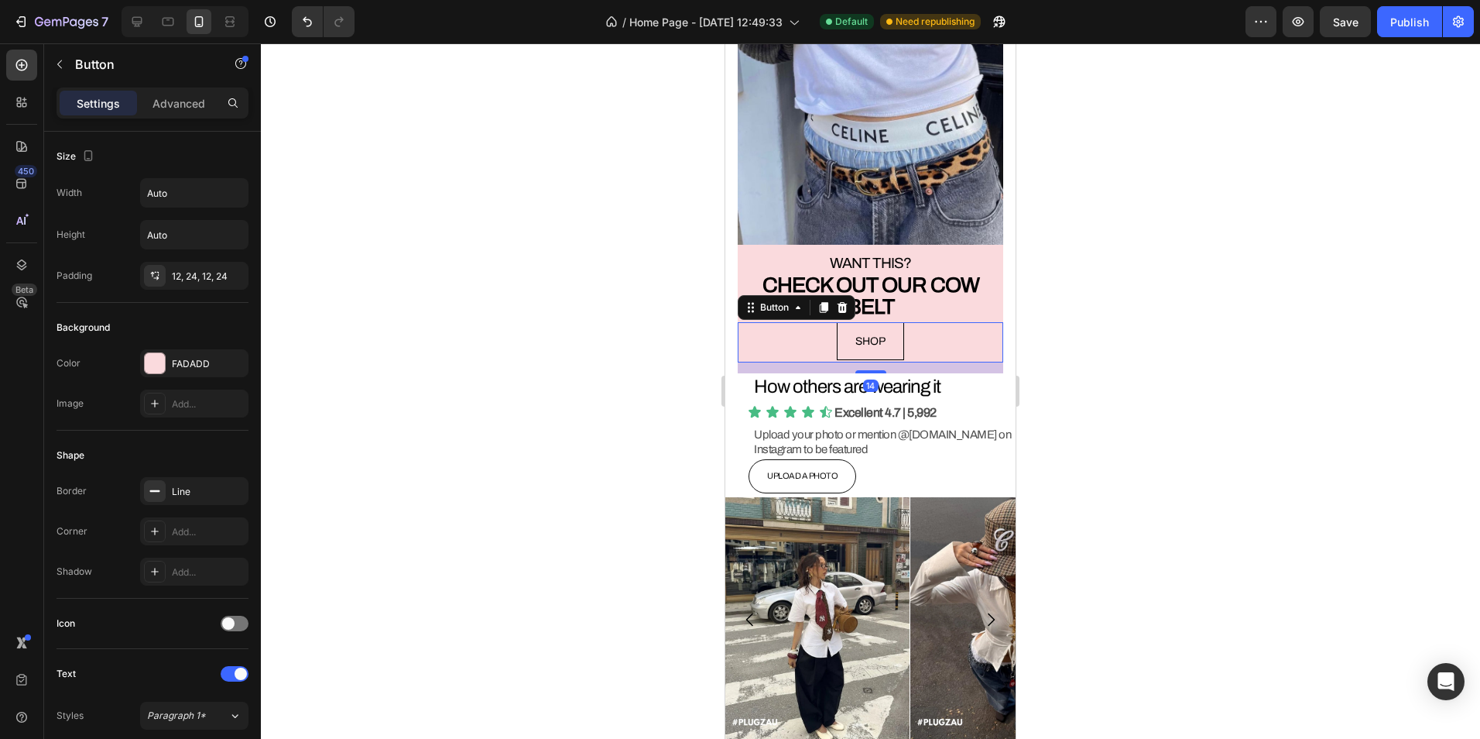
drag, startPoint x: 867, startPoint y: 347, endPoint x: 875, endPoint y: 358, distance: 13.3
click at [875, 370] on div at bounding box center [870, 371] width 31 height 3
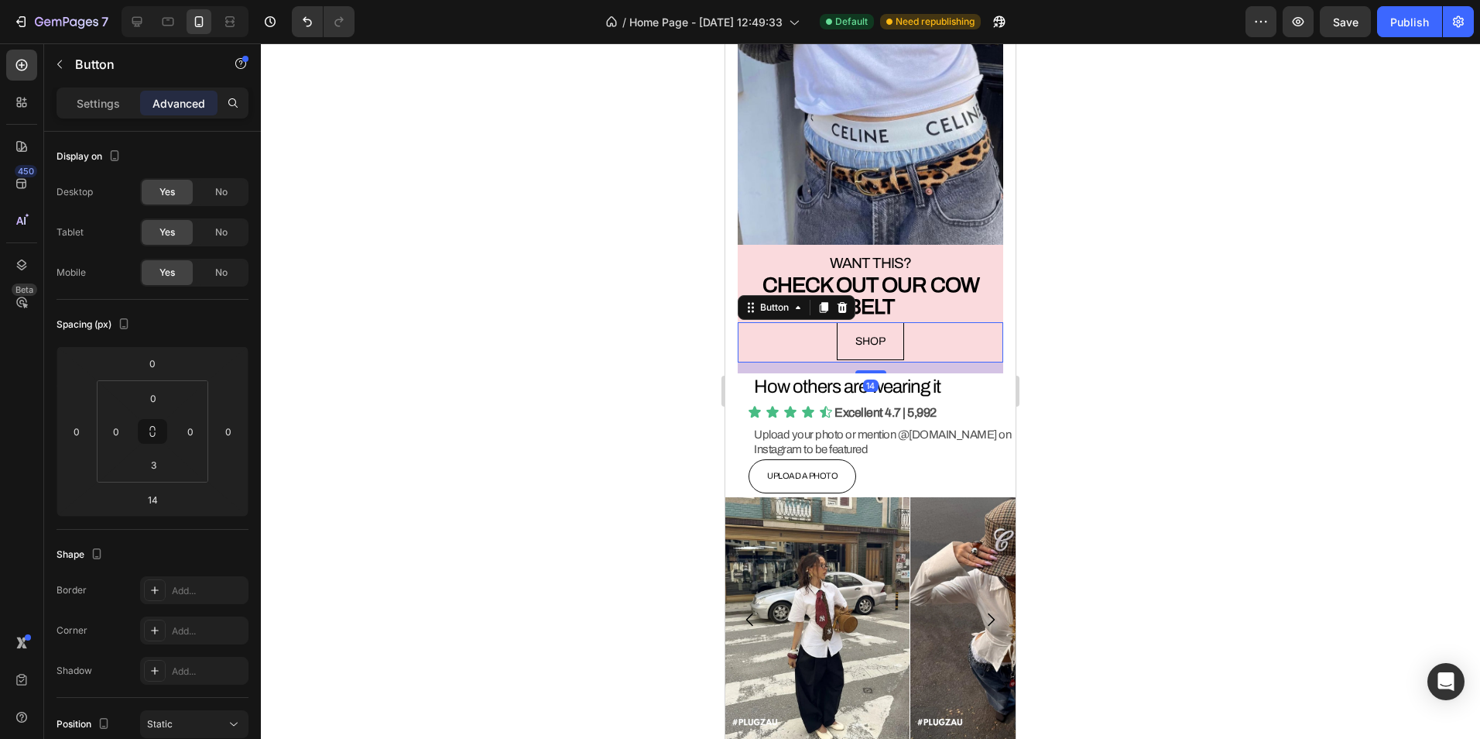
click at [1126, 373] on div at bounding box center [870, 390] width 1219 height 695
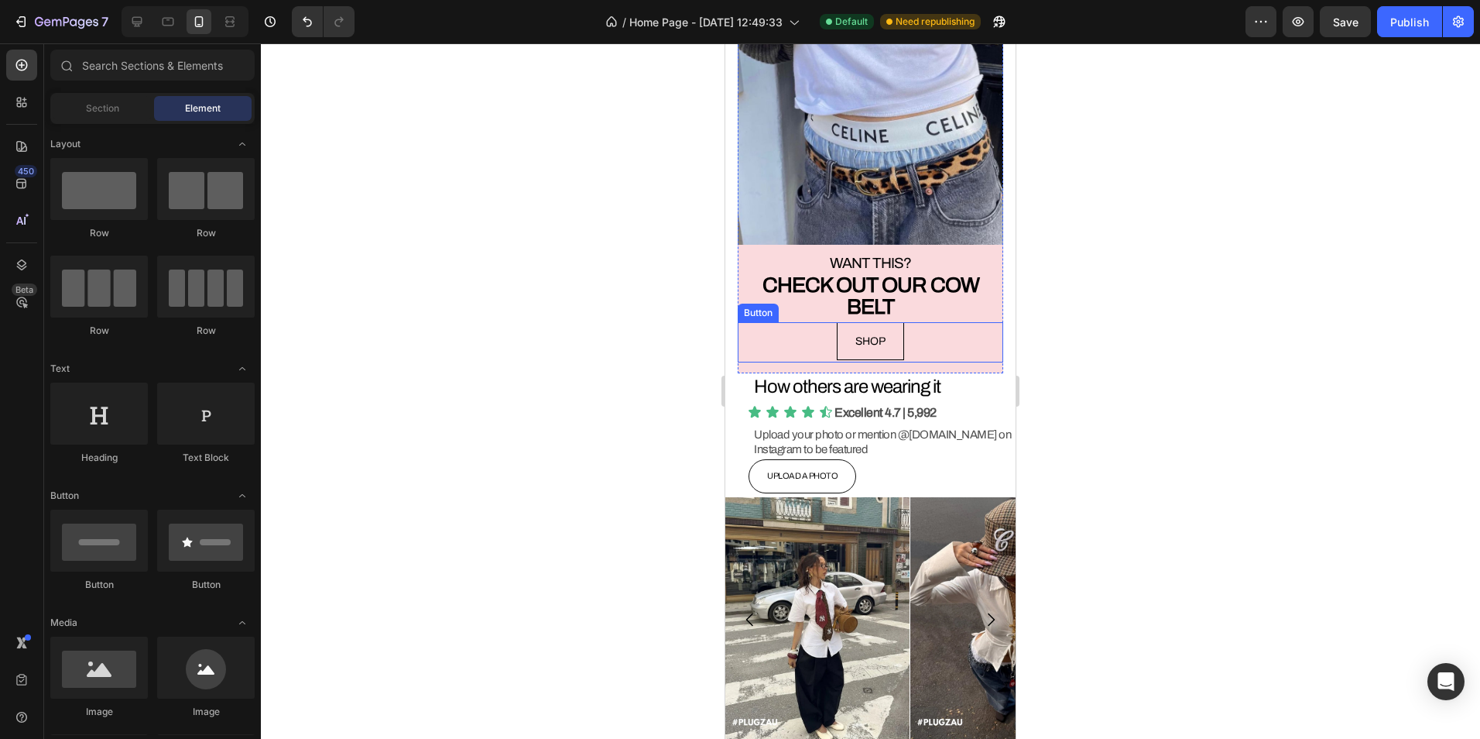
click at [948, 343] on div "SHOP Button" at bounding box center [871, 342] width 266 height 40
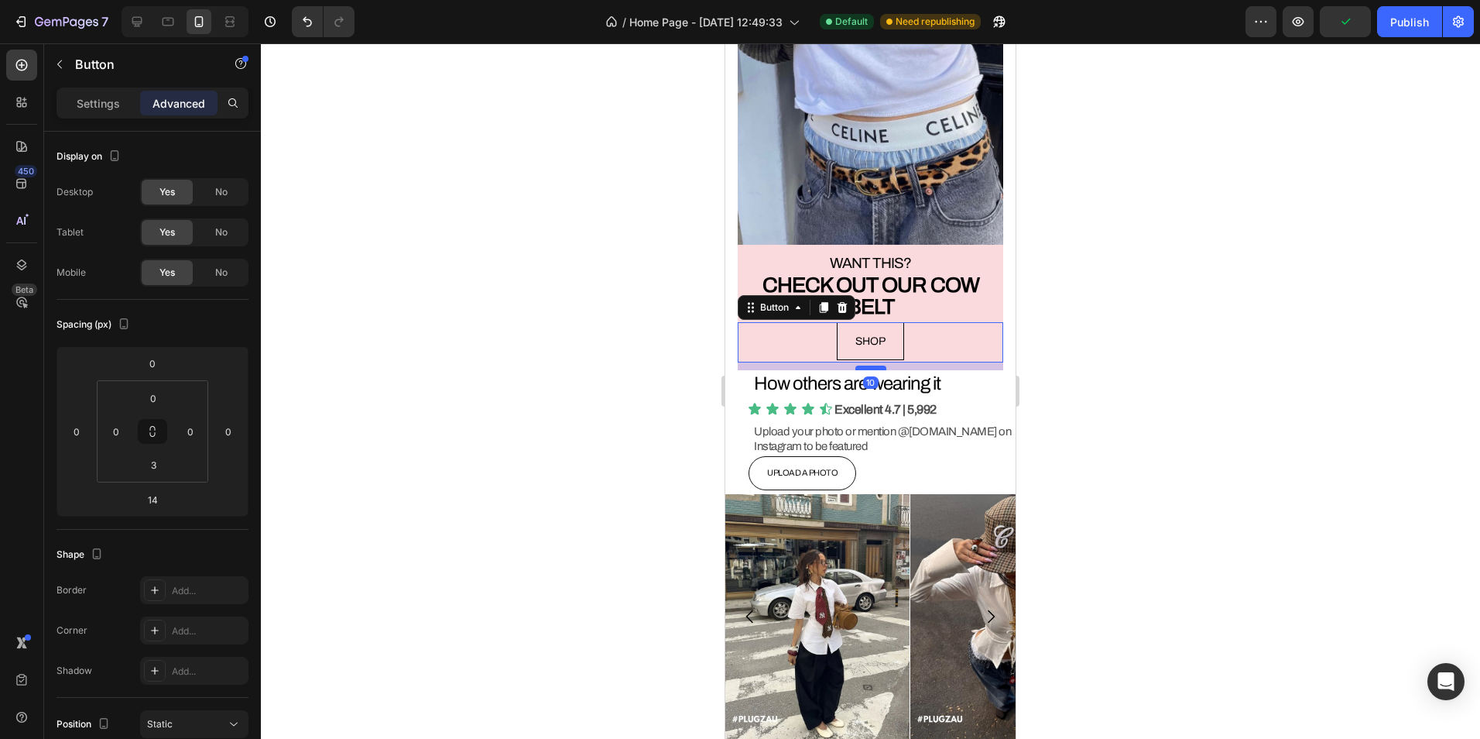
drag, startPoint x: 873, startPoint y: 356, endPoint x: 1873, endPoint y: 403, distance: 1001.3
click at [873, 365] on div at bounding box center [870, 367] width 31 height 5
type input "10"
click at [1162, 360] on div at bounding box center [870, 390] width 1219 height 695
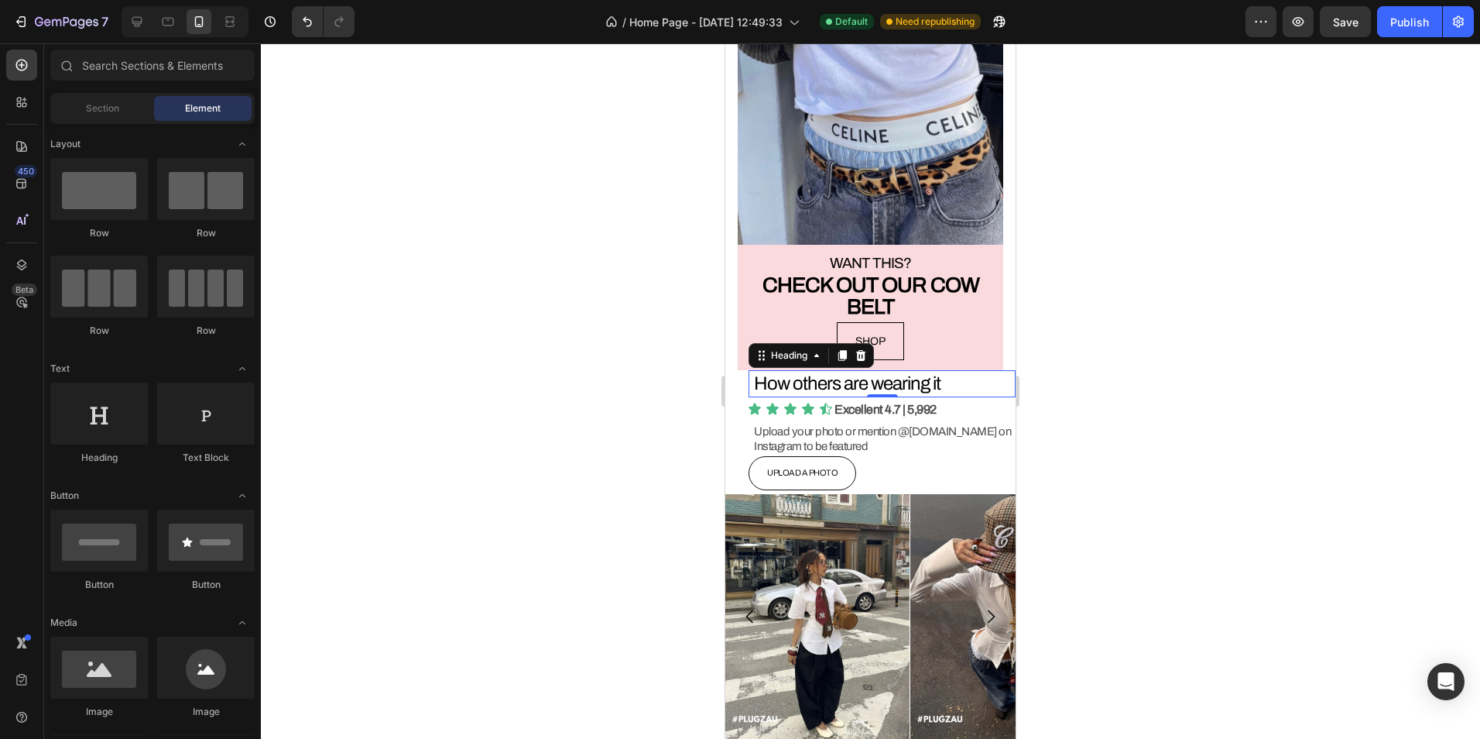
click at [972, 370] on h2 "How others are wearing it" at bounding box center [883, 383] width 263 height 27
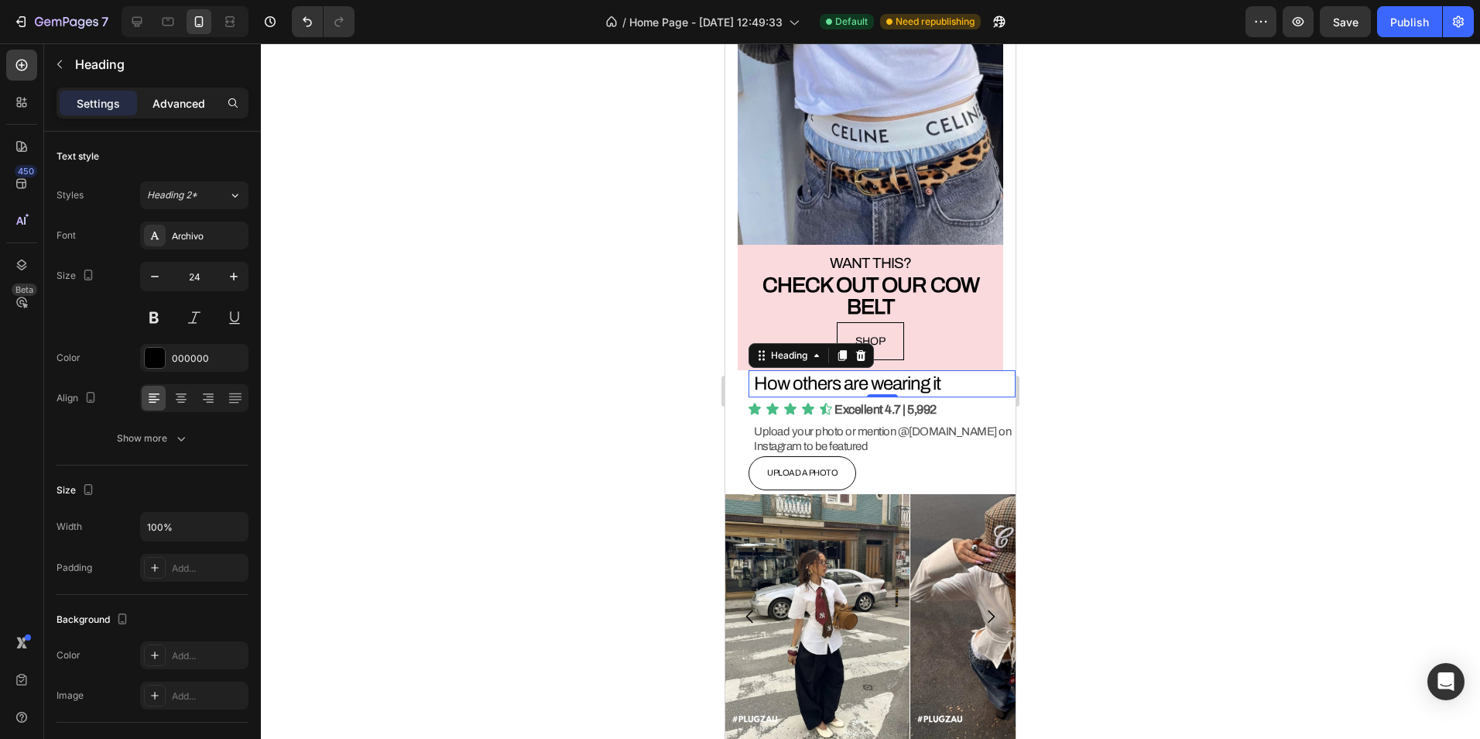
click at [193, 100] on p "Advanced" at bounding box center [179, 103] width 53 height 16
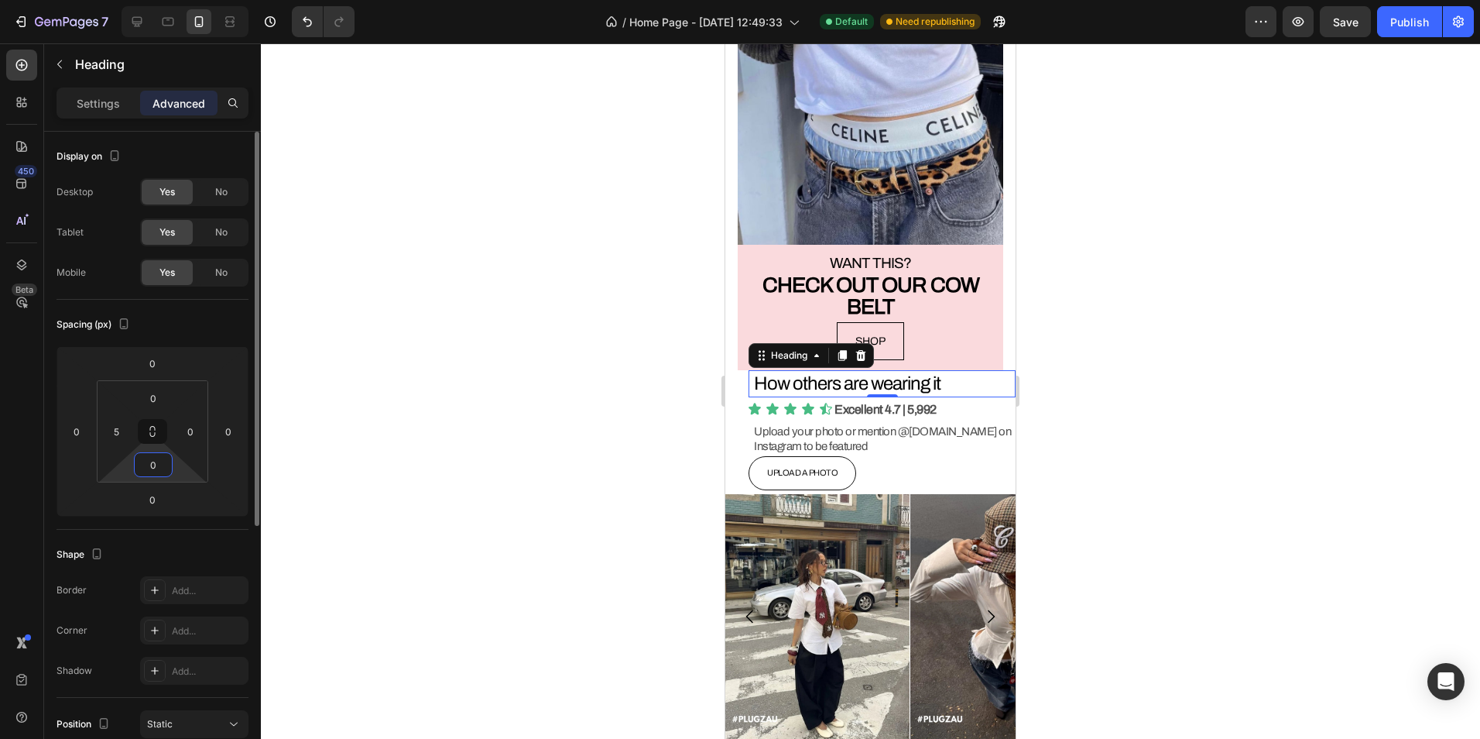
click at [151, 475] on input "0" at bounding box center [153, 464] width 31 height 23
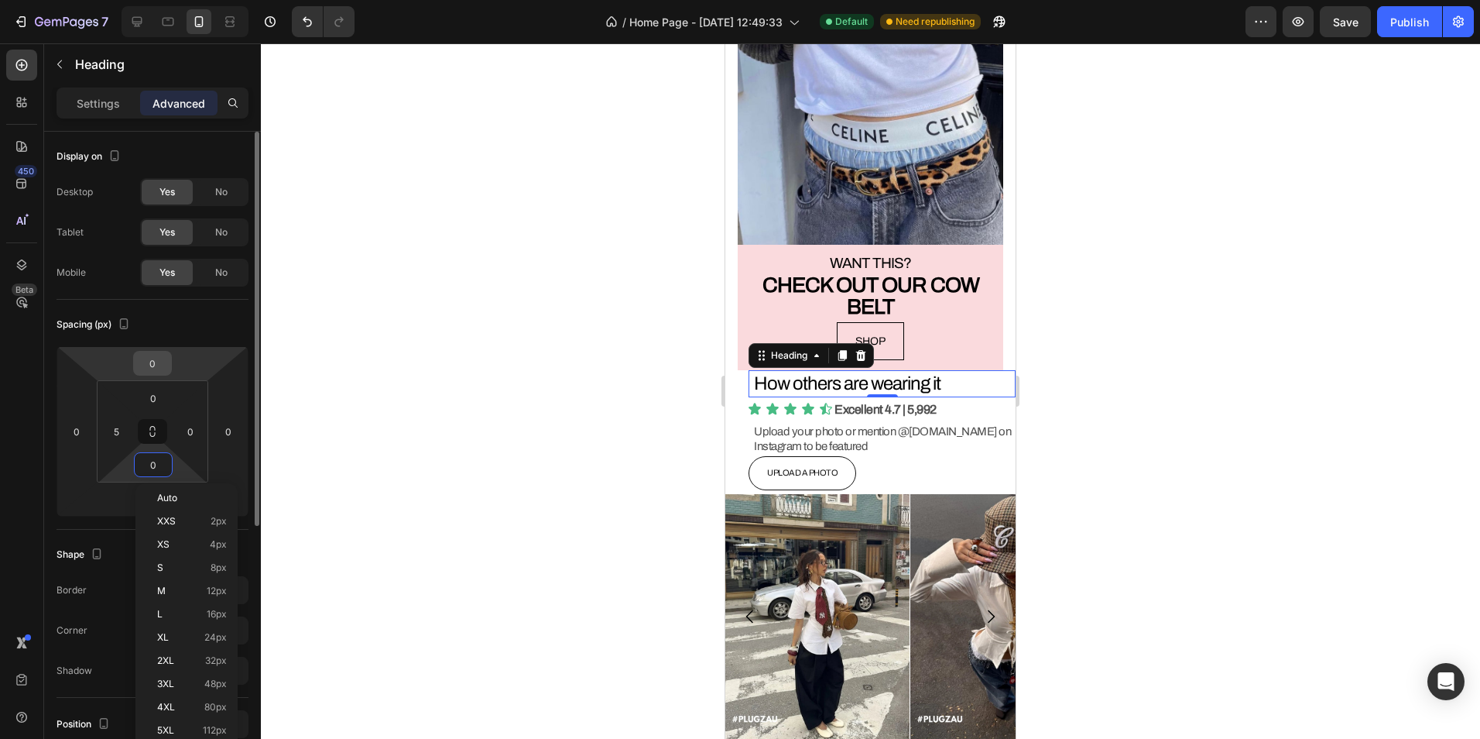
click at [146, 368] on input "0" at bounding box center [152, 362] width 31 height 23
click at [150, 364] on input "0" at bounding box center [152, 362] width 31 height 23
type input "9"
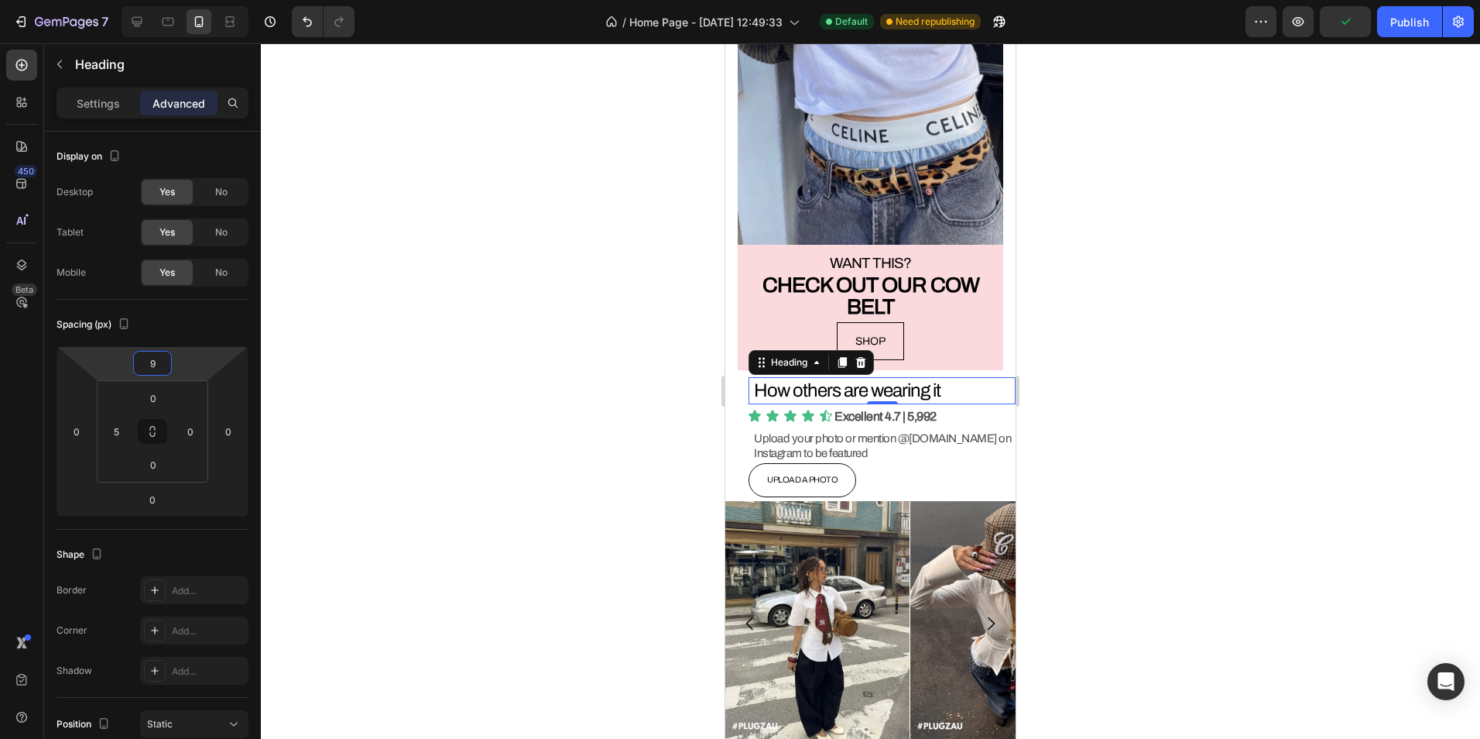
click at [367, 330] on div at bounding box center [870, 390] width 1219 height 695
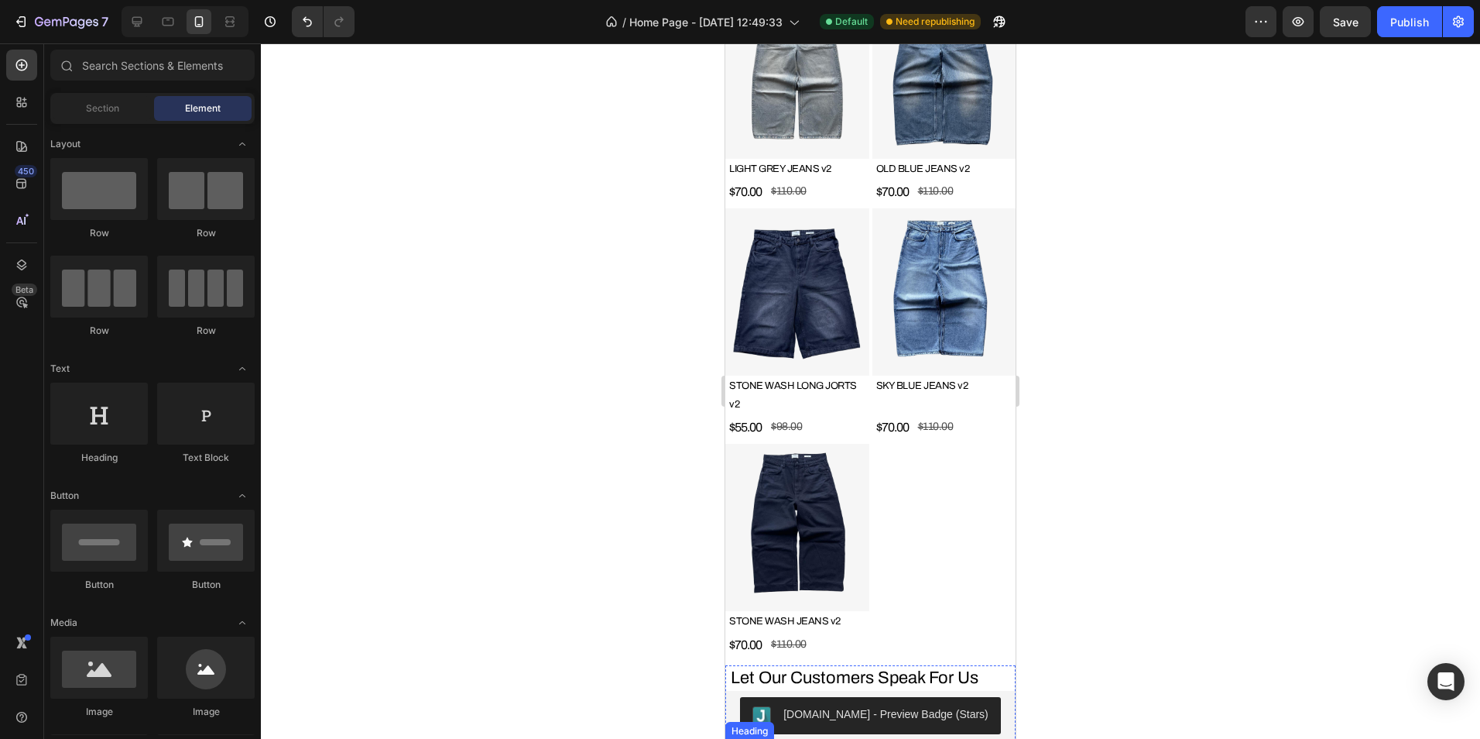
scroll to position [3329, 0]
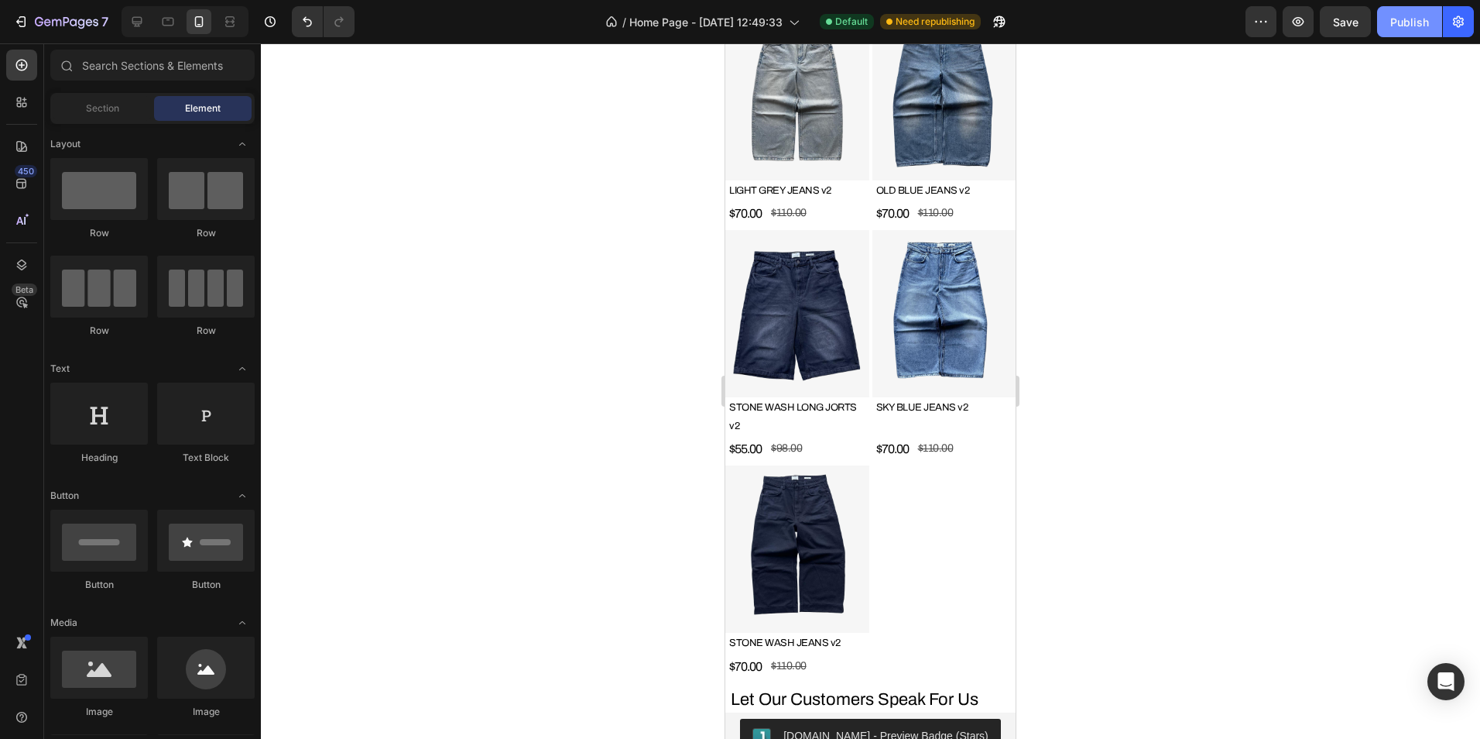
click at [1398, 22] on div "Publish" at bounding box center [1409, 22] width 39 height 16
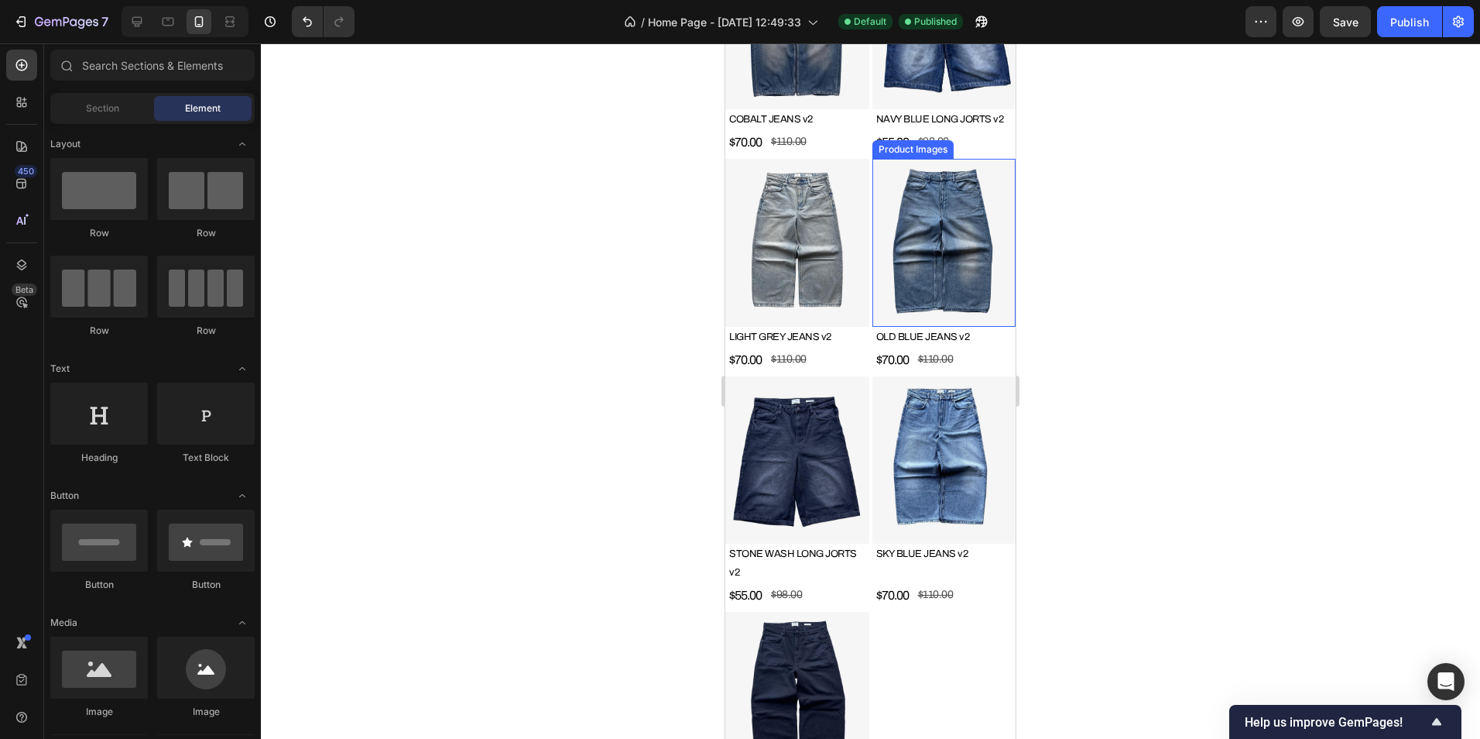
scroll to position [3484, 0]
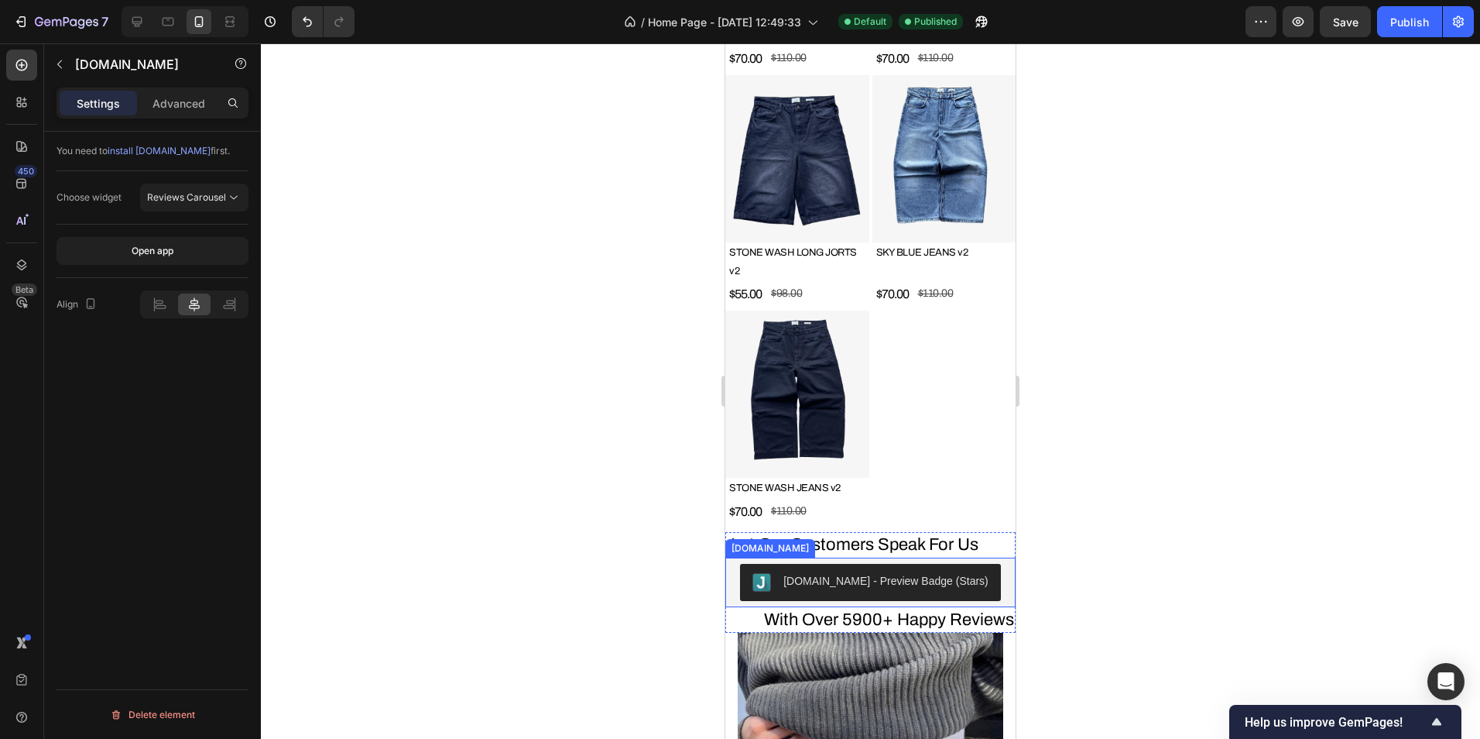
click at [965, 564] on button "[DOMAIN_NAME] - Preview Badge (Stars)" at bounding box center [870, 582] width 261 height 37
click at [214, 200] on span "Reviews Carousel" at bounding box center [186, 197] width 79 height 12
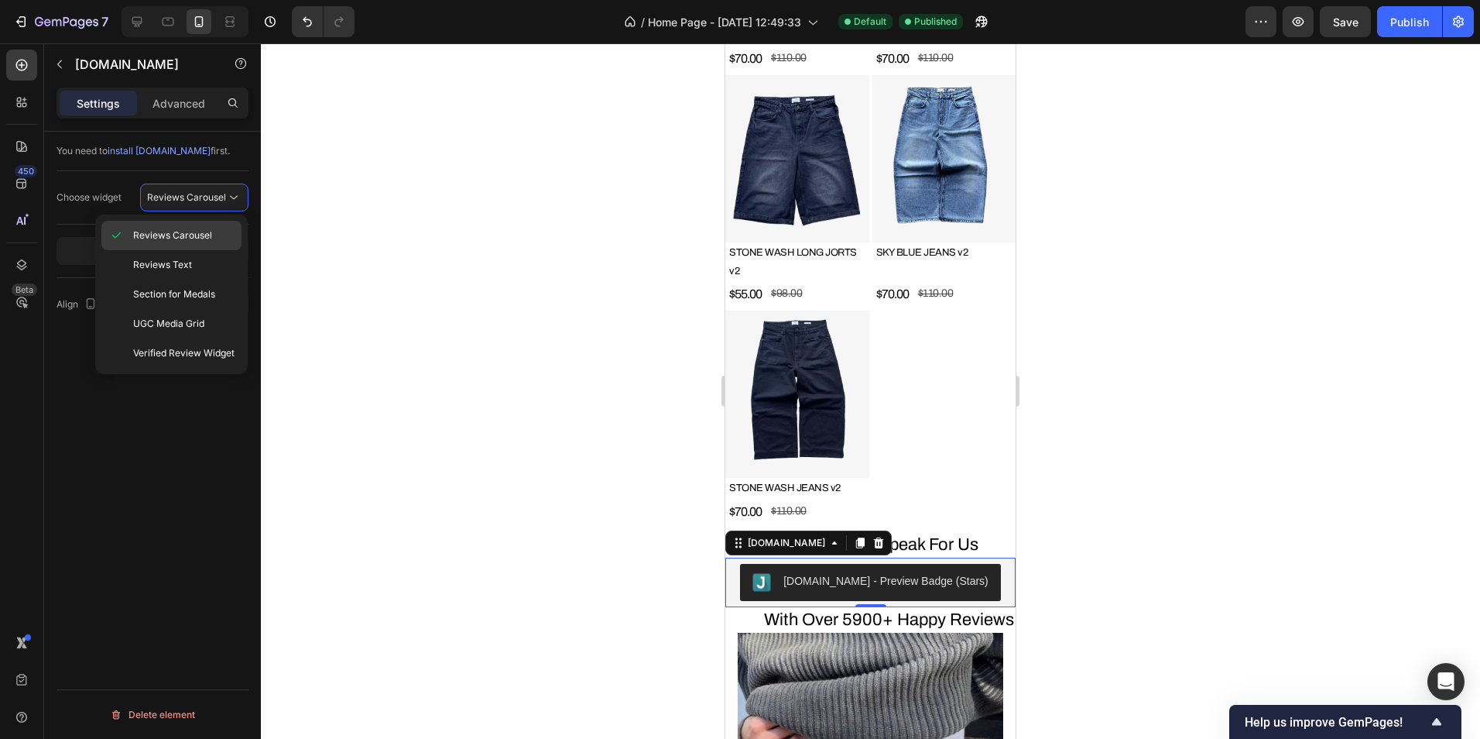
click at [190, 233] on span "Reviews Carousel" at bounding box center [172, 235] width 79 height 14
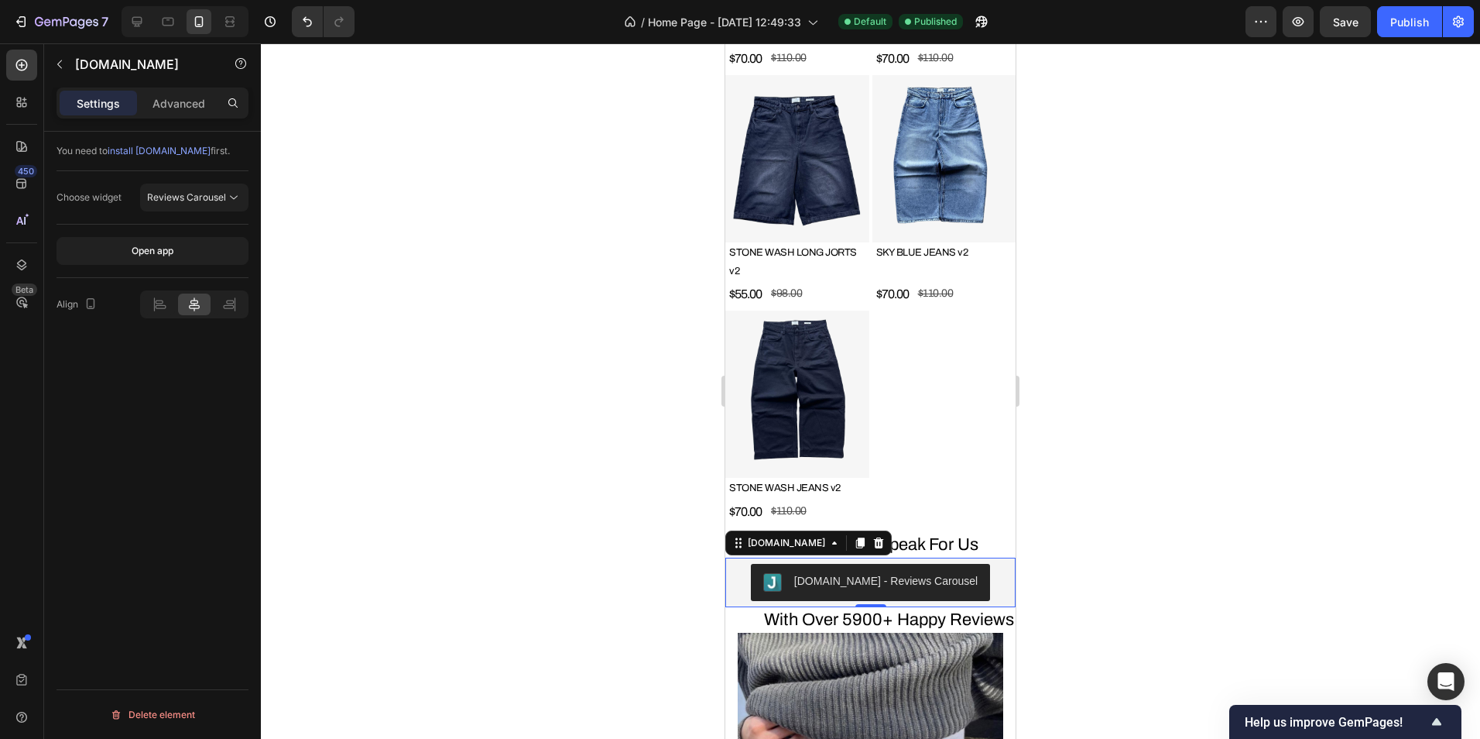
click at [374, 266] on div at bounding box center [870, 390] width 1219 height 695
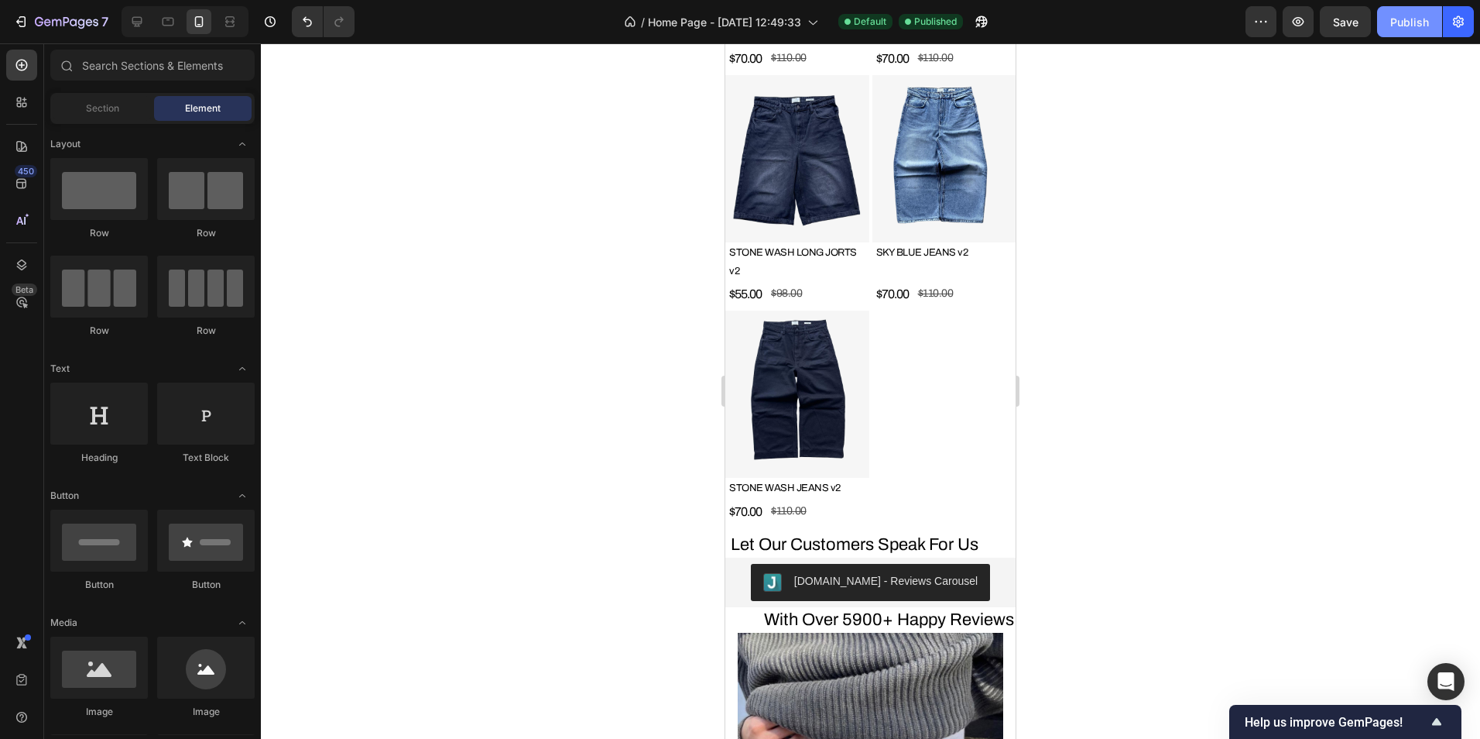
click at [1407, 28] on div "Publish" at bounding box center [1409, 22] width 39 height 16
click at [1415, 19] on div "Publish" at bounding box center [1409, 22] width 39 height 16
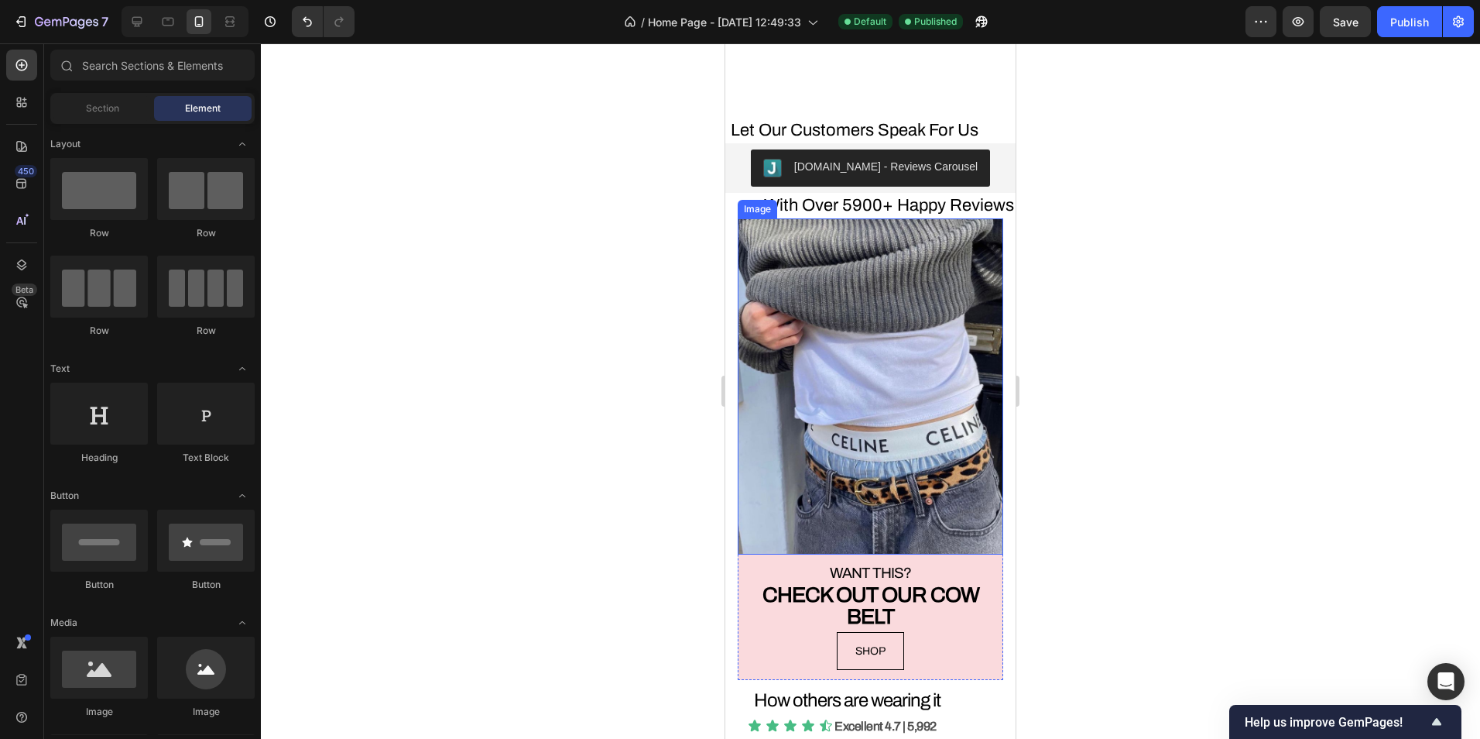
scroll to position [4413, 0]
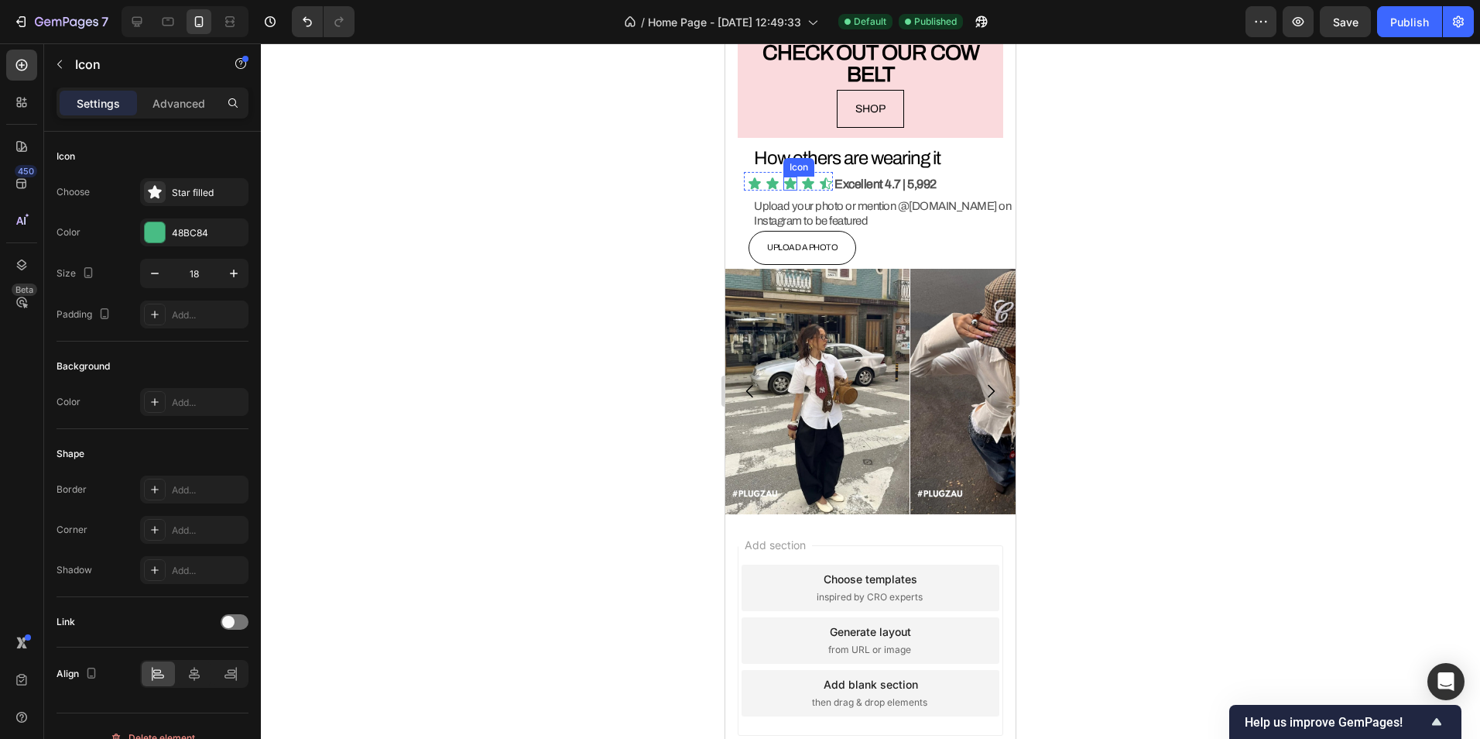
click at [789, 177] on icon at bounding box center [790, 183] width 12 height 12
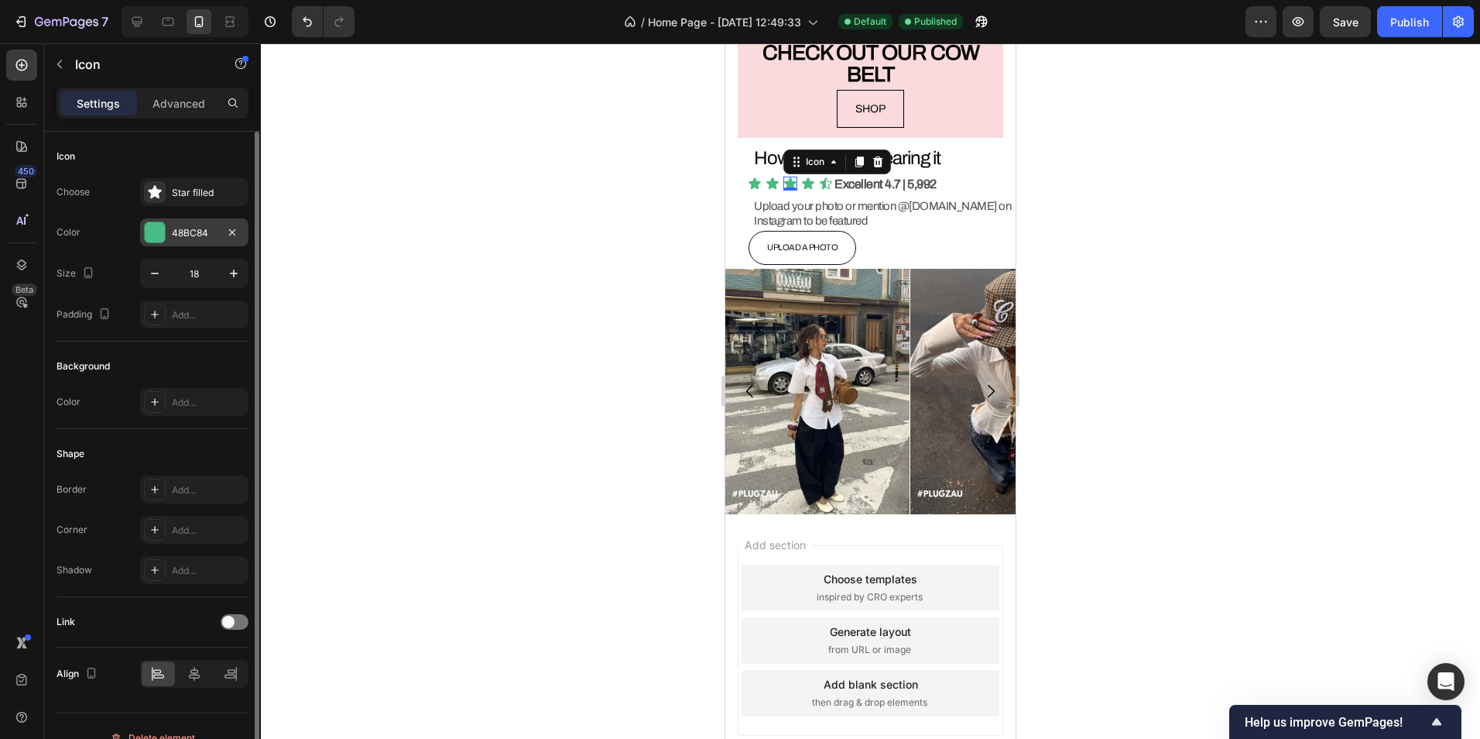
click at [214, 226] on div "48BC84" at bounding box center [194, 233] width 45 height 14
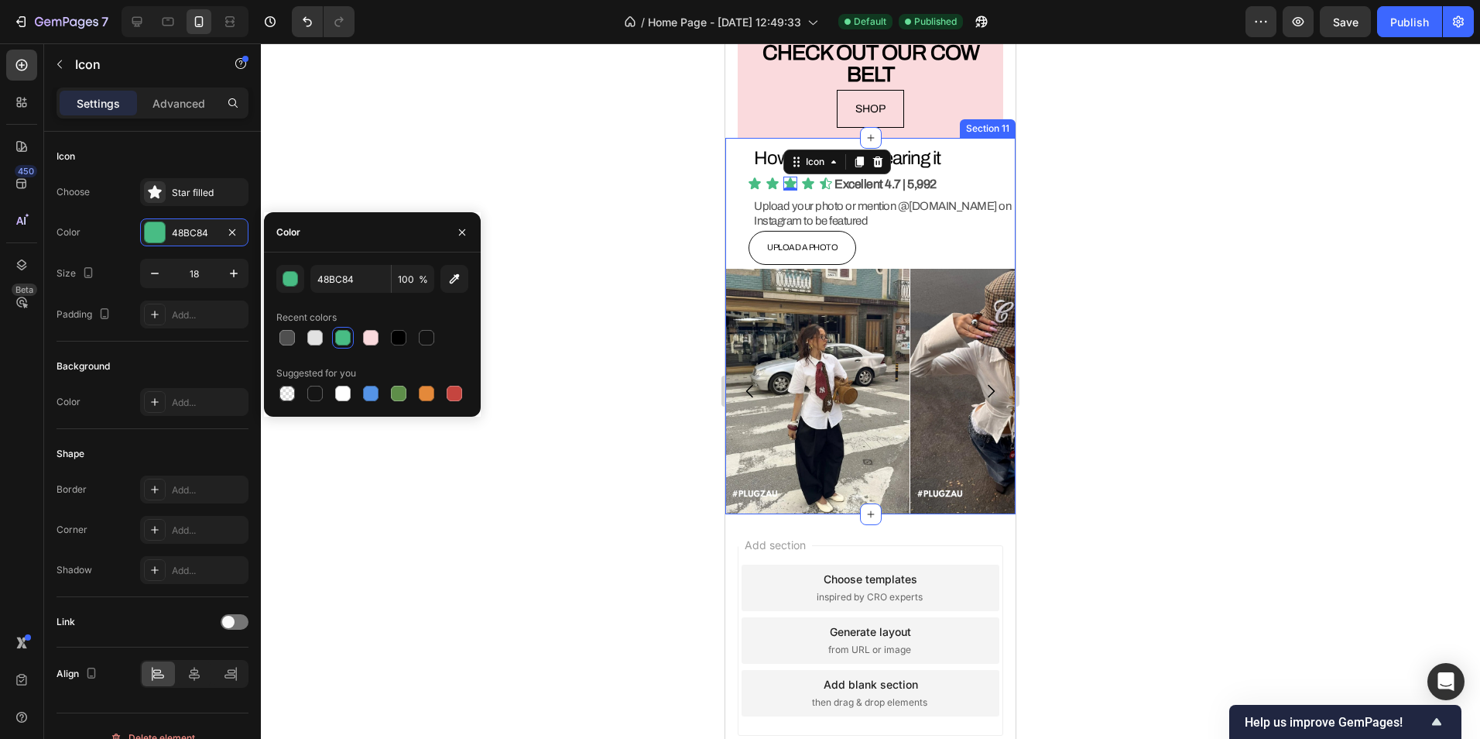
click at [670, 252] on div at bounding box center [870, 390] width 1219 height 695
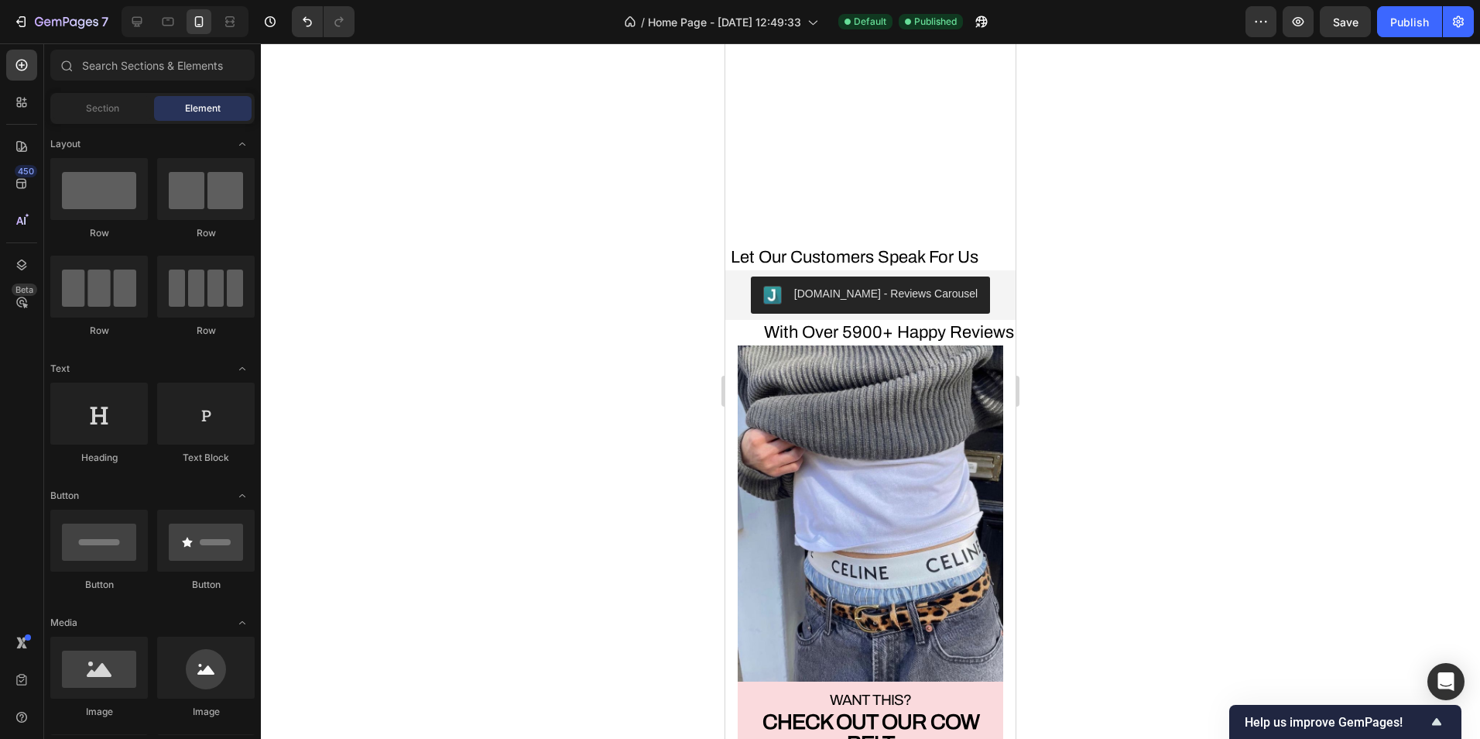
scroll to position [3716, 0]
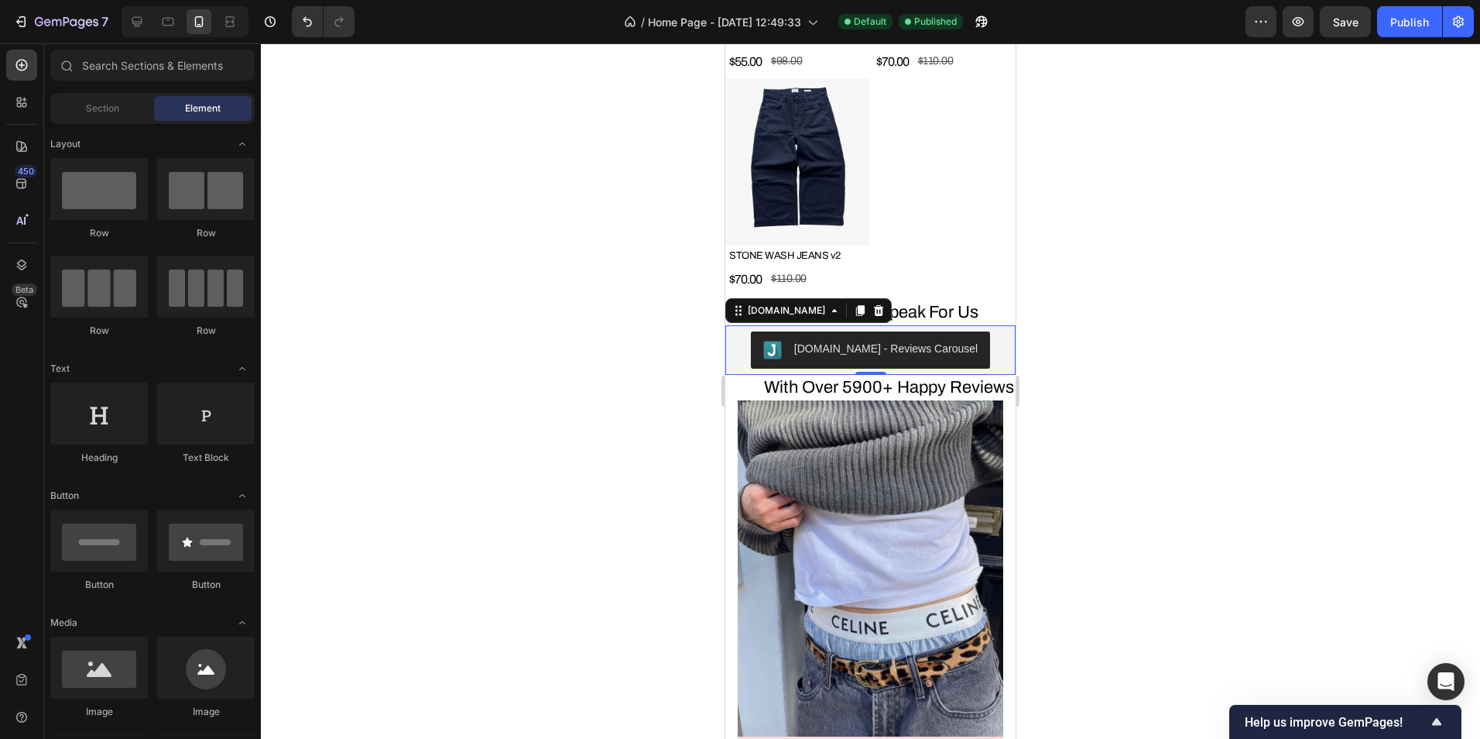
click at [979, 331] on div "[DOMAIN_NAME] - Reviews Carousel" at bounding box center [871, 349] width 278 height 37
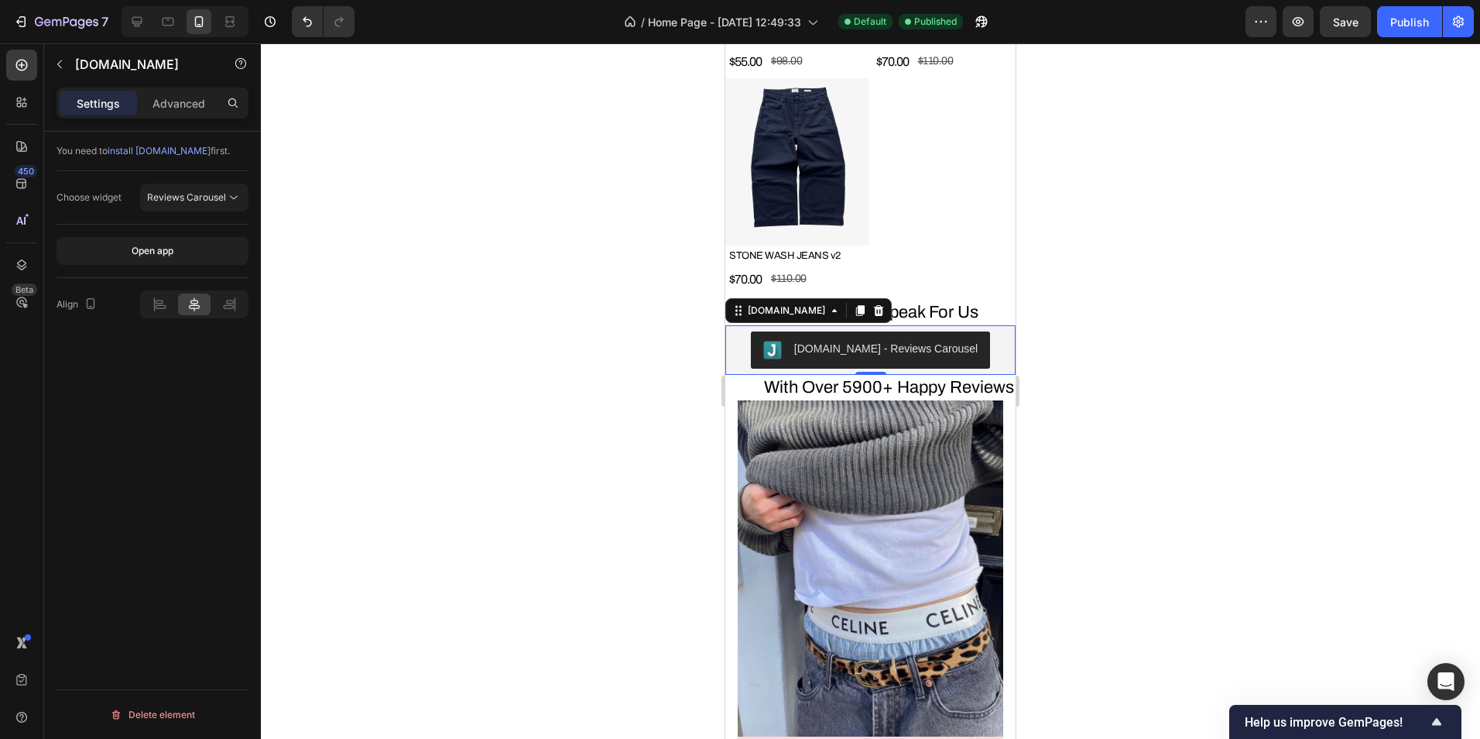
click at [980, 331] on div "[DOMAIN_NAME] - Reviews Carousel" at bounding box center [871, 349] width 278 height 37
click at [872, 304] on icon at bounding box center [878, 310] width 12 height 12
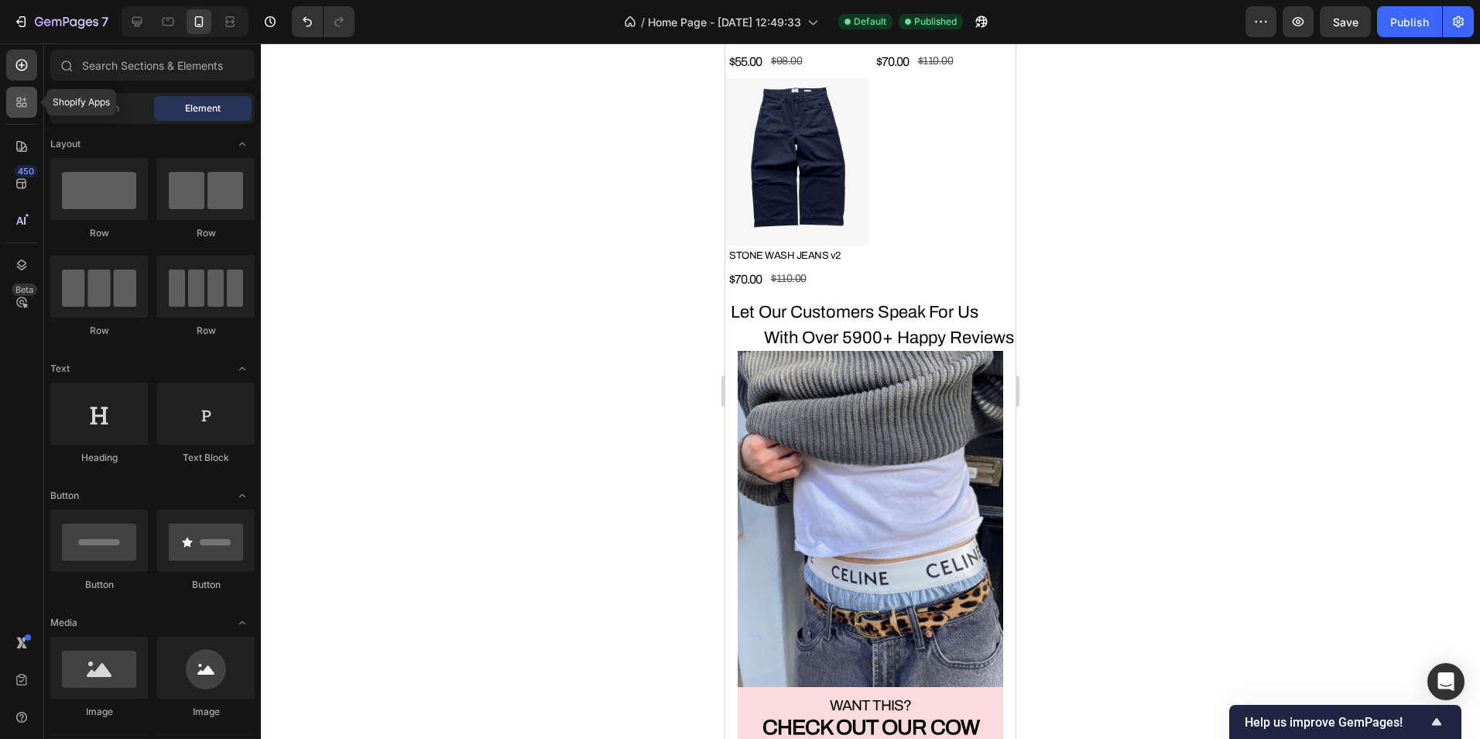
click at [9, 101] on div at bounding box center [21, 102] width 31 height 31
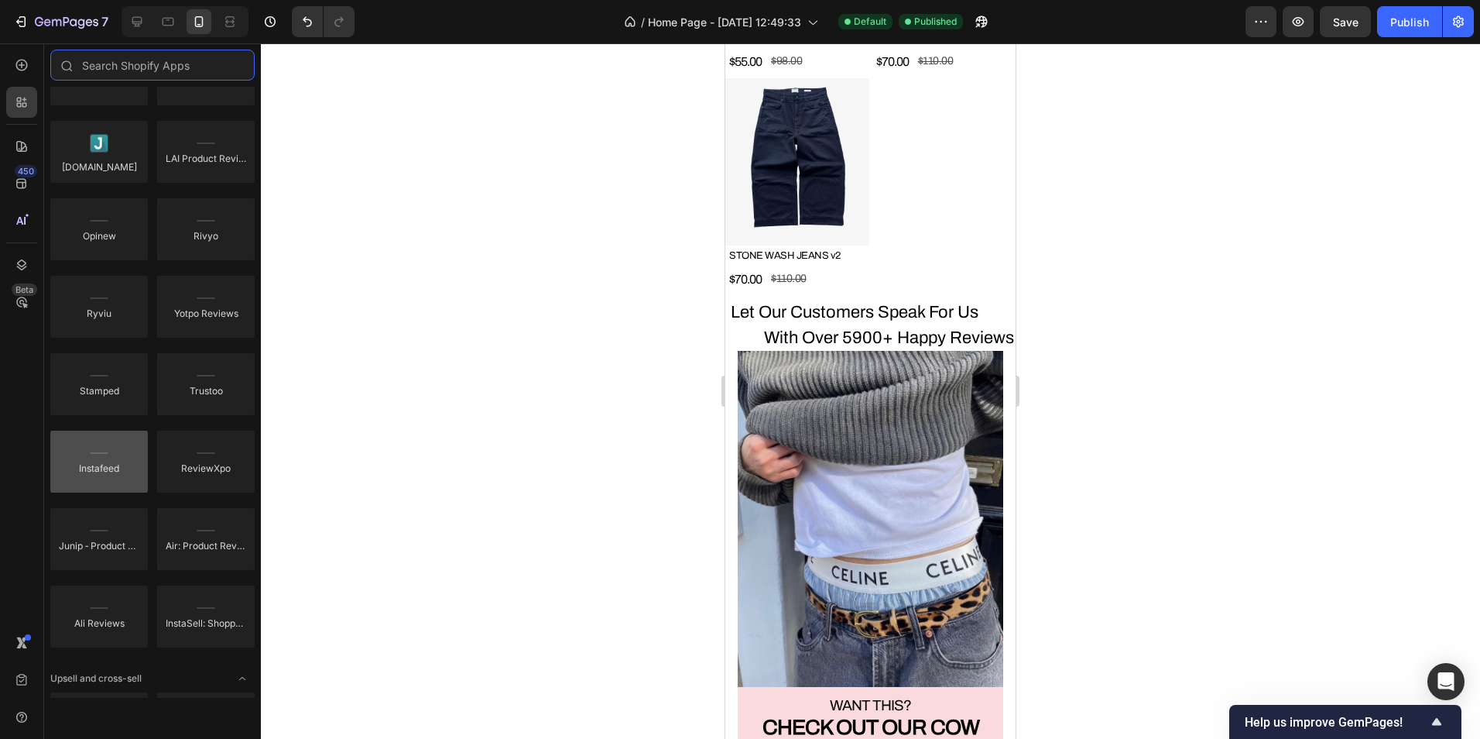
scroll to position [0, 0]
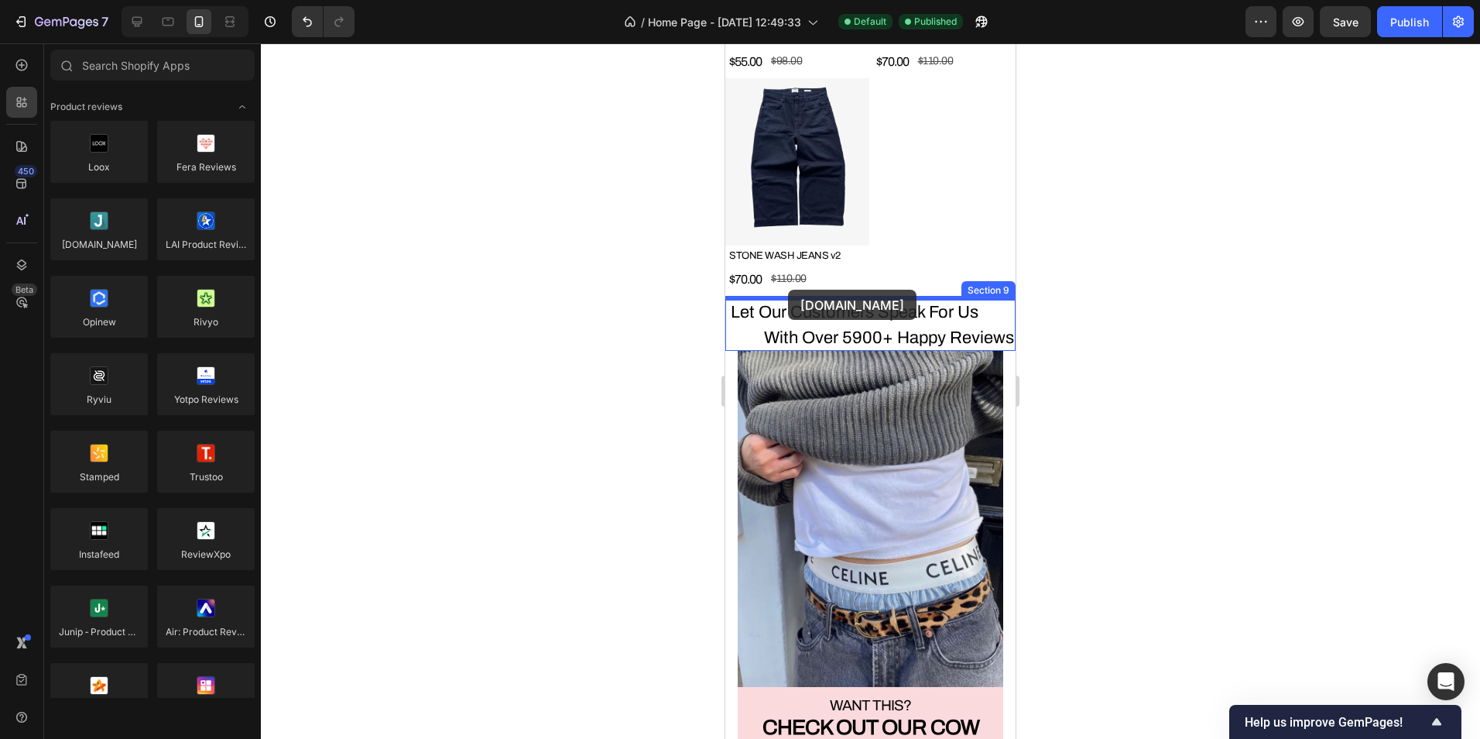
drag, startPoint x: 829, startPoint y: 283, endPoint x: 788, endPoint y: 290, distance: 41.5
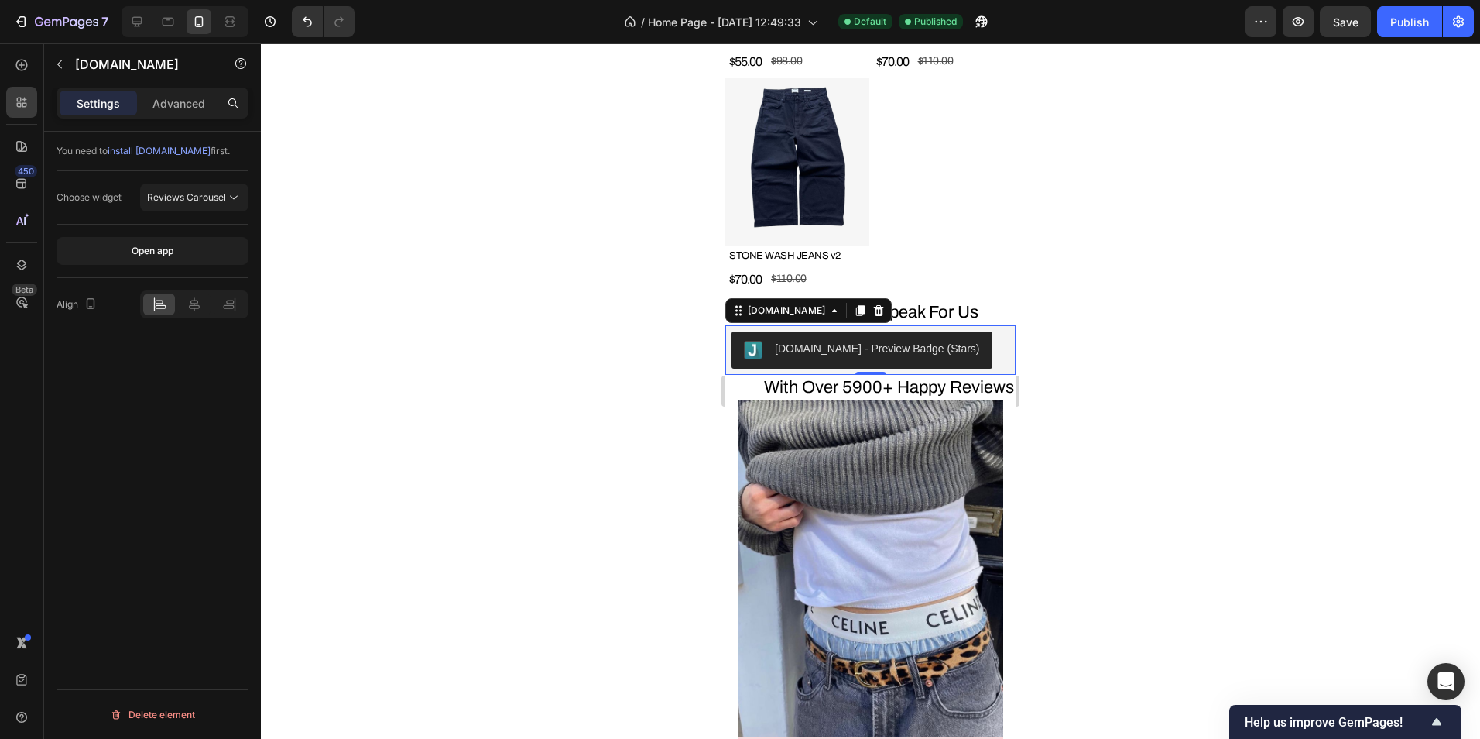
click at [942, 331] on button "[DOMAIN_NAME] - Preview Badge (Stars)" at bounding box center [862, 349] width 261 height 37
click at [189, 207] on button "Reviews Carousel" at bounding box center [194, 197] width 108 height 28
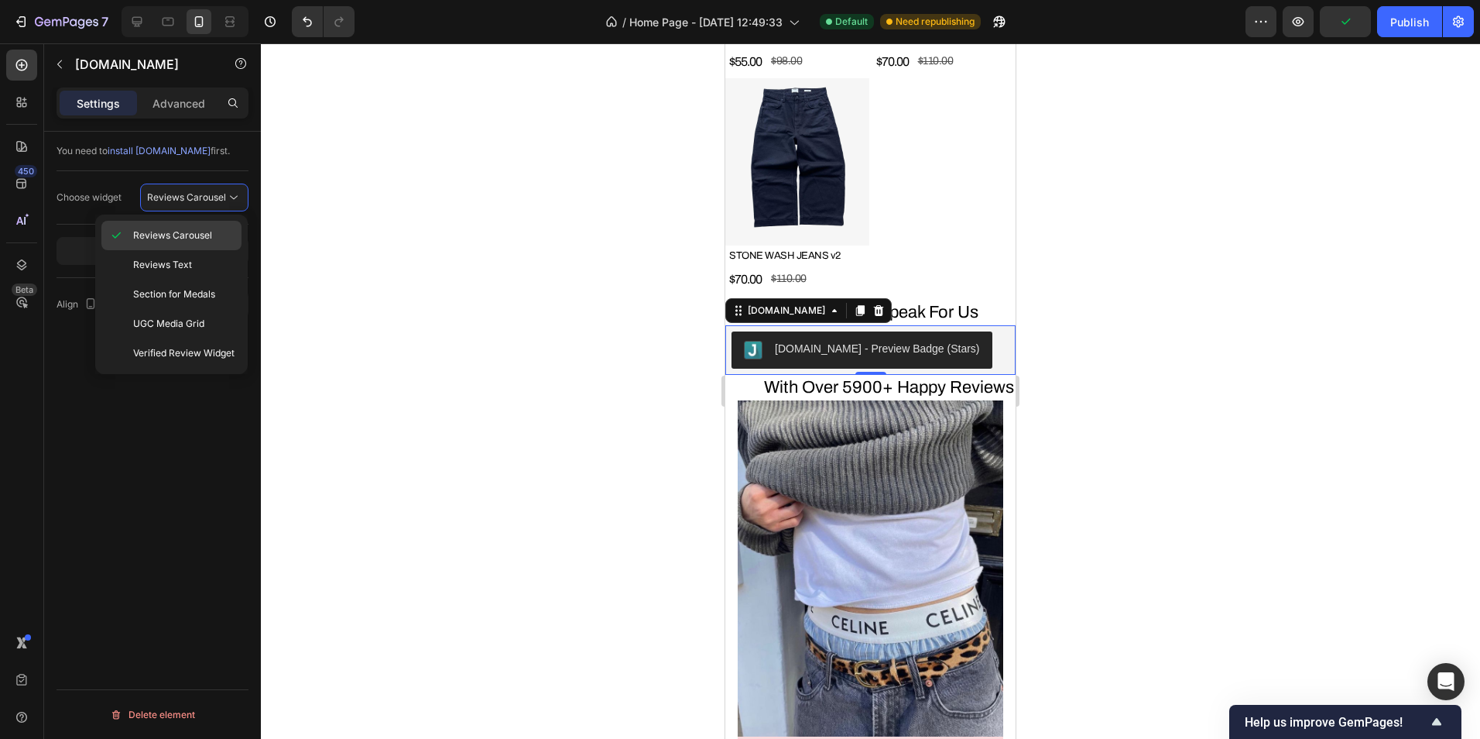
click at [201, 242] on div "Reviews Carousel" at bounding box center [171, 235] width 140 height 29
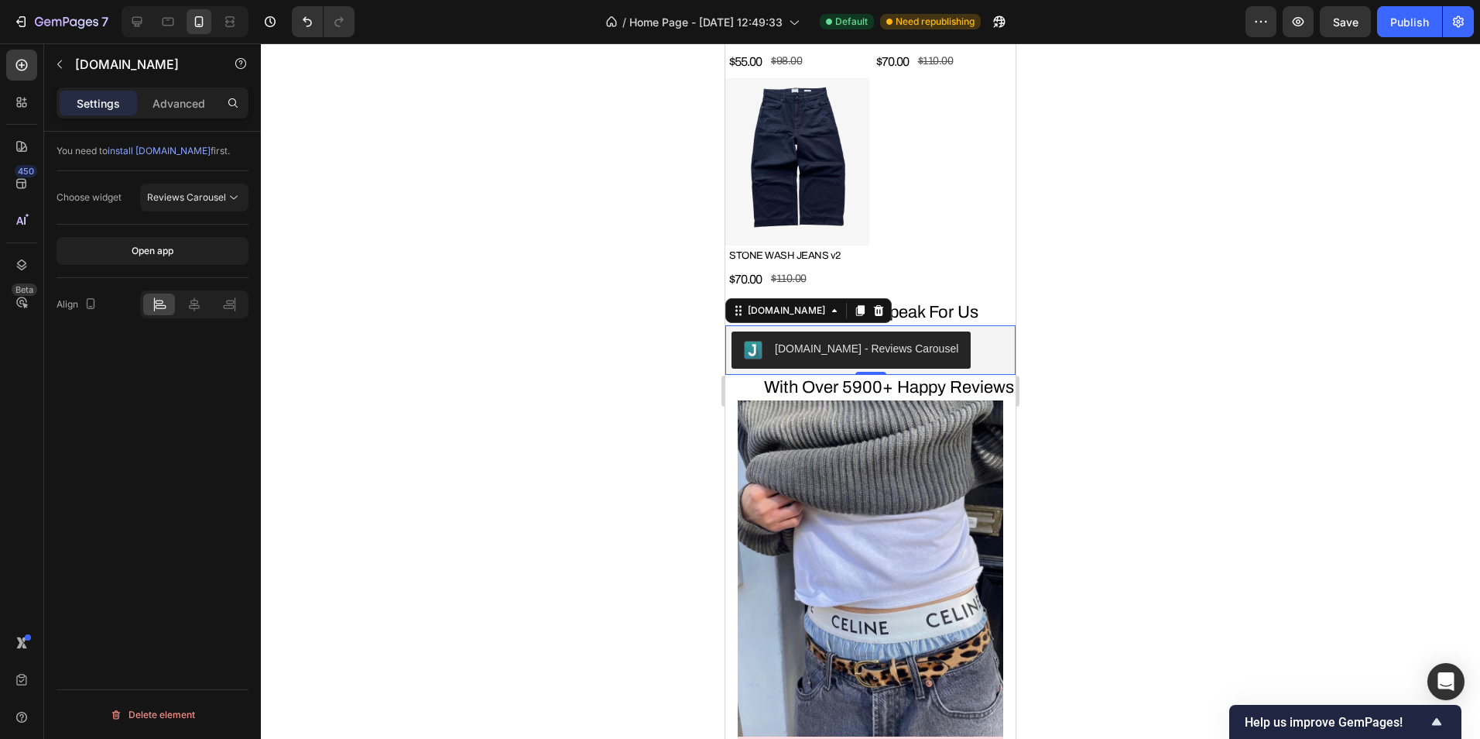
click at [538, 314] on div at bounding box center [870, 390] width 1219 height 695
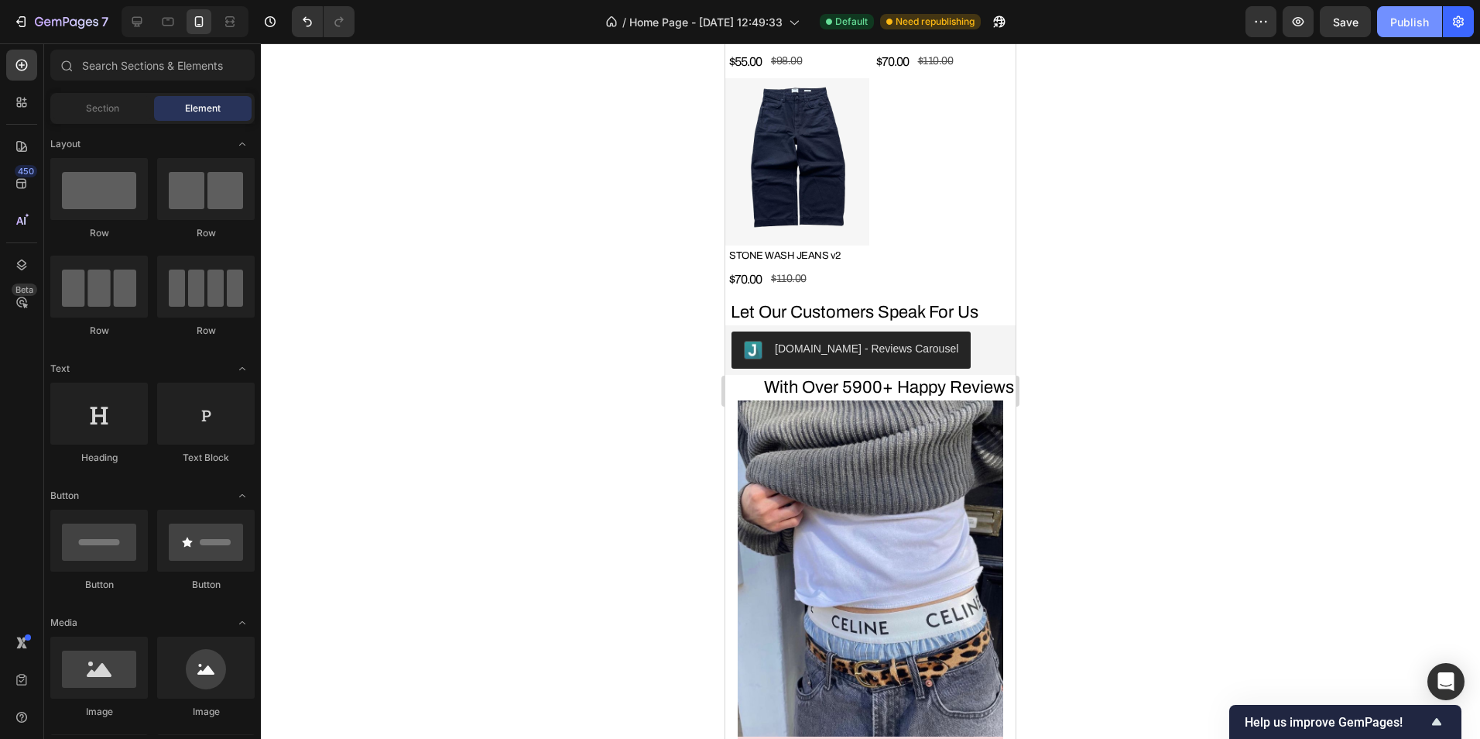
click at [1400, 27] on div "Publish" at bounding box center [1409, 22] width 39 height 16
click at [1300, 27] on icon "button" at bounding box center [1298, 21] width 15 height 15
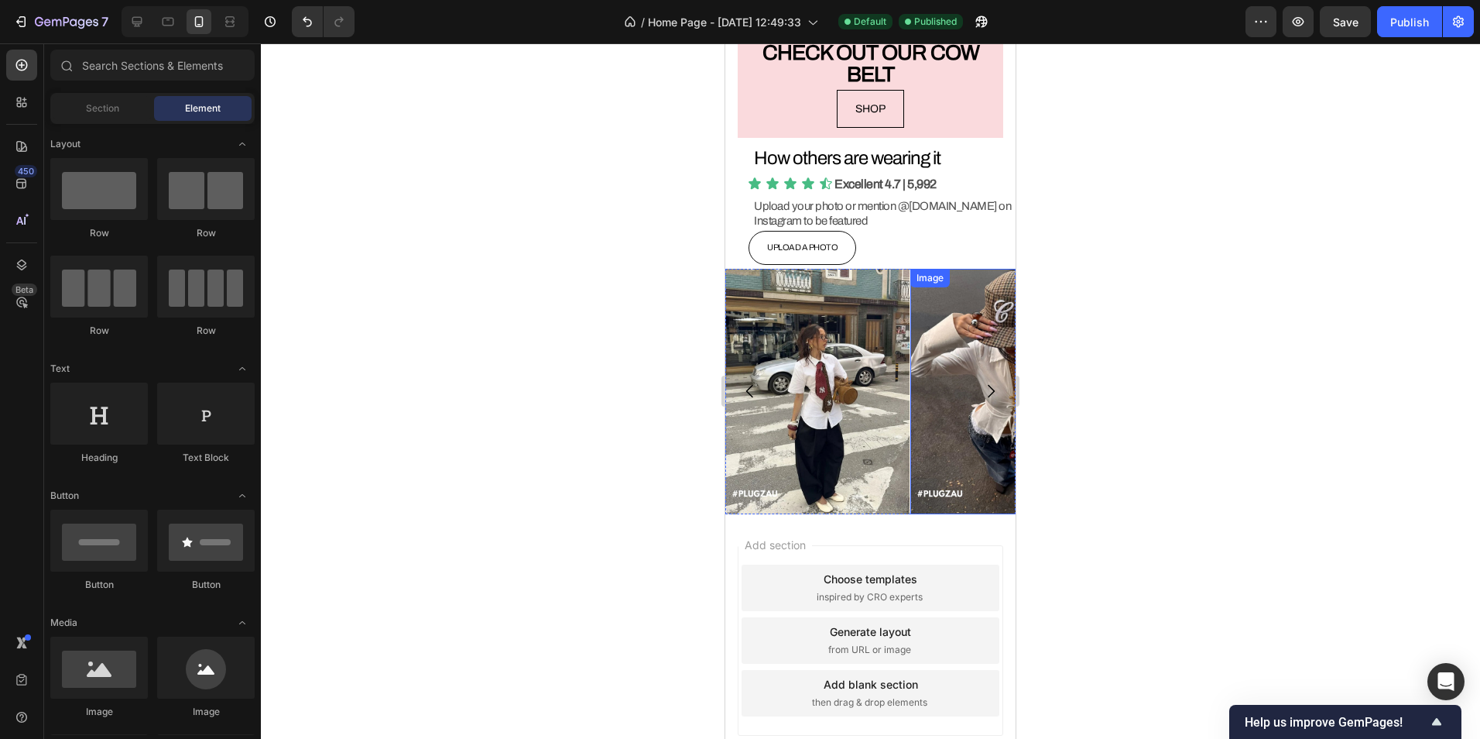
scroll to position [4490, 0]
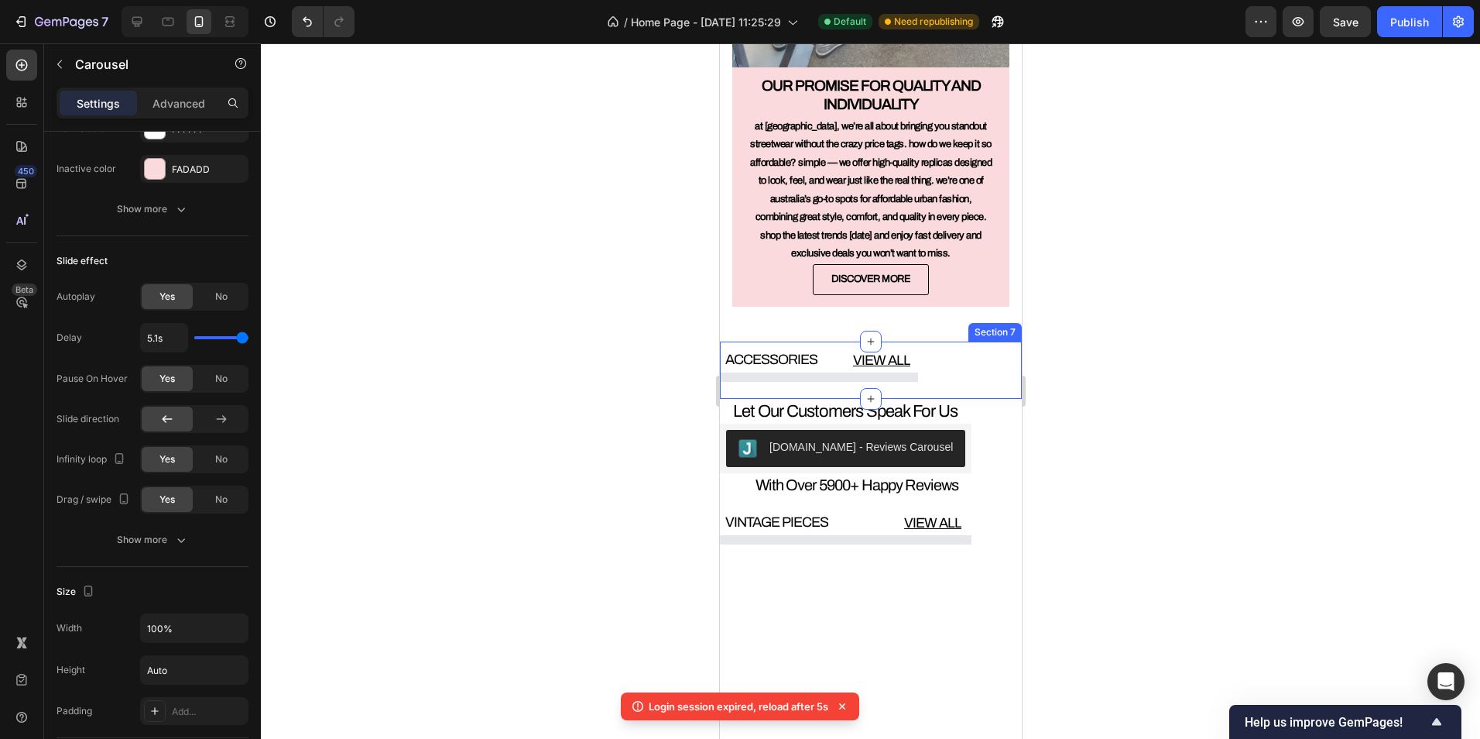
scroll to position [4127, 0]
